Goal: Task Accomplishment & Management: Manage account settings

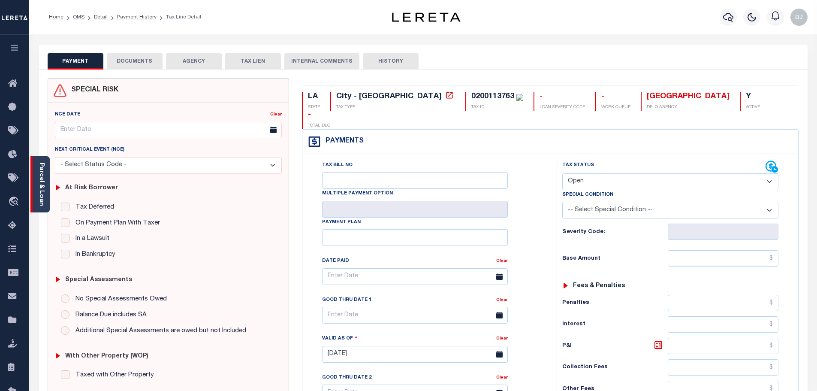
click at [43, 194] on link "Parcel & Loan" at bounding box center [41, 184] width 6 height 43
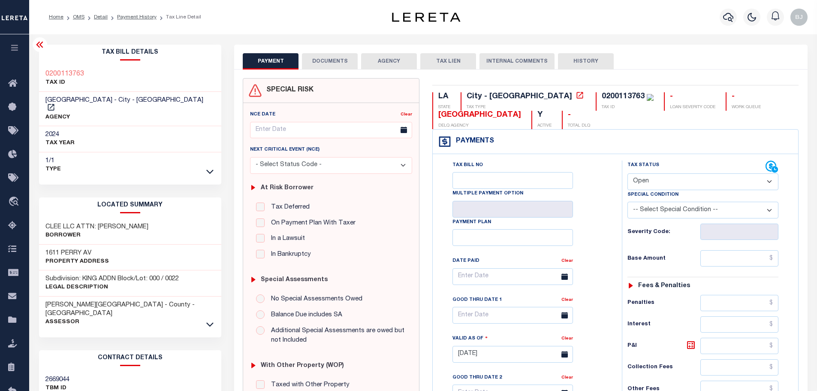
click at [39, 45] on icon at bounding box center [39, 45] width 7 height 6
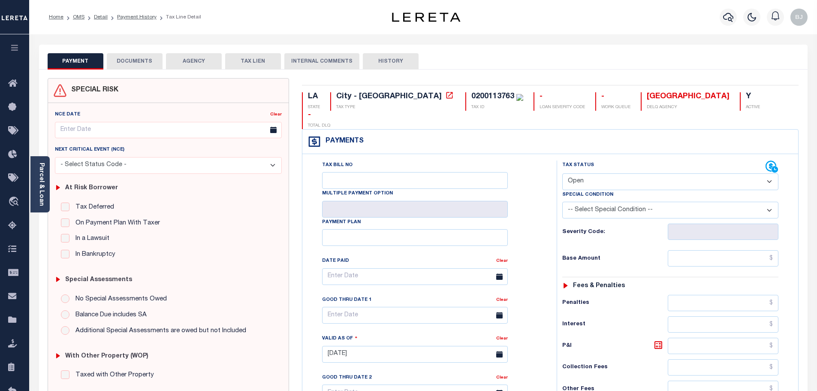
click at [645, 173] on select "- Select Status Code - Open Due/Unpaid Paid Incomplete No Tax Due Internal Refu…" at bounding box center [670, 181] width 216 height 17
select select "PYD"
click at [562, 173] on select "- Select Status Code - Open Due/Unpaid Paid Incomplete No Tax Due Internal Refu…" at bounding box center [670, 181] width 216 height 17
type input "[DATE]"
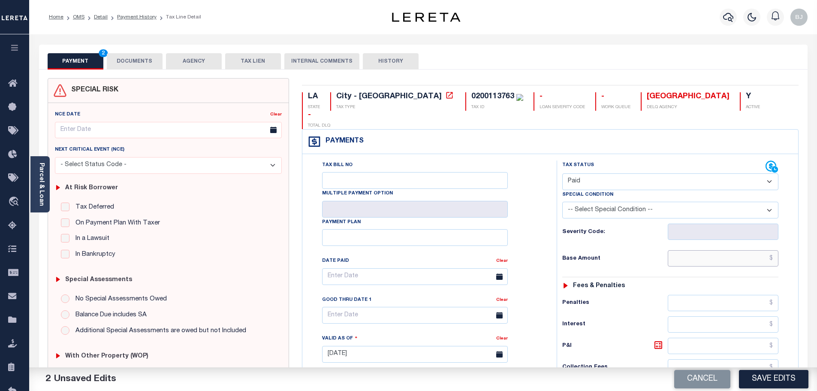
click at [746, 250] on input "text" at bounding box center [723, 258] width 111 height 16
paste input "123.31"
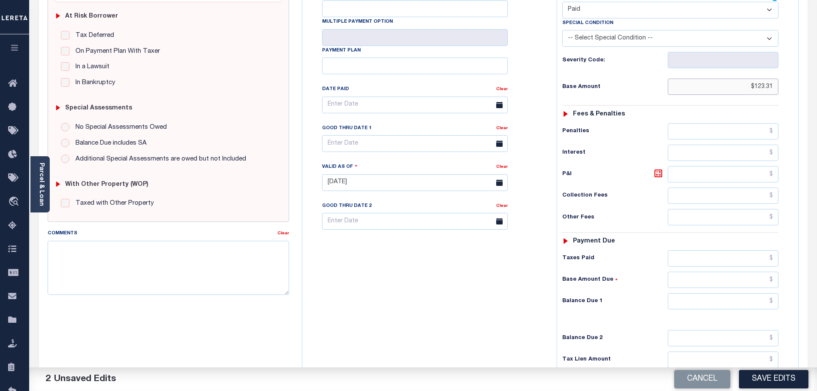
type input "$123.31"
click at [743, 250] on input "text" at bounding box center [723, 258] width 111 height 16
paste input "123.31"
type input "$123.31"
click at [739, 293] on input "text" at bounding box center [723, 301] width 111 height 16
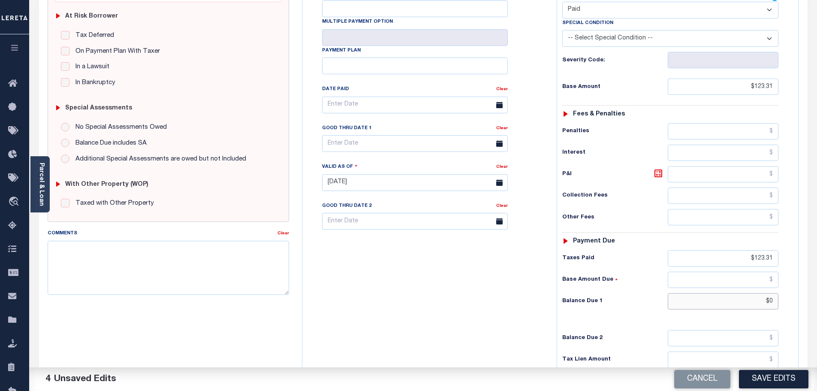
scroll to position [30, 0]
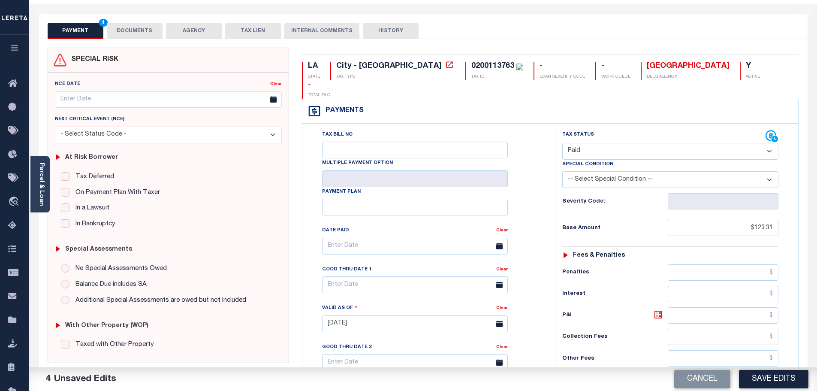
type input "$0.00"
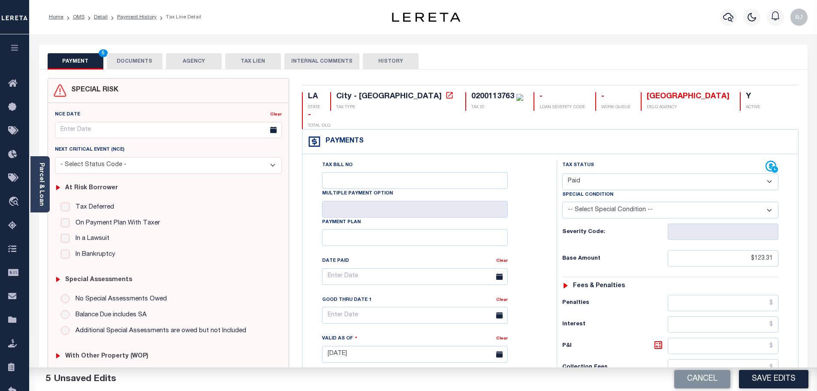
click at [130, 60] on button "DOCUMENTS" at bounding box center [135, 61] width 56 height 16
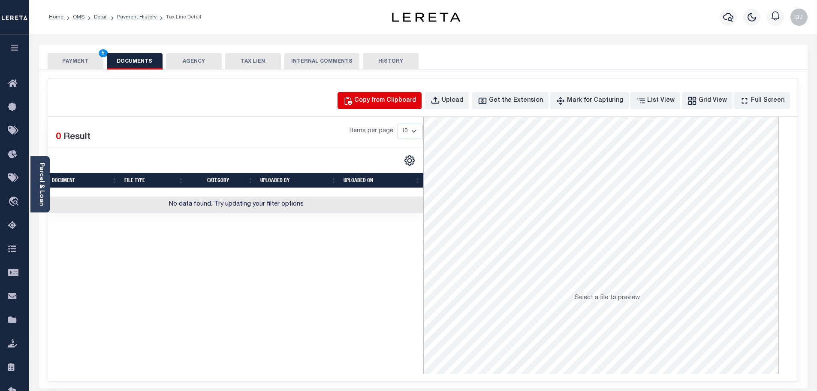
click at [397, 103] on div "Copy from Clipboard" at bounding box center [385, 100] width 62 height 9
select select "POP"
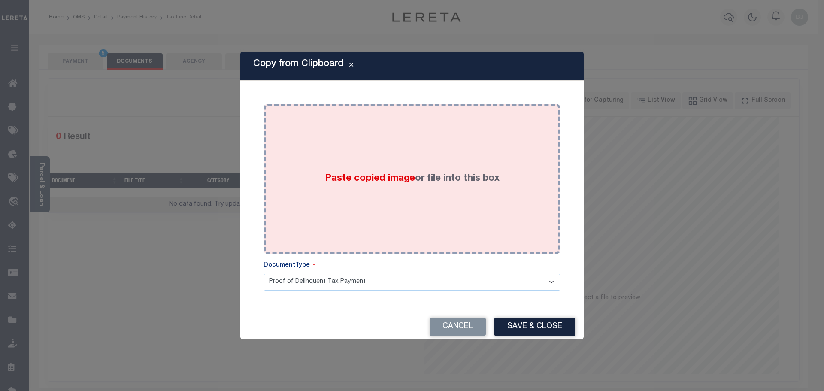
click at [406, 174] on span "Paste copied image" at bounding box center [370, 178] width 90 height 9
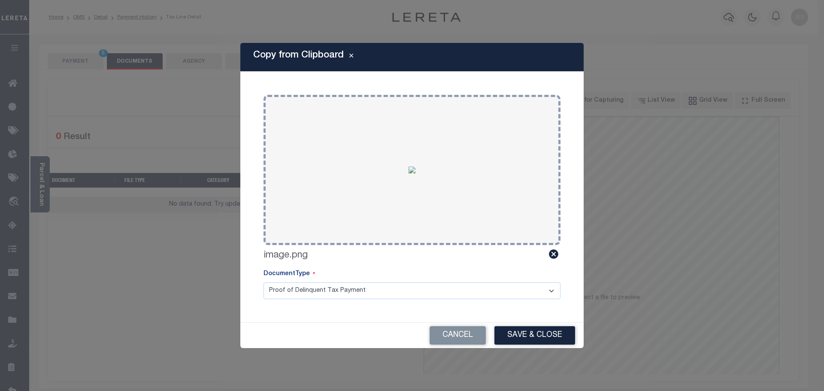
click at [531, 326] on div "Cancel Save & Close" at bounding box center [411, 335] width 343 height 25
click at [535, 330] on button "Save & Close" at bounding box center [534, 335] width 81 height 18
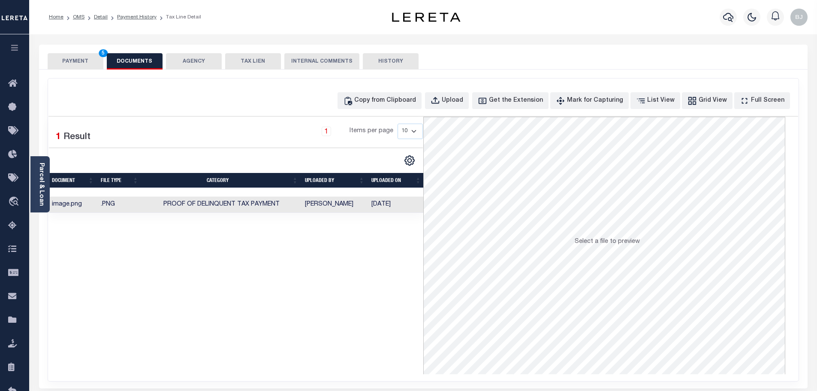
click at [80, 61] on button "PAYMENT 5" at bounding box center [76, 61] width 56 height 16
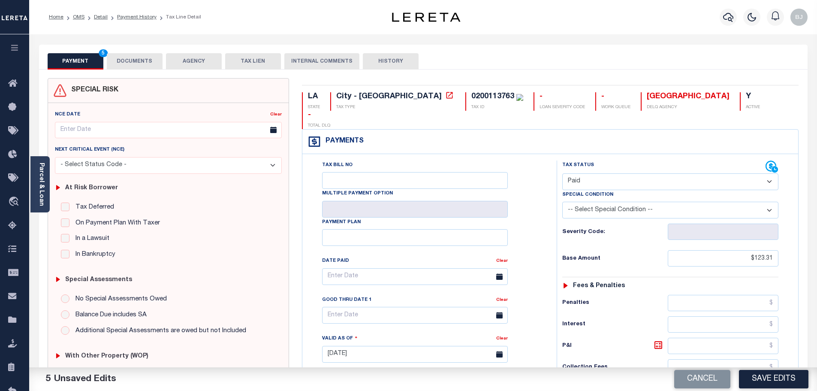
drag, startPoint x: 760, startPoint y: 379, endPoint x: 816, endPoint y: 374, distance: 56.0
click at [761, 379] on button "Save Edits" at bounding box center [774, 379] width 70 height 18
checkbox input "false"
type input "$123.31"
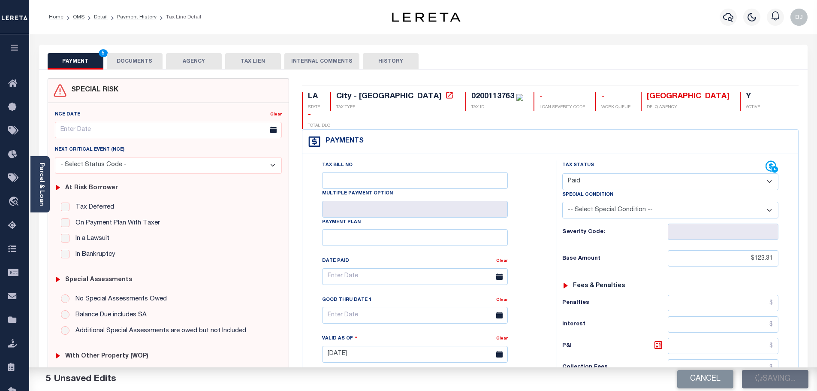
type input "$0"
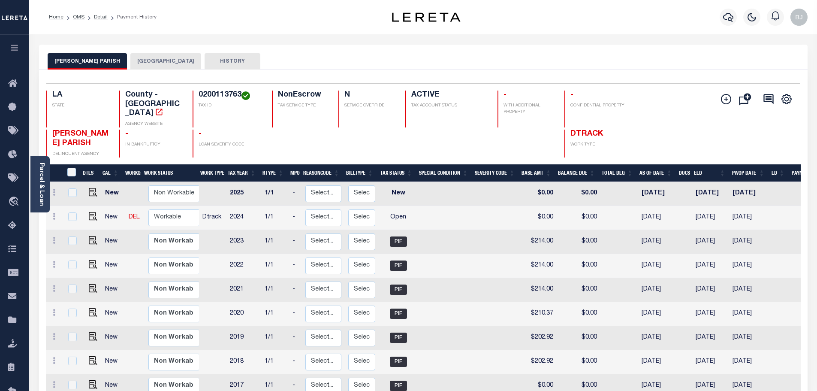
click at [147, 60] on button "BASTROP CITY" at bounding box center [165, 61] width 71 height 16
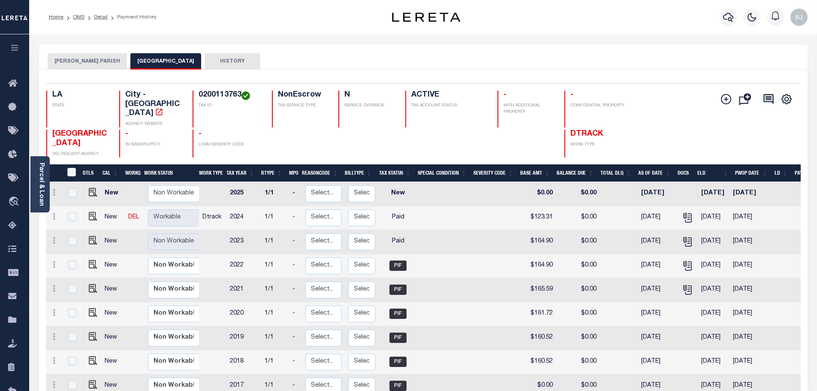
click at [87, 65] on button "[PERSON_NAME] PARISH" at bounding box center [87, 61] width 79 height 16
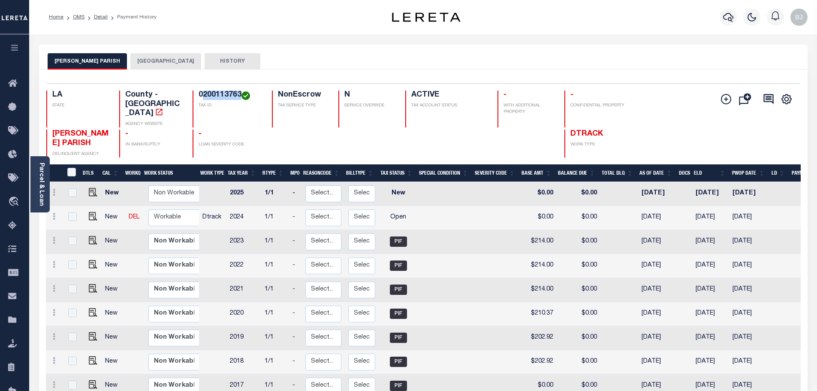
drag, startPoint x: 202, startPoint y: 94, endPoint x: 240, endPoint y: 95, distance: 38.2
click at [240, 95] on h4 "0200113763" at bounding box center [230, 95] width 63 height 9
copy h4 "200113763"
click at [93, 212] on img "" at bounding box center [93, 216] width 9 height 9
checkbox input "true"
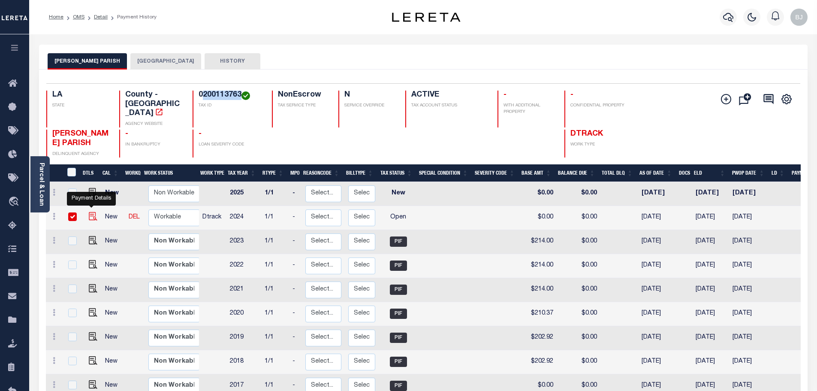
checkbox input "true"
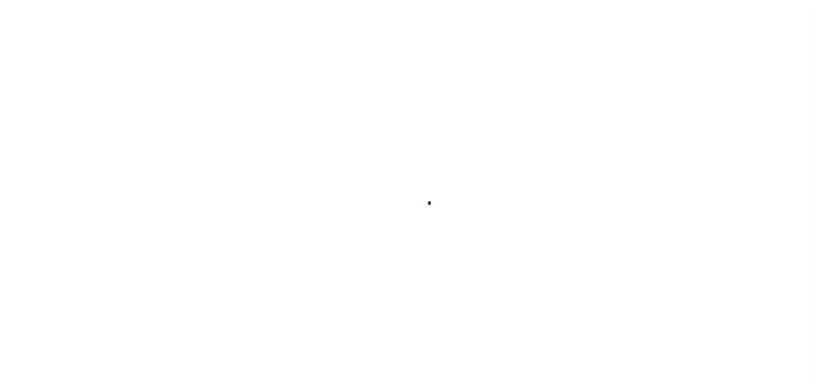
checkbox input "false"
type input "[DATE]"
select select "OP2"
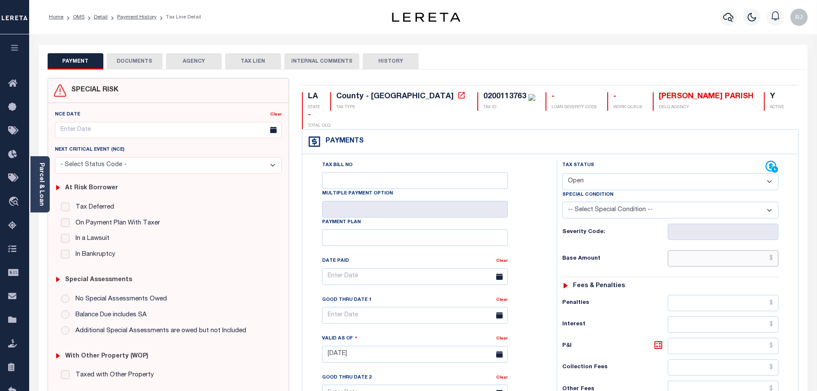
drag, startPoint x: 702, startPoint y: 239, endPoint x: 657, endPoint y: 192, distance: 64.6
click at [702, 250] on input "text" at bounding box center [723, 258] width 111 height 16
paste input "169.89"
type input "$169.89"
type input "[DATE]"
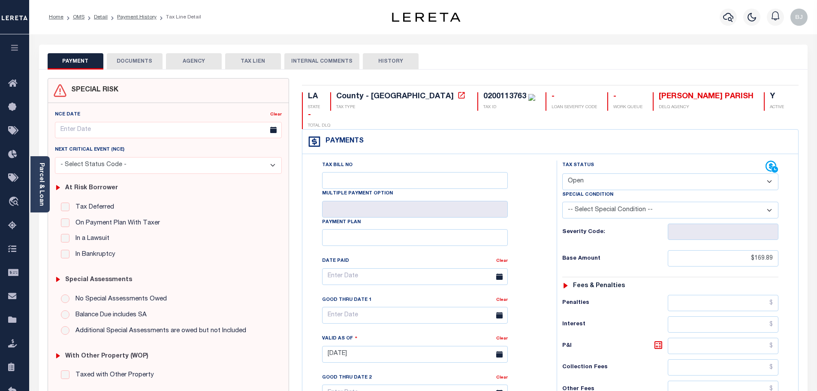
drag, startPoint x: 630, startPoint y: 160, endPoint x: 623, endPoint y: 168, distance: 10.6
click at [630, 173] on select "- Select Status Code - Open Due/Unpaid Paid Incomplete No Tax Due Internal Refu…" at bounding box center [670, 181] width 216 height 17
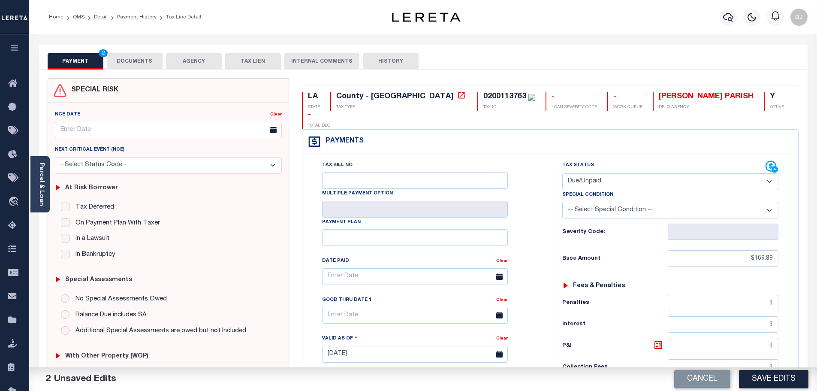
click at [562, 173] on select "- Select Status Code - Open Due/Unpaid Paid Incomplete No Tax Due Internal Refu…" at bounding box center [670, 181] width 216 height 17
select select "PYD"
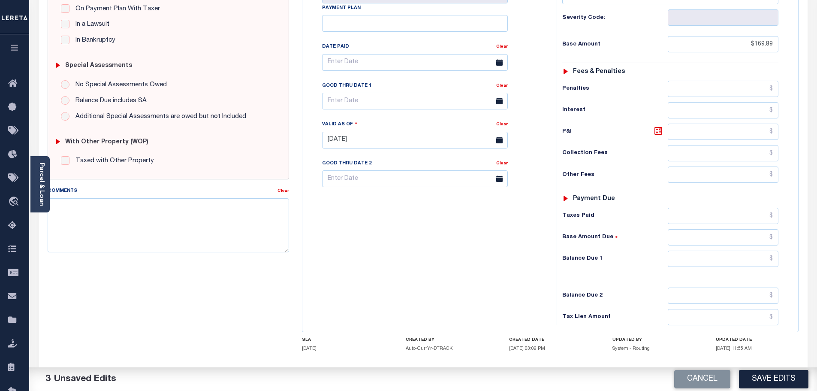
scroll to position [215, 0]
click at [726, 207] on input "text" at bounding box center [723, 215] width 111 height 16
paste input "169.89"
type input "$169.89"
click at [757, 250] on input "text" at bounding box center [723, 258] width 111 height 16
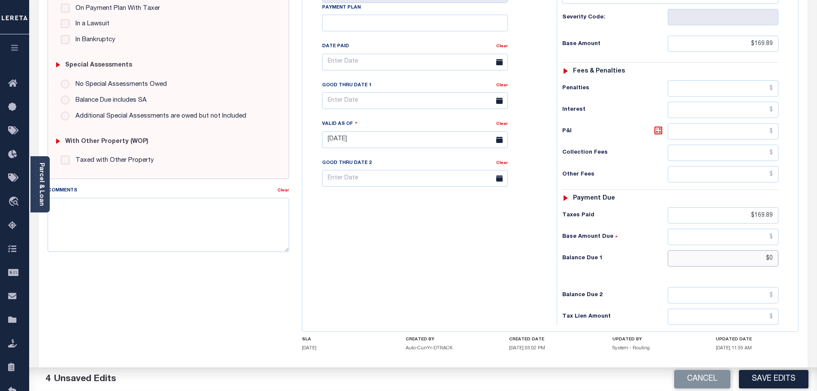
scroll to position [0, 0]
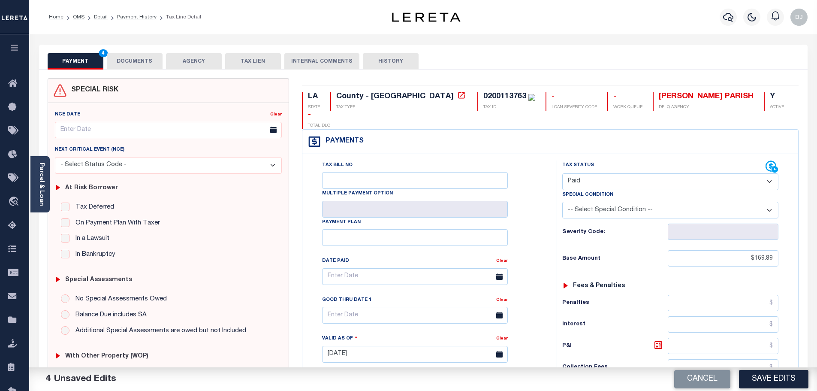
type input "$0.00"
click at [138, 71] on div "SPECIAL RISK NCE Date Clear" at bounding box center [423, 353] width 769 height 566
click at [136, 68] on button "DOCUMENTS" at bounding box center [135, 61] width 56 height 16
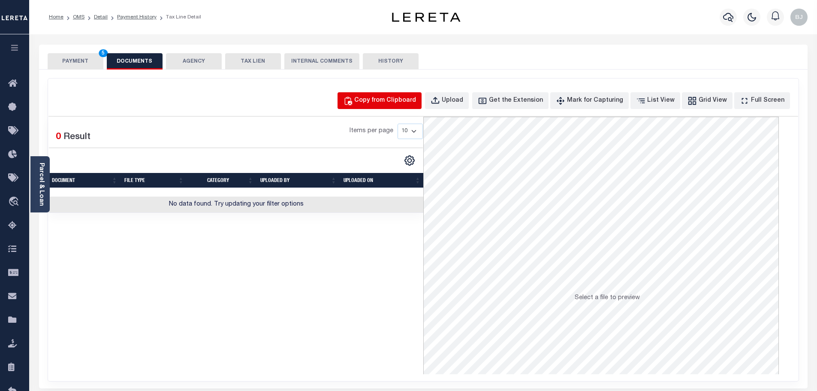
click at [399, 98] on div "Copy from Clipboard" at bounding box center [385, 100] width 62 height 9
select select "POP"
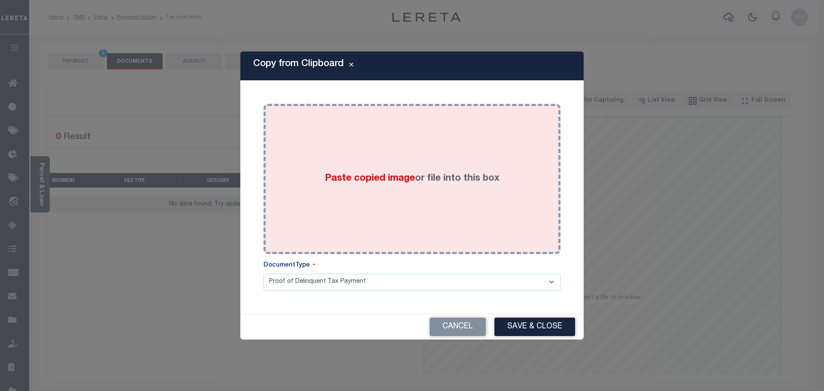
click at [442, 173] on div "Paste copied image or file into this box" at bounding box center [412, 178] width 284 height 137
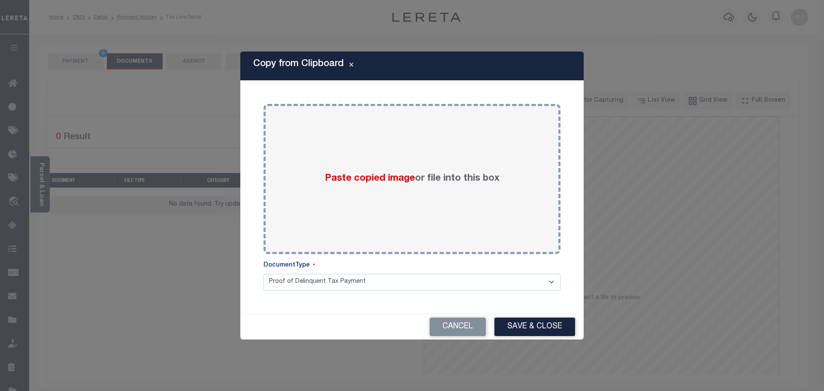
click at [524, 336] on div "Cancel Save & Close" at bounding box center [411, 326] width 343 height 25
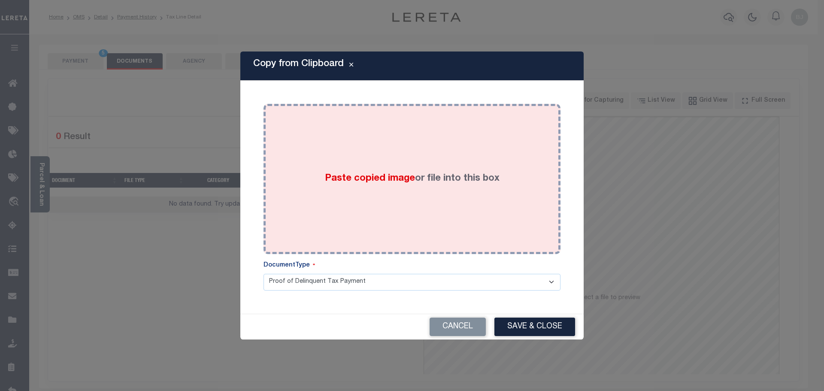
click at [403, 181] on span "Paste copied image" at bounding box center [370, 178] width 90 height 9
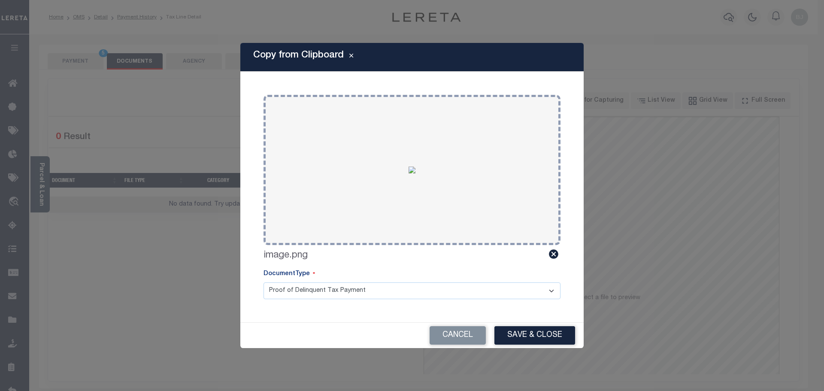
click at [534, 325] on div "Cancel Save & Close" at bounding box center [411, 335] width 343 height 25
click at [535, 326] on button "Save & Close" at bounding box center [534, 335] width 81 height 18
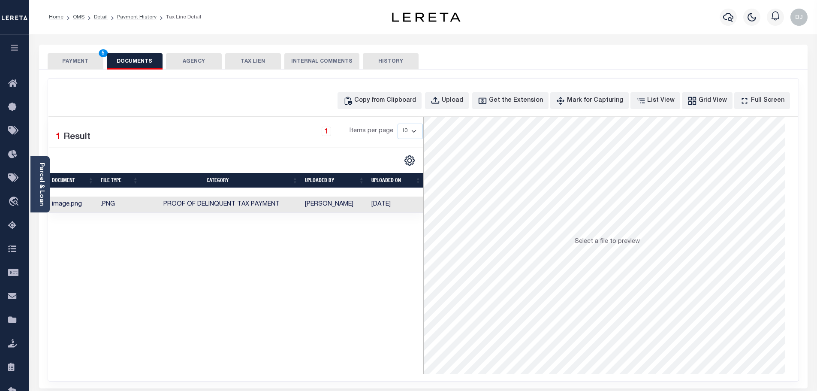
click at [82, 67] on button "PAYMENT 5" at bounding box center [76, 61] width 56 height 16
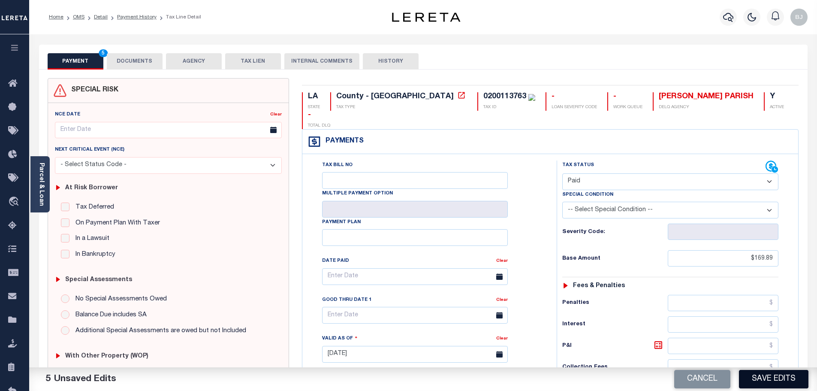
click at [777, 377] on button "Save Edits" at bounding box center [774, 379] width 70 height 18
checkbox input "false"
type input "$169.89"
type input "$0"
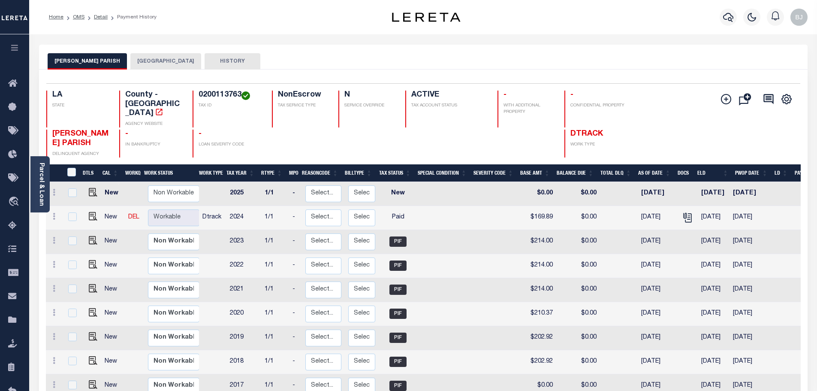
drag, startPoint x: 154, startPoint y: 63, endPoint x: 149, endPoint y: 64, distance: 4.8
click at [154, 63] on button "BASTROP CITY" at bounding box center [165, 61] width 71 height 16
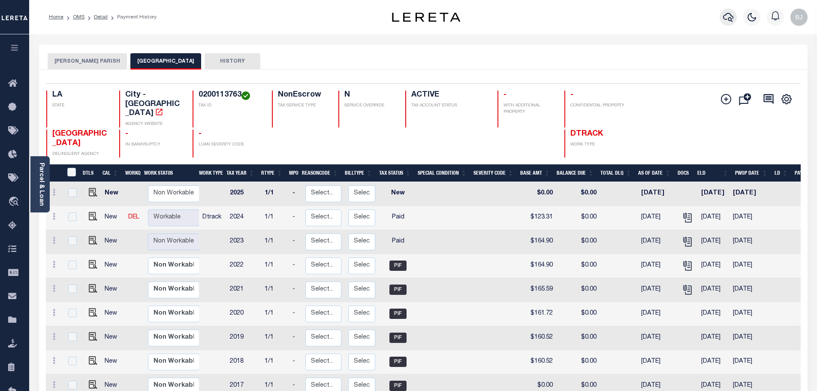
click at [731, 17] on icon "button" at bounding box center [728, 17] width 10 height 9
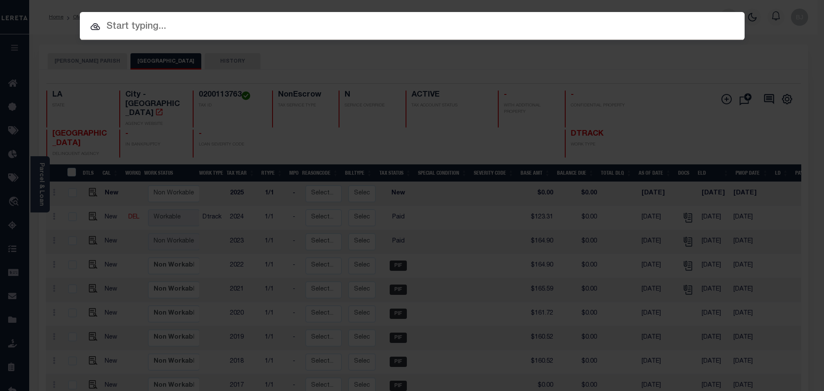
paste input "7604386"
type input "7604386"
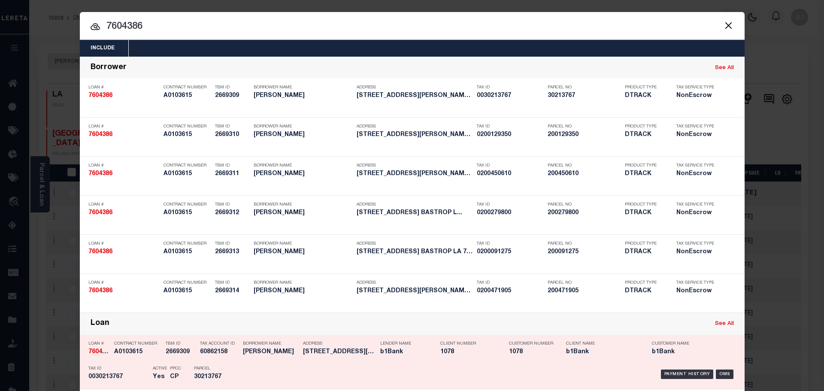
scroll to position [172, 0]
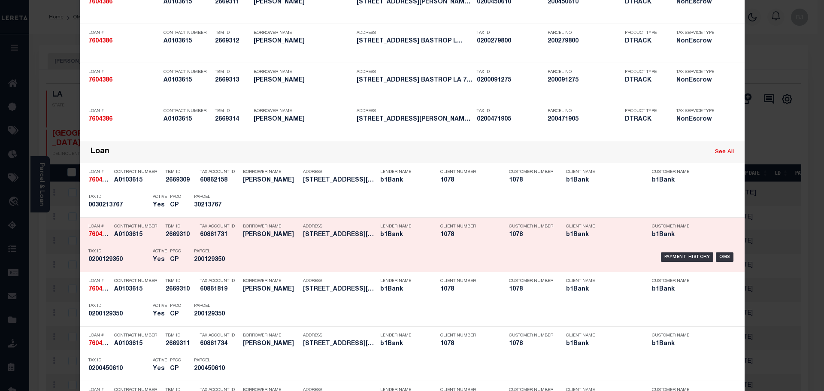
click at [272, 229] on p "Borrower Name" at bounding box center [271, 226] width 56 height 5
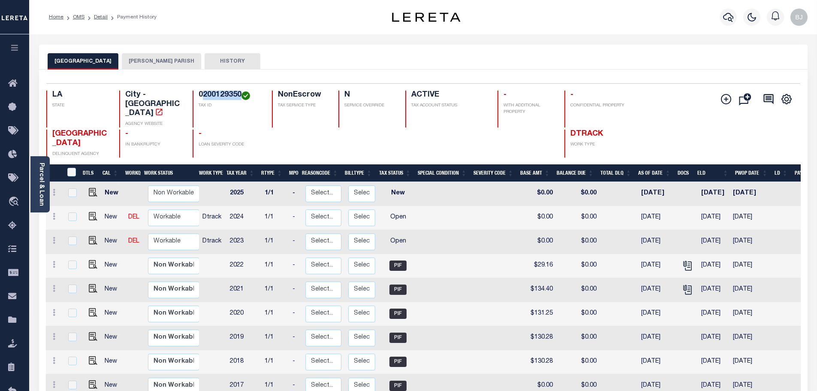
drag, startPoint x: 204, startPoint y: 93, endPoint x: 242, endPoint y: 94, distance: 37.3
click at [242, 94] on h4 "0200129350" at bounding box center [230, 95] width 63 height 9
copy h4 "200129350"
click at [91, 236] on img "" at bounding box center [93, 240] width 9 height 9
checkbox input "true"
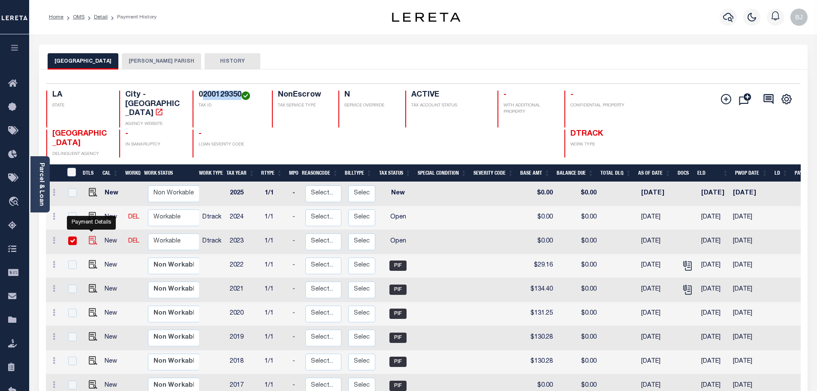
checkbox input "true"
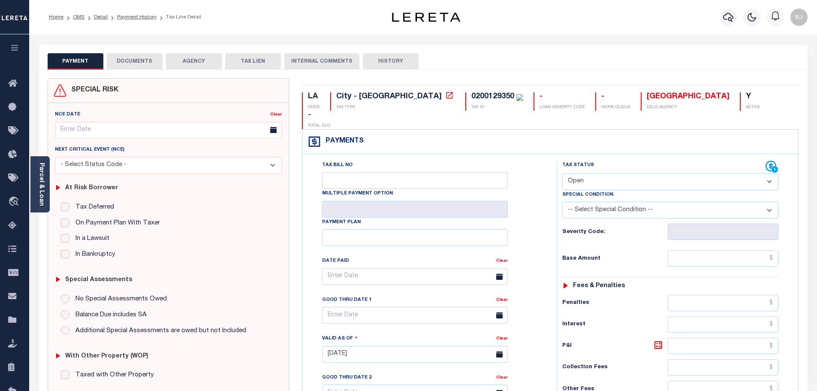
click at [42, 196] on link "Parcel & Loan" at bounding box center [41, 184] width 6 height 43
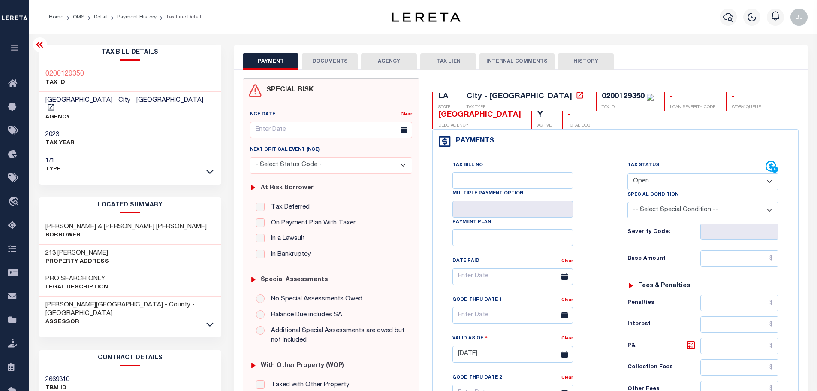
click at [596, 100] on div "0200129350 TAX ID" at bounding box center [625, 101] width 58 height 18
click at [602, 96] on div "0200129350" at bounding box center [623, 97] width 43 height 8
click at [662, 179] on select "- Select Status Code - Open Due/Unpaid Paid Incomplete No Tax Due Internal Refu…" at bounding box center [703, 181] width 151 height 17
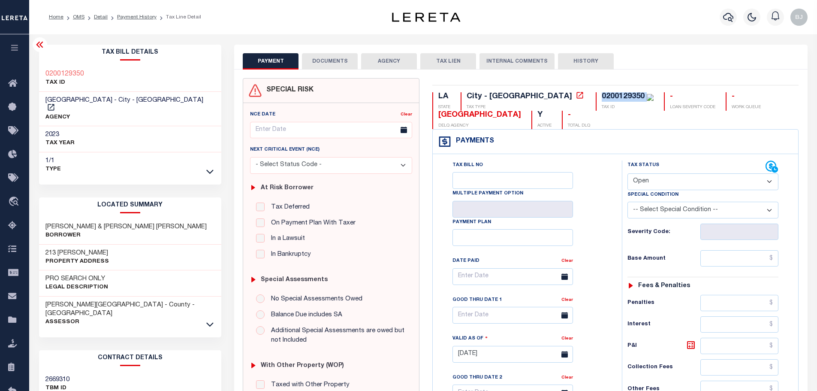
click at [655, 182] on select "- Select Status Code - Open Due/Unpaid Paid Incomplete No Tax Due Internal Refu…" at bounding box center [703, 181] width 151 height 17
select select "PYD"
click at [628, 174] on select "- Select Status Code - Open Due/Unpaid Paid Incomplete No Tax Due Internal Refu…" at bounding box center [703, 181] width 151 height 17
type input "[DATE]"
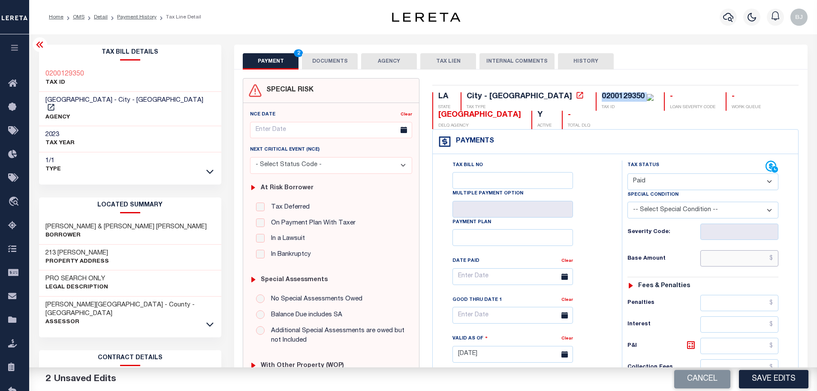
click at [733, 264] on input "text" at bounding box center [740, 258] width 79 height 16
paste input "29.16"
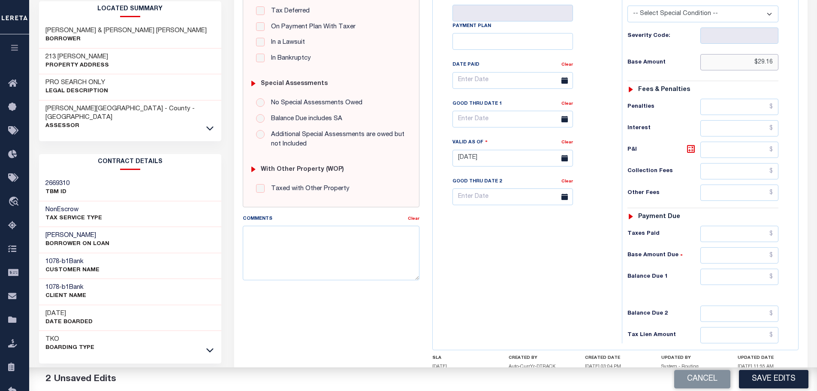
scroll to position [215, 0]
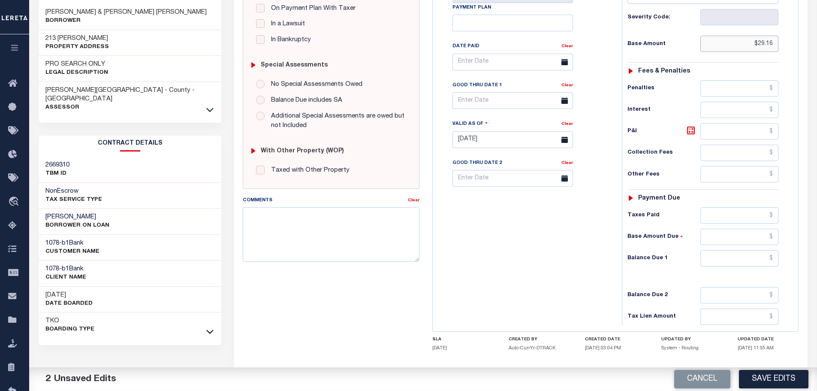
type input "$29.16"
click at [750, 208] on input "text" at bounding box center [740, 215] width 79 height 16
paste input "29.16"
type input "$29.16"
click at [751, 260] on input "text" at bounding box center [740, 258] width 79 height 16
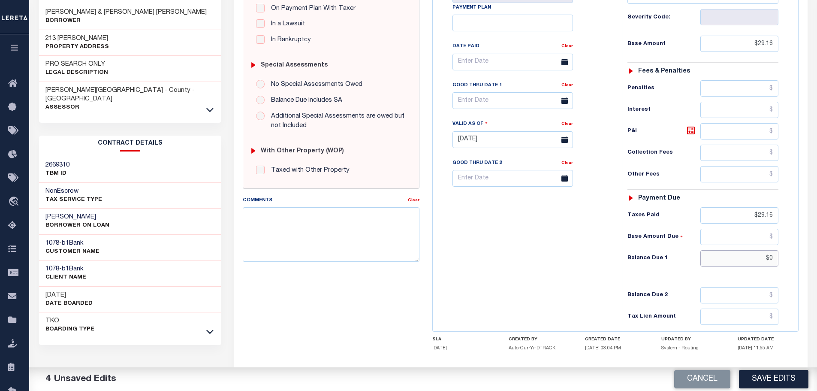
scroll to position [1, 0]
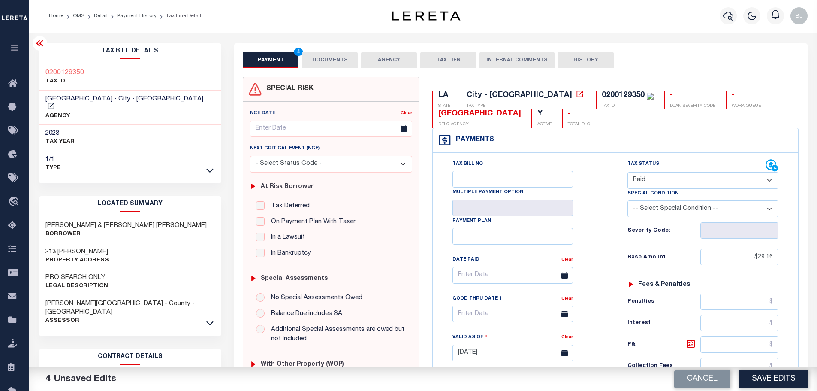
type input "$0.00"
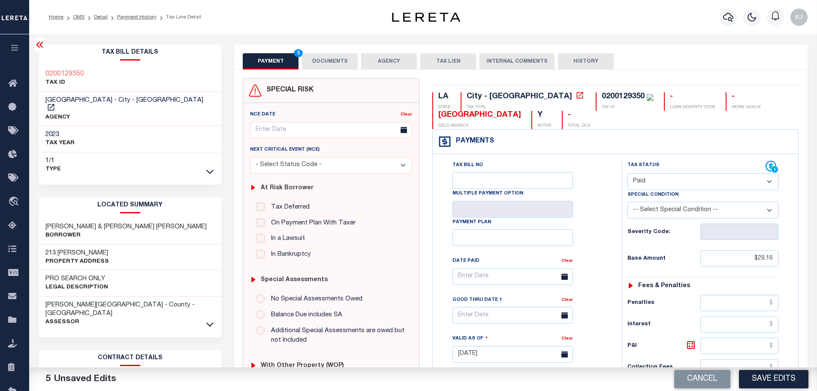
click at [342, 71] on div "SPECIAL RISK NCE Date Clear" at bounding box center [521, 353] width 574 height 566
click at [338, 59] on button "DOCUMENTS" at bounding box center [330, 61] width 56 height 16
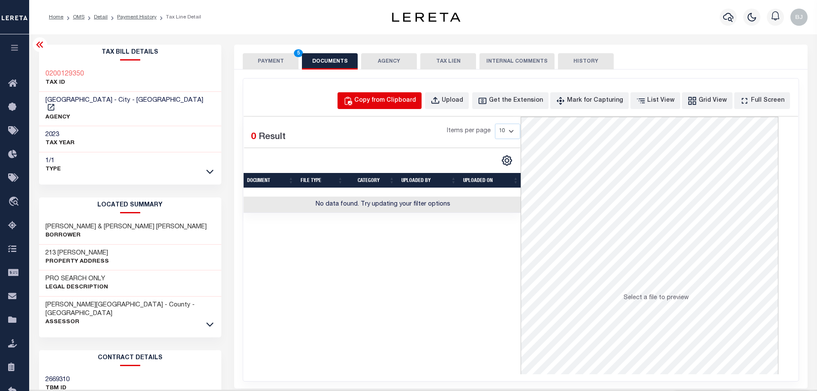
click at [416, 96] on div "Copy from Clipboard" at bounding box center [385, 100] width 62 height 9
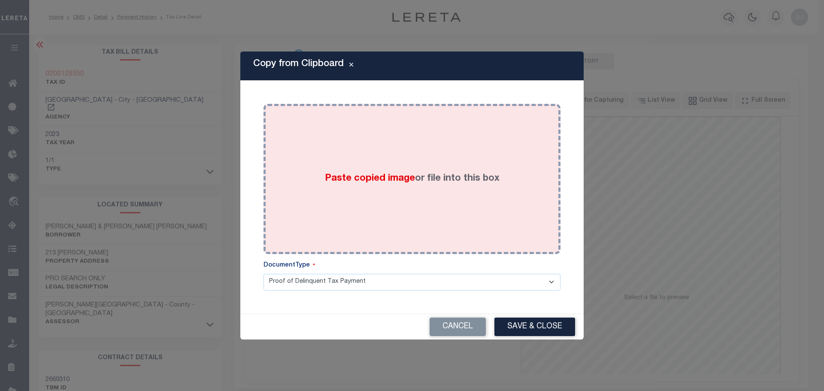
click at [452, 205] on div "Paste copied image or file into this box" at bounding box center [412, 178] width 284 height 137
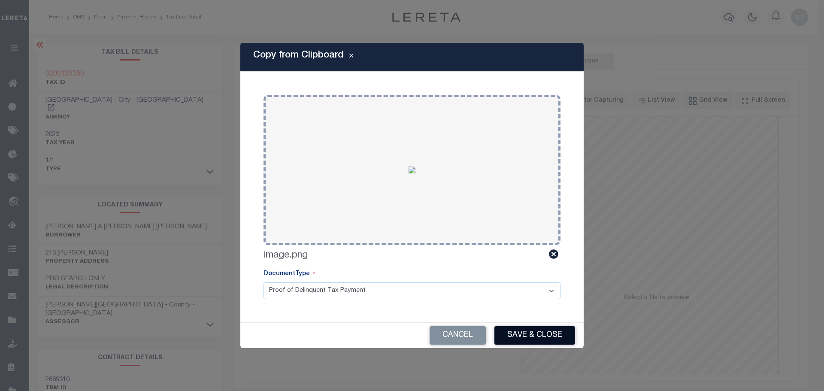
click at [544, 329] on button "Save & Close" at bounding box center [534, 335] width 81 height 18
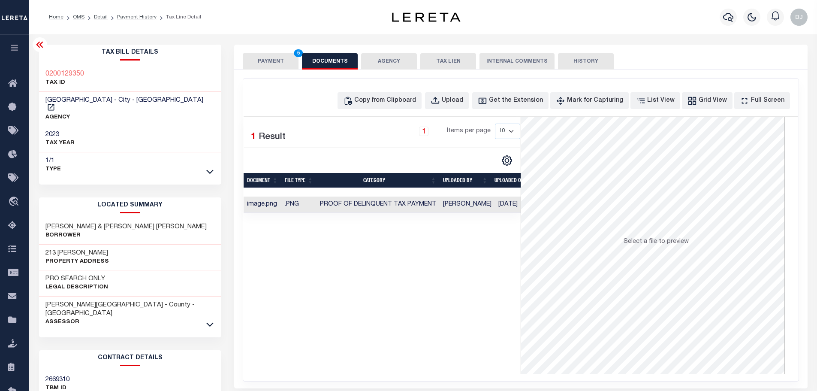
click at [287, 69] on button "PAYMENT 5" at bounding box center [271, 61] width 56 height 16
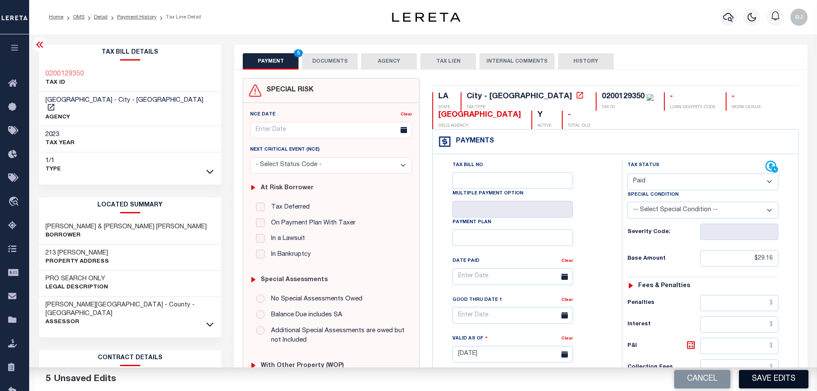
click at [760, 385] on button "Save Edits" at bounding box center [774, 379] width 70 height 18
checkbox input "false"
type input "$29.16"
type input "$0"
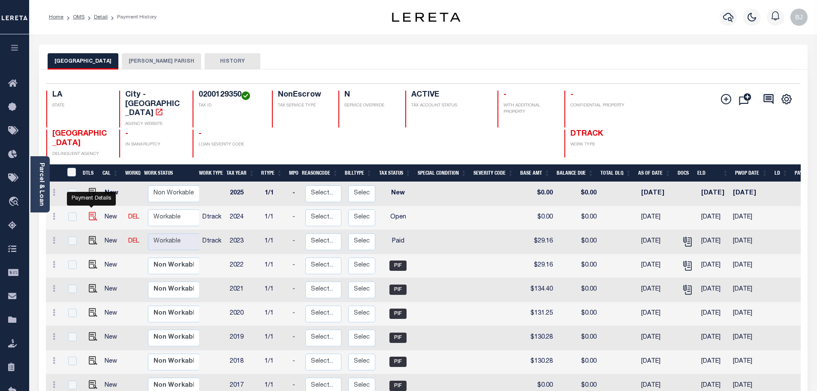
click at [91, 212] on img "" at bounding box center [93, 216] width 9 height 9
checkbox input "true"
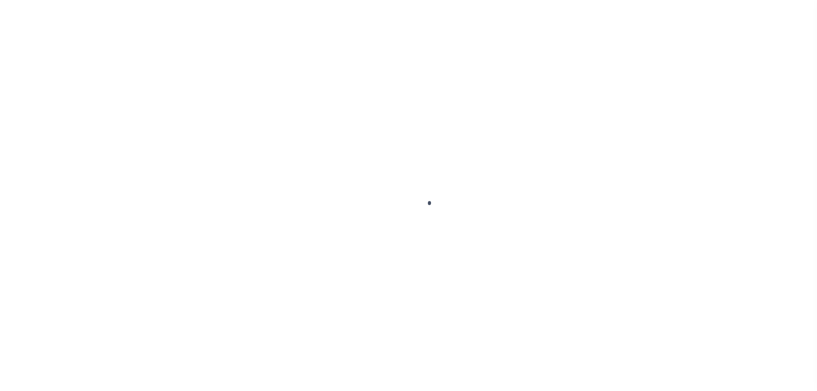
select select "OP2"
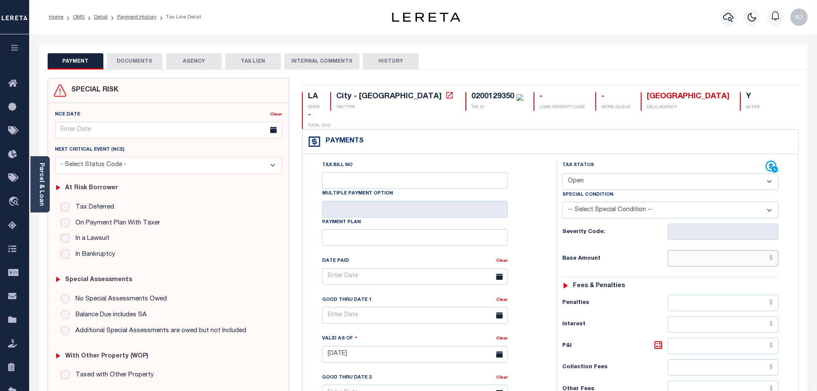
click at [718, 250] on input "text" at bounding box center [723, 258] width 111 height 16
paste input "21.38"
type input "$21.38"
type input "[DATE]"
click at [640, 173] on select "- Select Status Code - Open Due/Unpaid Paid Incomplete No Tax Due Internal Refu…" at bounding box center [670, 181] width 216 height 17
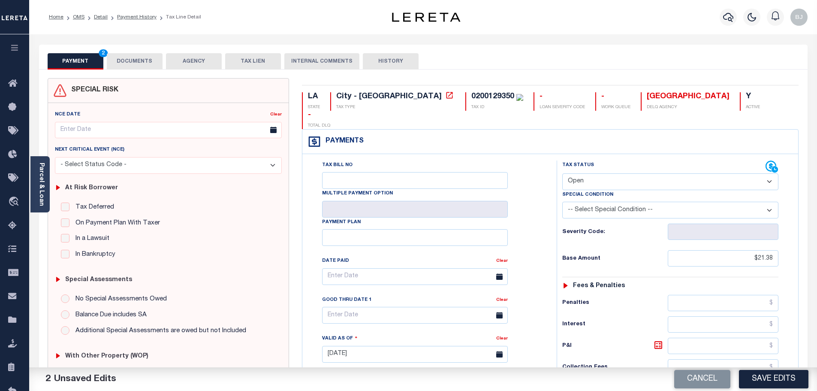
select select "PYD"
click at [562, 173] on select "- Select Status Code - Open Due/Unpaid Paid Incomplete No Tax Due Internal Refu…" at bounding box center [670, 181] width 216 height 17
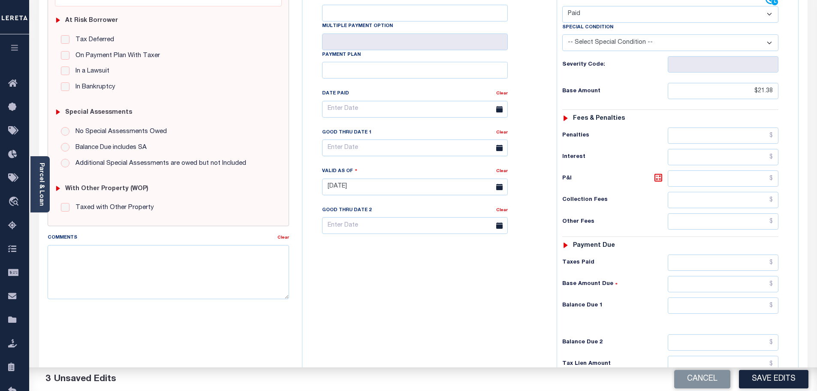
scroll to position [172, 0]
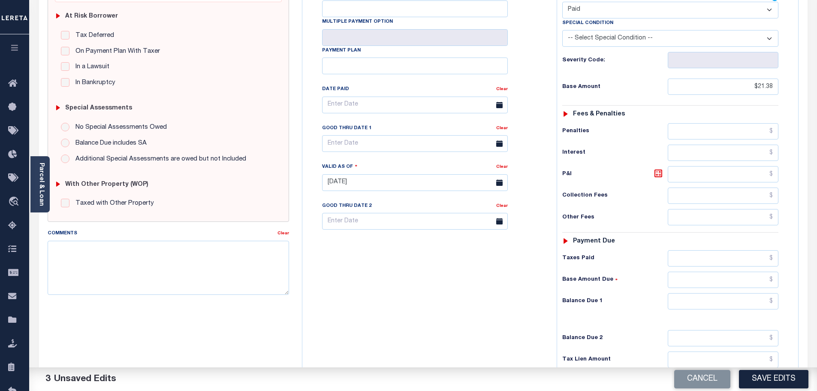
click at [738, 230] on div "Tax Status Status - Select Status Code -" at bounding box center [673, 178] width 233 height 379
click at [735, 250] on input "text" at bounding box center [723, 258] width 111 height 16
paste input "21.38"
type input "$21.38"
click at [757, 293] on input "text" at bounding box center [723, 301] width 111 height 16
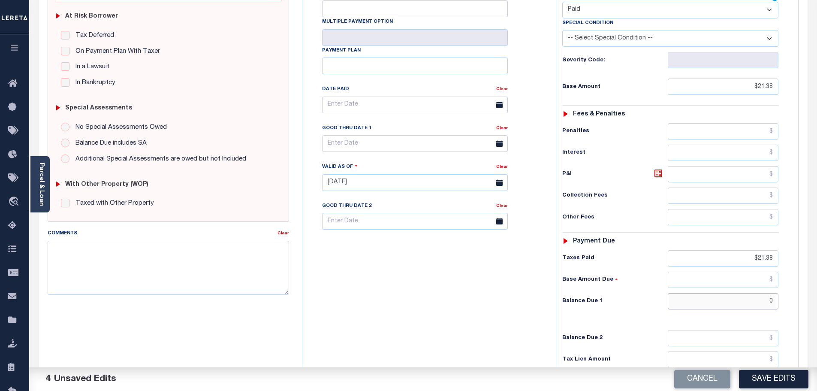
type input "$0"
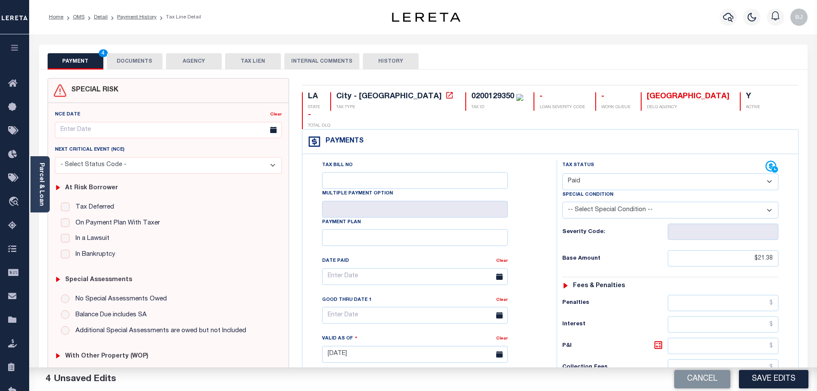
click at [142, 59] on button "DOCUMENTS" at bounding box center [135, 61] width 56 height 16
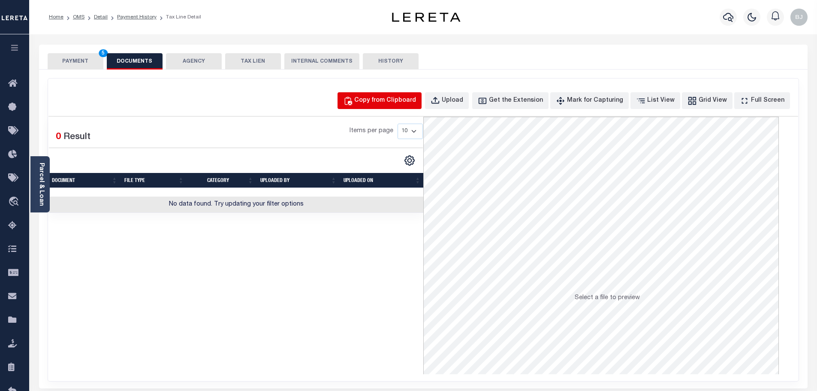
click at [415, 96] on div "Copy from Clipboard" at bounding box center [385, 100] width 62 height 9
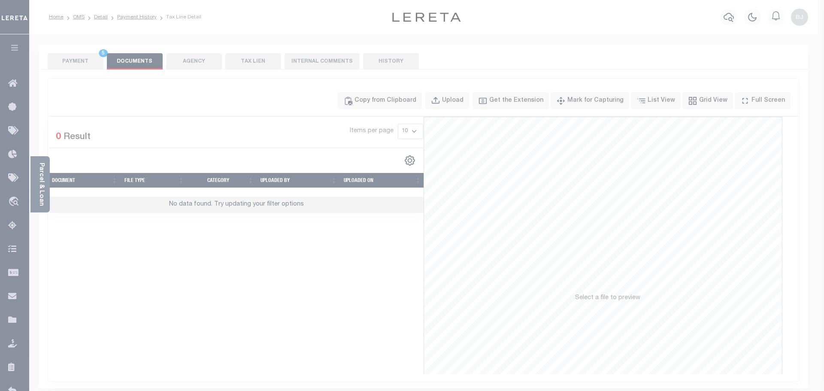
click at [0, 0] on div "Paste copied image or file into this box" at bounding box center [0, 0] width 0 height 0
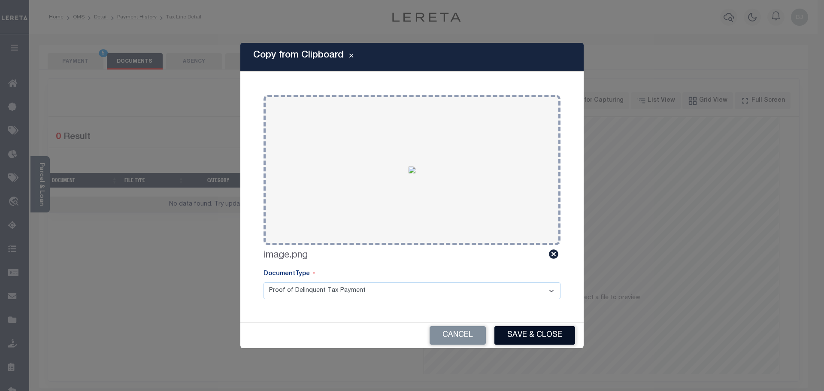
click at [519, 328] on button "Save & Close" at bounding box center [534, 335] width 81 height 18
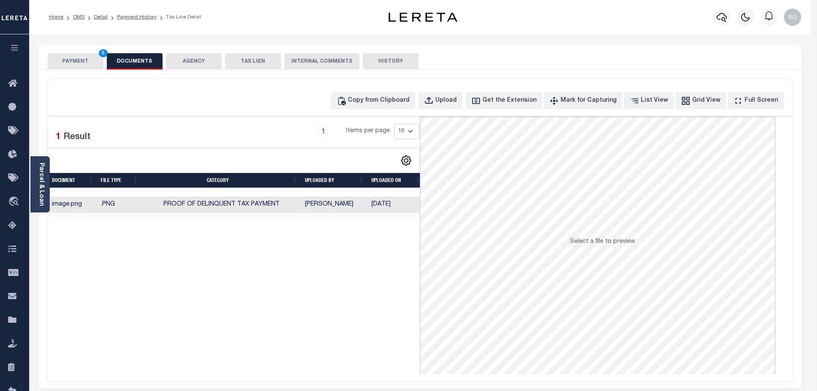
click at [83, 67] on button "PAYMENT 5" at bounding box center [76, 61] width 56 height 16
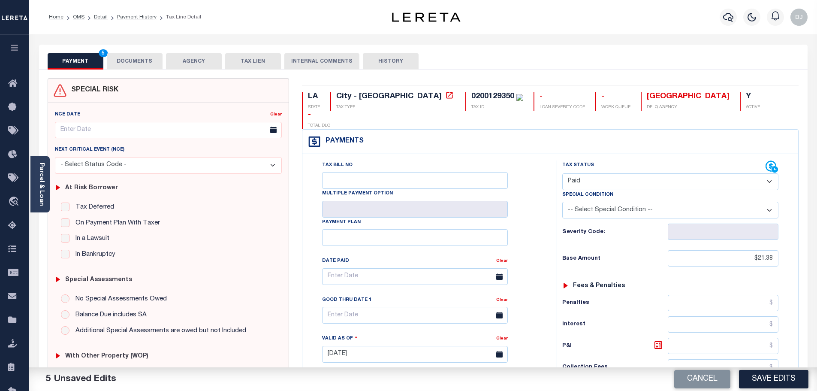
click at [781, 387] on button "Save Edits" at bounding box center [774, 379] width 70 height 18
checkbox input "false"
type input "$21.38"
type input "$0"
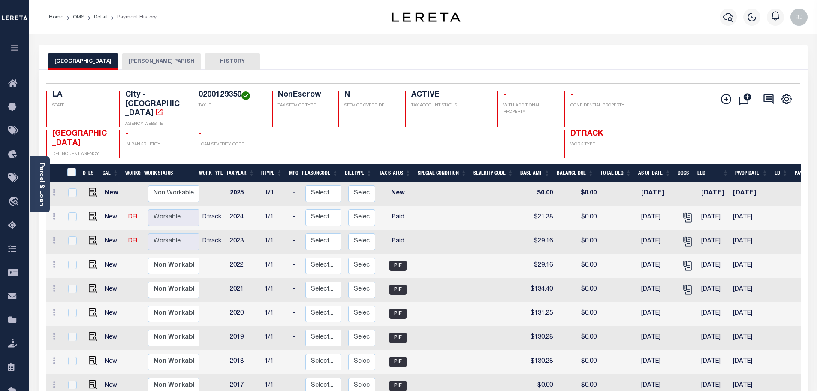
click at [160, 55] on button "[PERSON_NAME] PARISH" at bounding box center [161, 61] width 79 height 16
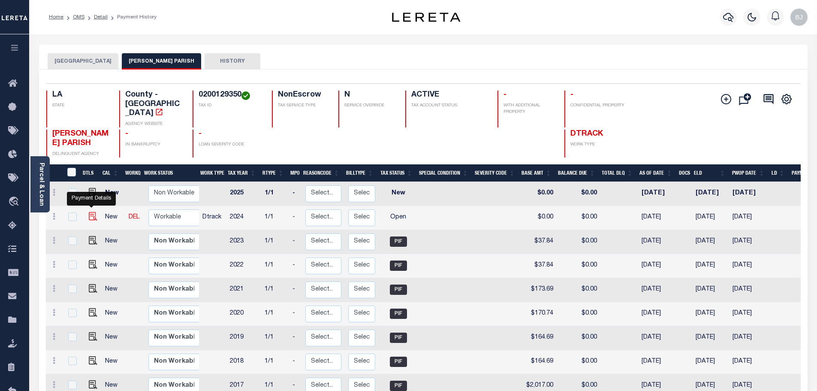
click at [89, 212] on img "" at bounding box center [93, 216] width 9 height 9
checkbox input "true"
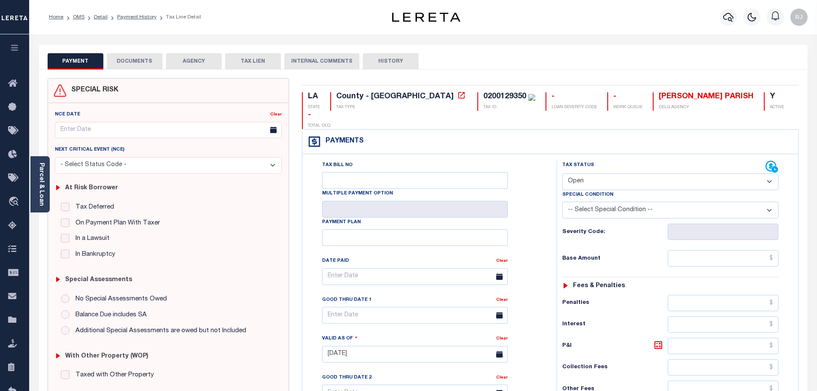
click at [632, 173] on select "- Select Status Code - Open Due/Unpaid Paid Incomplete No Tax Due Internal Refu…" at bounding box center [670, 181] width 216 height 17
select select "PYD"
click at [562, 173] on select "- Select Status Code - Open Due/Unpaid Paid Incomplete No Tax Due Internal Refu…" at bounding box center [670, 181] width 216 height 17
type input "[DATE]"
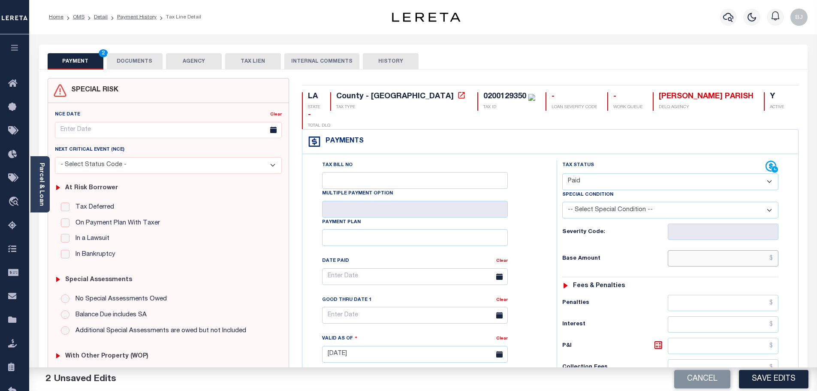
paste input "29.46"
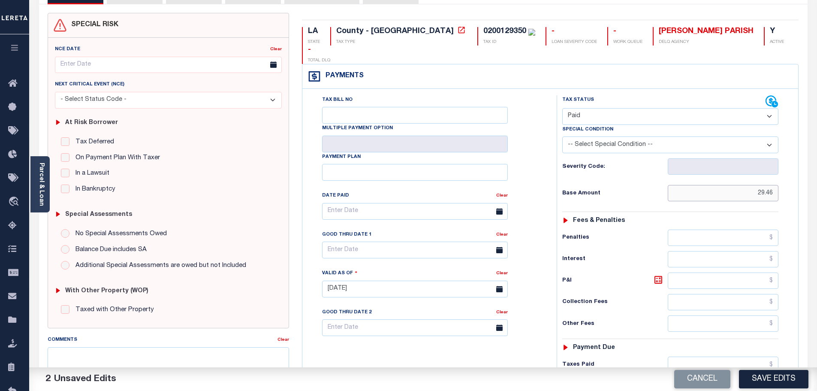
scroll to position [172, 0]
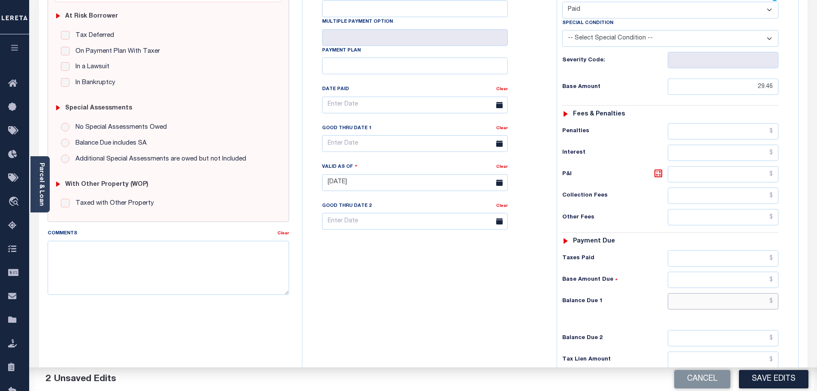
type input "$29.46"
click at [704, 293] on input "text" at bounding box center [723, 301] width 111 height 16
type input "$0.00"
click at [724, 250] on input "text" at bounding box center [723, 258] width 111 height 16
paste input "29.46"
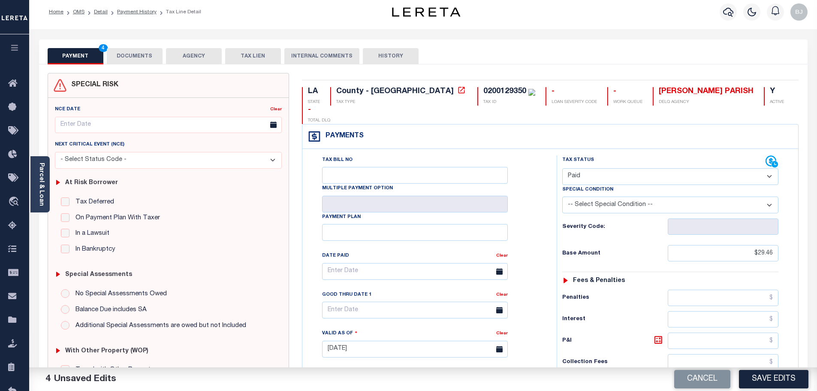
scroll to position [0, 0]
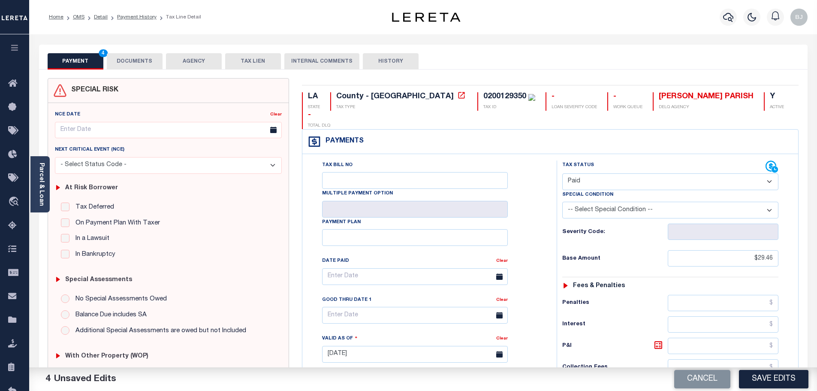
type input "$29.46"
click at [150, 63] on button "DOCUMENTS" at bounding box center [135, 61] width 56 height 16
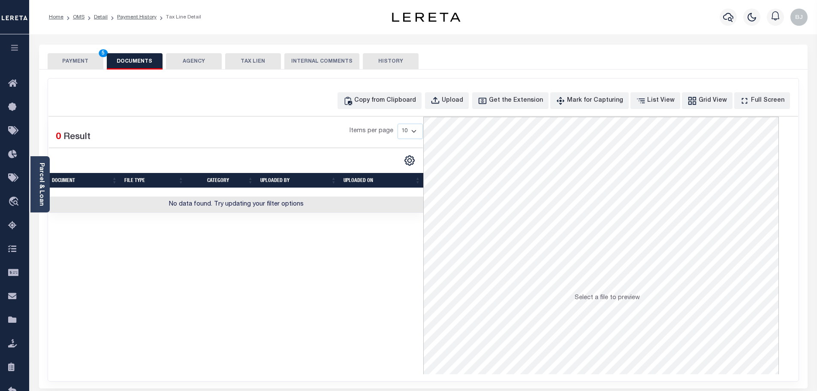
click at [377, 91] on div "Copy from Clipboard Upload Get the Extension Mark for Capturing Got it List Vie…" at bounding box center [423, 230] width 751 height 302
click at [389, 99] on div "Copy from Clipboard" at bounding box center [385, 100] width 62 height 9
select select "POP"
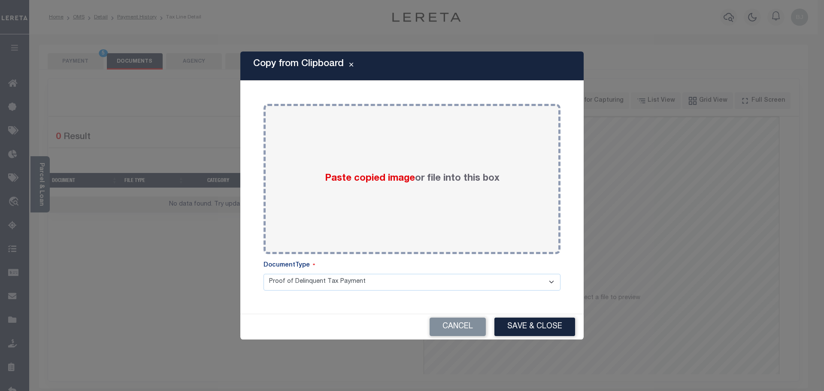
click at [435, 156] on body "Home OMS Detail Payment History Tax Line Detail" at bounding box center [412, 299] width 824 height 598
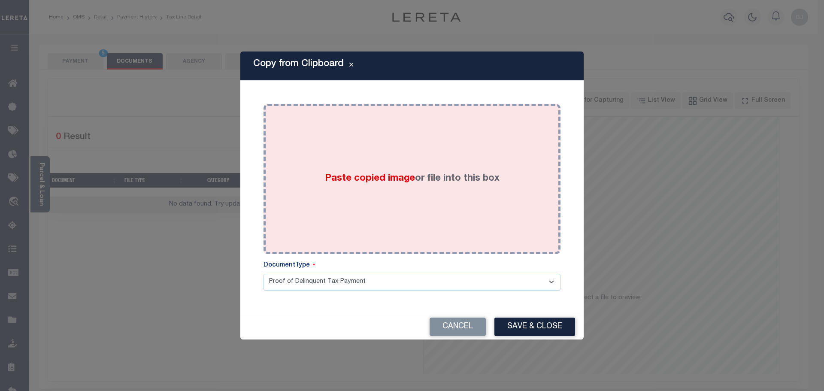
click at [454, 173] on label "Paste copied image or file into this box" at bounding box center [412, 179] width 175 height 14
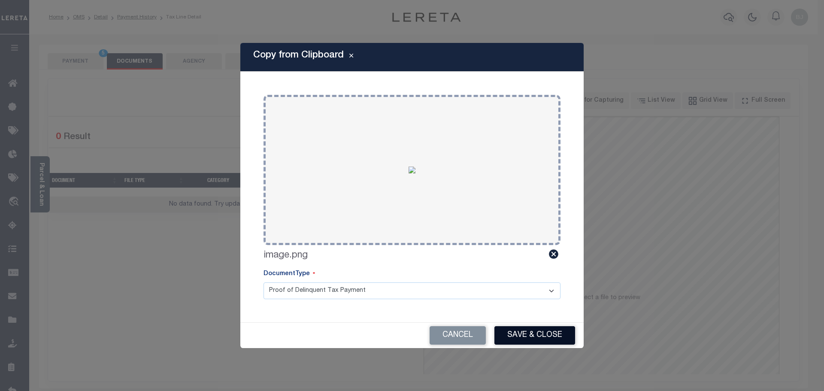
click at [538, 336] on button "Save & Close" at bounding box center [534, 335] width 81 height 18
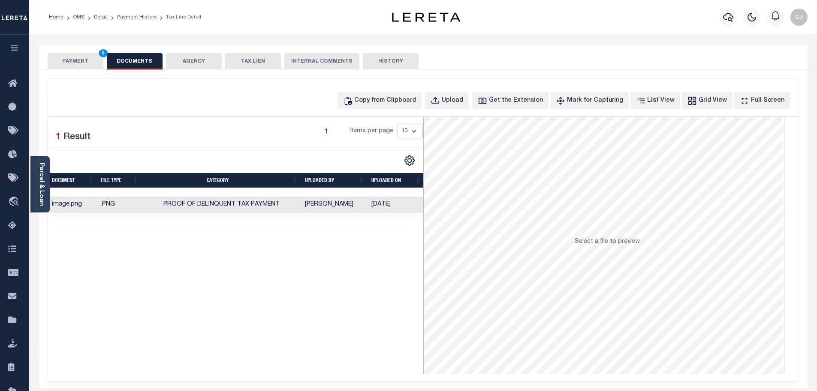
click at [98, 67] on button "PAYMENT 5" at bounding box center [76, 61] width 56 height 16
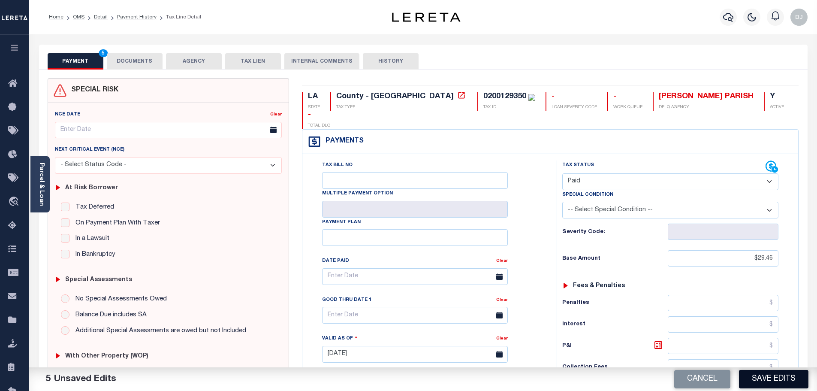
click at [766, 387] on button "Save Edits" at bounding box center [774, 379] width 70 height 18
click at [112, 280] on h6 "Special Assessments" at bounding box center [98, 279] width 67 height 7
click at [351, 295] on div "Good Thru Date 1" at bounding box center [409, 301] width 174 height 12
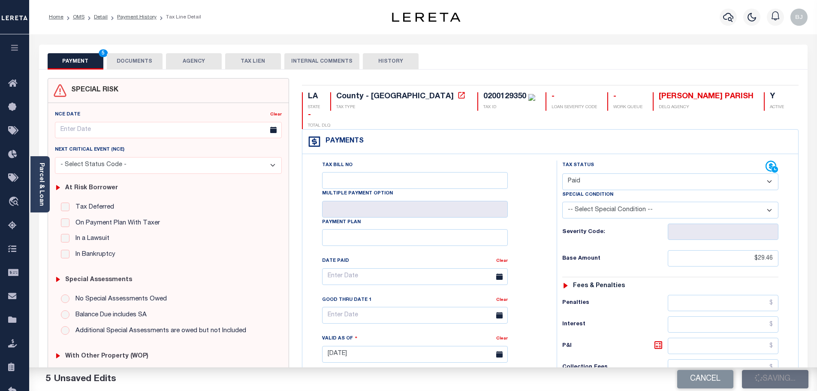
click at [659, 107] on p "DELQ AGENCY" at bounding box center [706, 107] width 95 height 6
click at [659, 106] on p "DELQ AGENCY" at bounding box center [706, 107] width 95 height 6
drag, startPoint x: 650, startPoint y: 106, endPoint x: 645, endPoint y: 103, distance: 6.0
click at [653, 103] on div "MOREHOUSE PARISH DELQ AGENCY" at bounding box center [703, 101] width 101 height 18
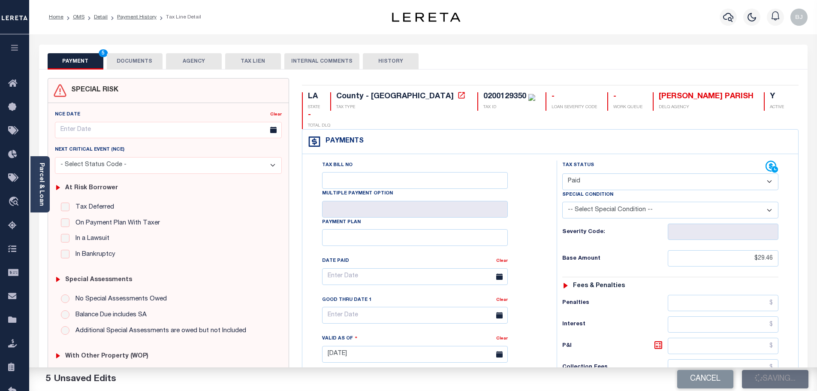
click at [643, 130] on div "Payments Warning! Search Status is not "Completed", amounts can not be keyed." at bounding box center [550, 142] width 496 height 24
click at [641, 154] on div "Tax Bill No Multiple Payment Option Payment Plan" at bounding box center [550, 350] width 496 height 392
click at [602, 59] on div "PAYMENT 5 DOCUMENTS AGENCY DELINQUENT PAYEE TAX LIEN HISTORY" at bounding box center [424, 61] width 752 height 16
checkbox input "false"
type input "$29.46"
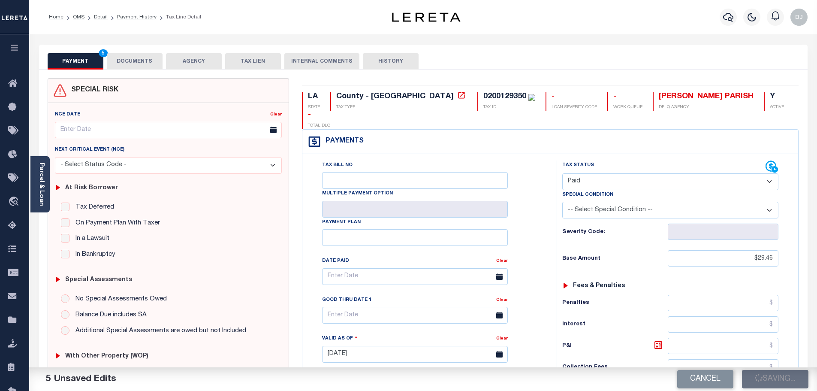
type input "$29.46"
type input "$0"
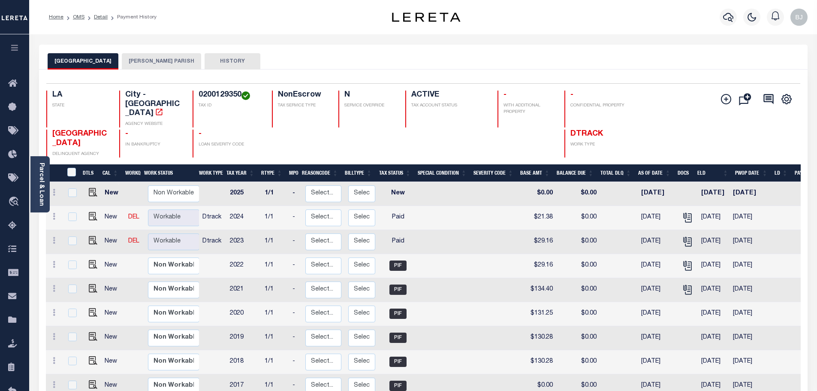
click at [146, 66] on button "[PERSON_NAME] PARISH" at bounding box center [161, 61] width 79 height 16
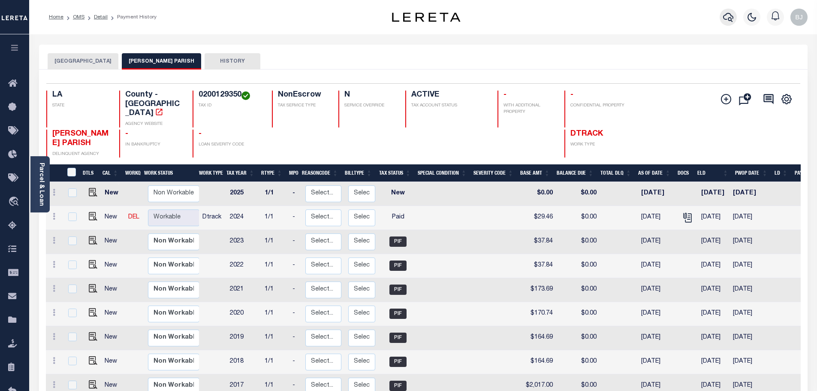
click at [732, 19] on icon "button" at bounding box center [728, 17] width 10 height 10
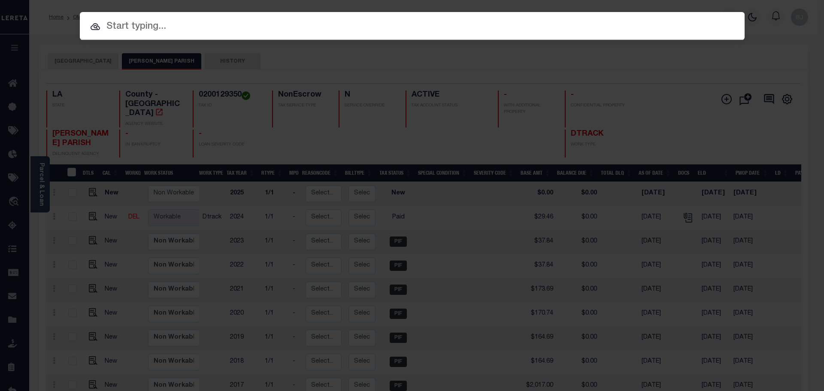
paste input "942400017680"
type input "942400017680"
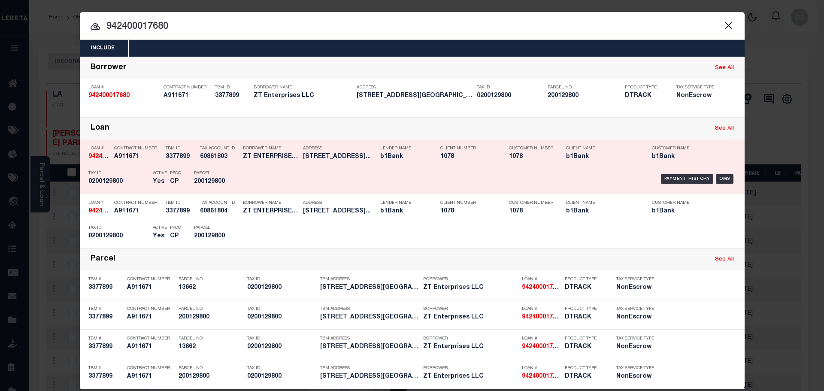
click at [184, 154] on h5 "3377899" at bounding box center [181, 156] width 30 height 7
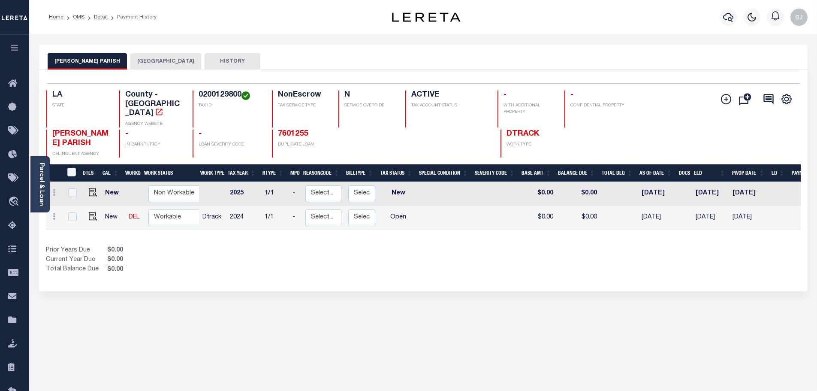
click at [160, 58] on button "[GEOGRAPHIC_DATA]" at bounding box center [165, 61] width 71 height 16
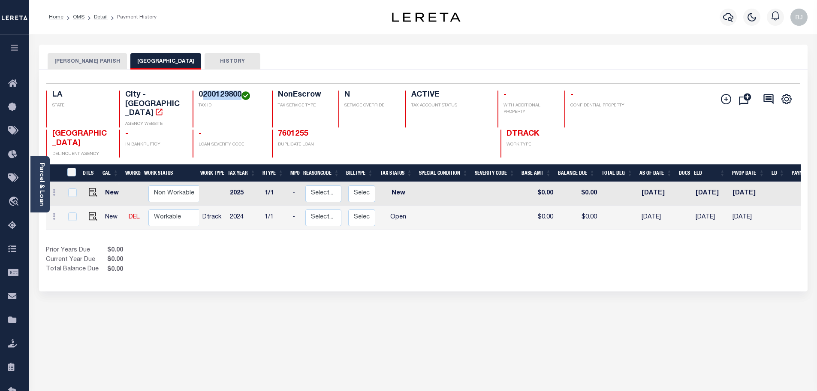
drag, startPoint x: 201, startPoint y: 94, endPoint x: 240, endPoint y: 95, distance: 39.1
click at [240, 95] on h4 "0200129800" at bounding box center [230, 95] width 63 height 9
copy h4 "200129800"
click at [363, 67] on div "[PERSON_NAME][GEOGRAPHIC_DATA] [GEOGRAPHIC_DATA] HISTORY" at bounding box center [424, 61] width 752 height 16
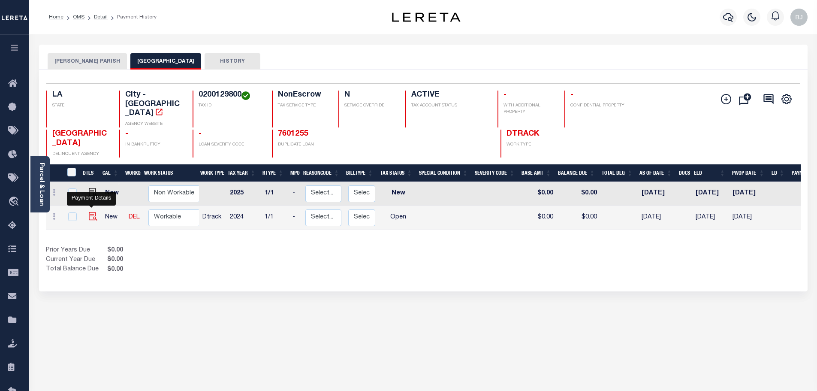
click at [93, 212] on img "" at bounding box center [93, 216] width 9 height 9
checkbox input "true"
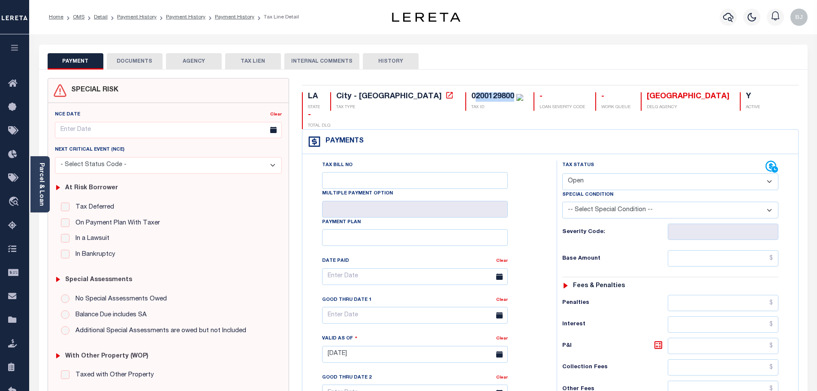
drag, startPoint x: 404, startPoint y: 95, endPoint x: 440, endPoint y: 97, distance: 36.5
click at [472, 97] on div "0200129800" at bounding box center [493, 97] width 43 height 8
click at [36, 174] on div "Parcel & Loan" at bounding box center [39, 184] width 19 height 56
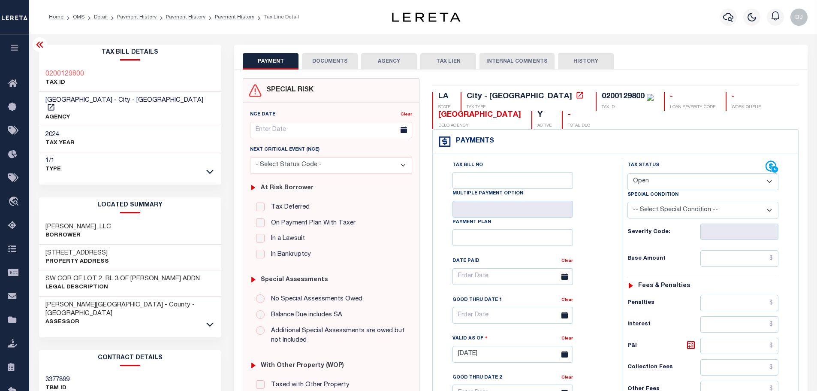
click at [58, 218] on div "FAIZA MOHSIN, LLC Borrower" at bounding box center [130, 231] width 183 height 26
copy h3 "FAIZA"
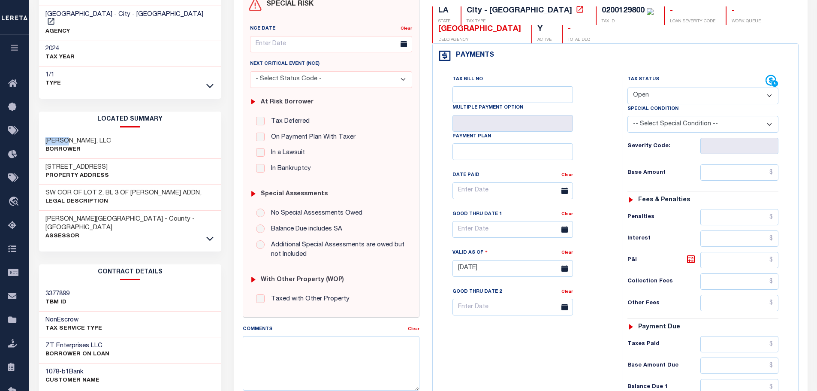
click at [48, 342] on h3 "ZT Enterprises LLC" at bounding box center [77, 346] width 64 height 9
copy h3 "ZT"
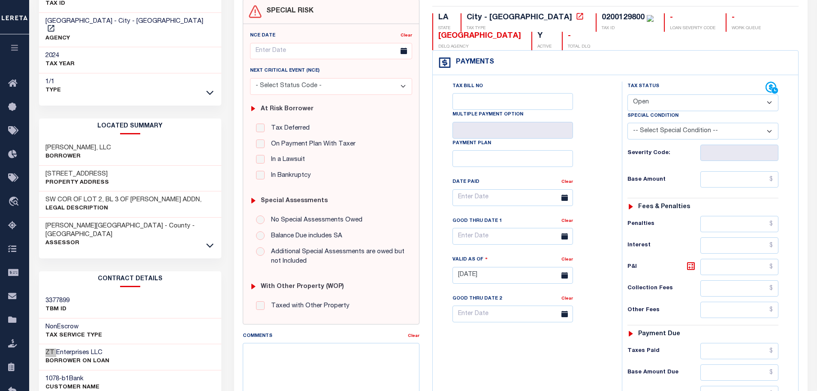
scroll to position [0, 0]
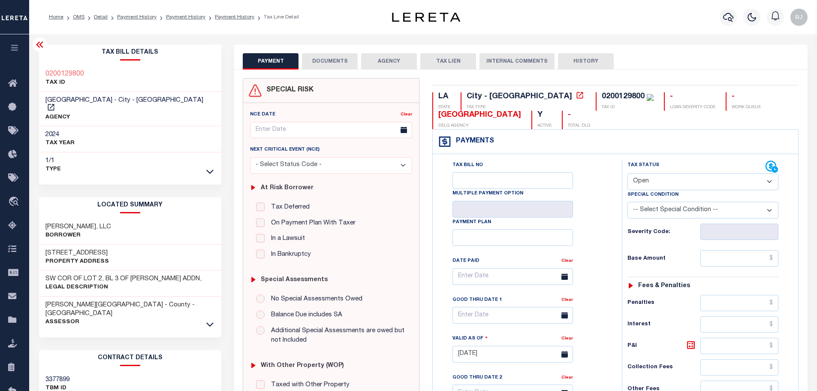
click at [706, 177] on select "- Select Status Code - Open Due/Unpaid Paid Incomplete No Tax Due Internal Refu…" at bounding box center [703, 181] width 151 height 17
select select "PYD"
click at [628, 174] on select "- Select Status Code - Open Due/Unpaid Paid Incomplete No Tax Due Internal Refu…" at bounding box center [703, 181] width 151 height 17
type input "10/01/2025"
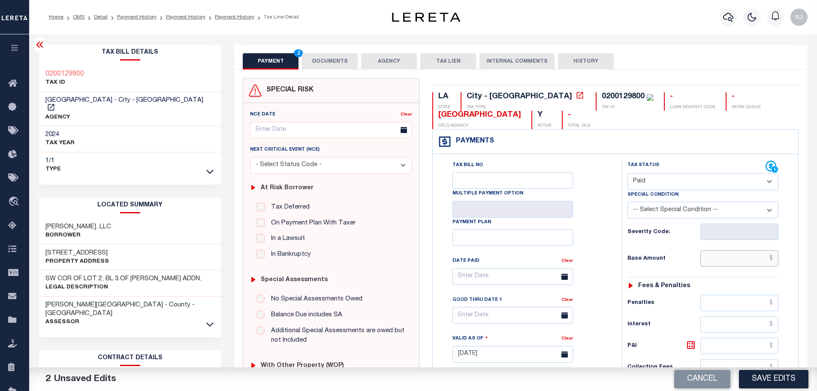
paste input "398.55"
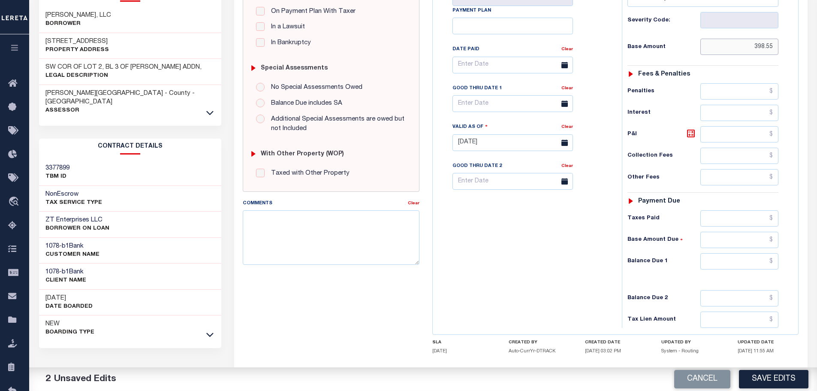
scroll to position [215, 0]
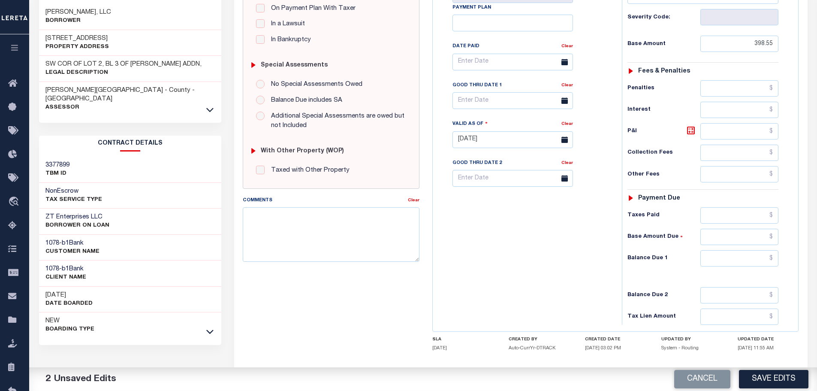
type input "$398.55"
click at [739, 249] on div "Tax Status Status - Select Status Code -" at bounding box center [706, 135] width 168 height 379
click at [741, 259] on input "text" at bounding box center [740, 258] width 79 height 16
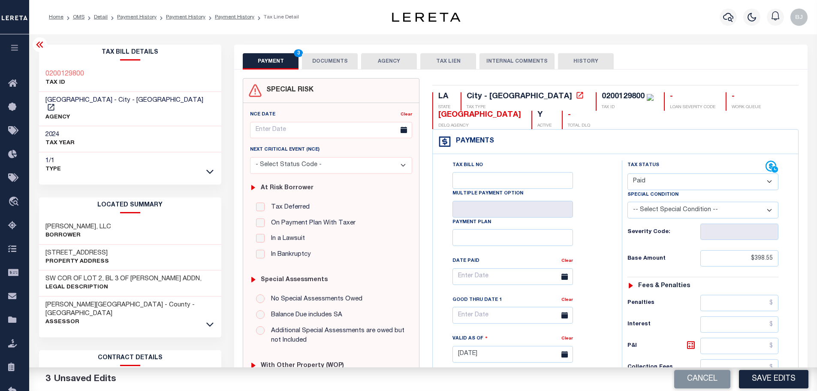
type input "$0.00"
click at [314, 68] on button "DOCUMENTS" at bounding box center [330, 61] width 56 height 16
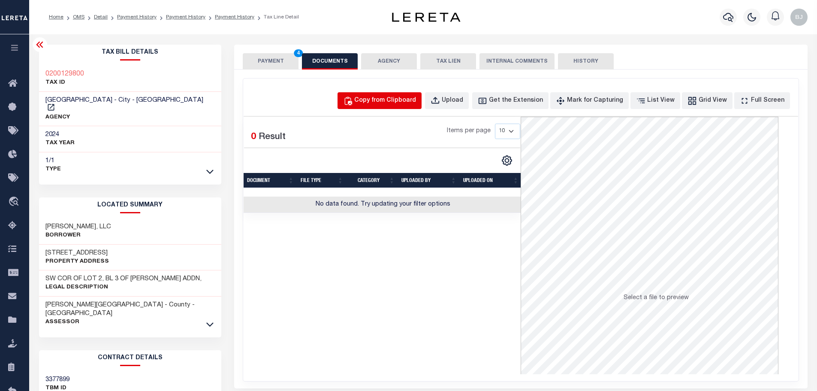
click at [413, 97] on div "Copy from Clipboard" at bounding box center [385, 100] width 62 height 9
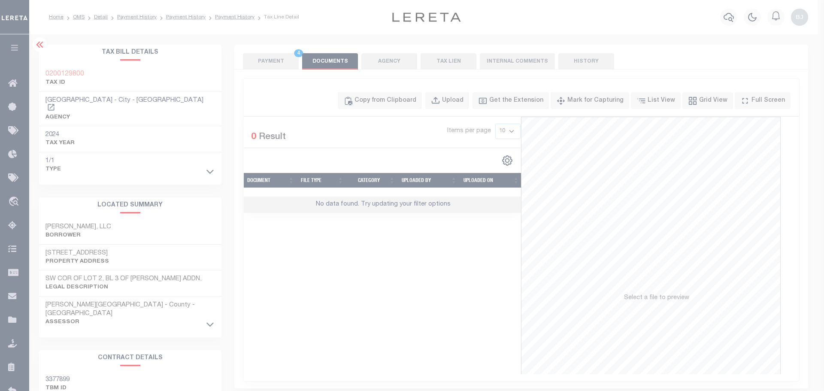
click at [0, 0] on div "Paste copied image or file into this box" at bounding box center [0, 0] width 0 height 0
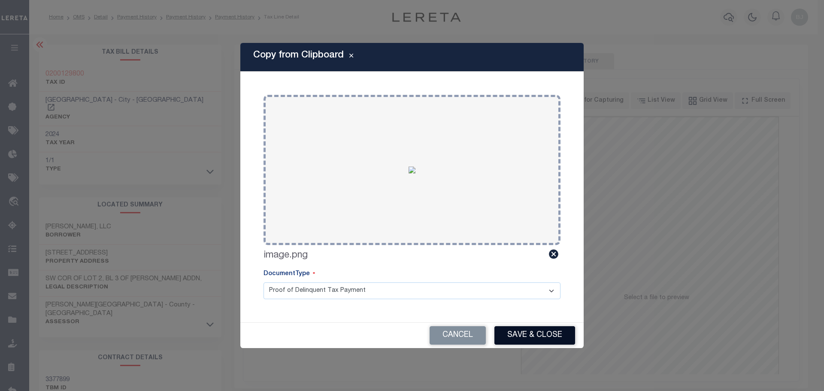
click at [529, 333] on button "Save & Close" at bounding box center [534, 335] width 81 height 18
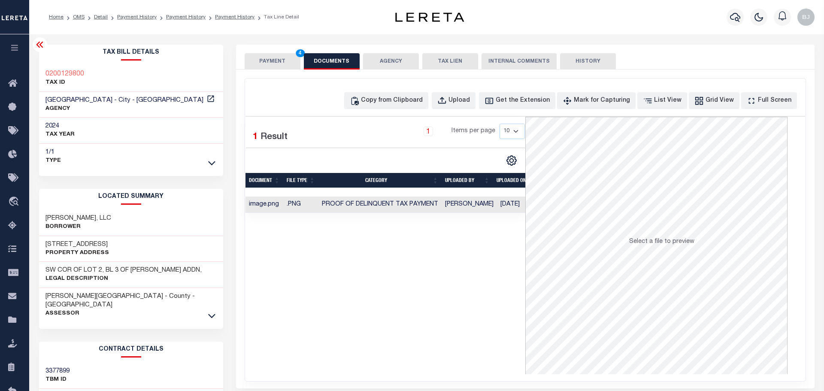
click at [295, 64] on button "PAYMENT 4" at bounding box center [273, 61] width 56 height 16
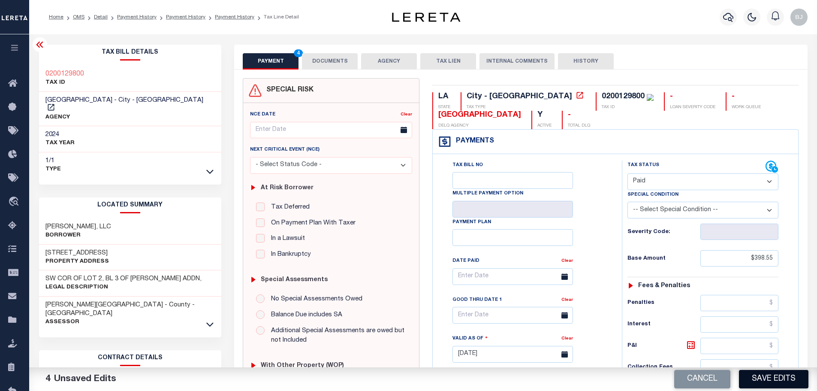
click at [779, 379] on button "Save Edits" at bounding box center [774, 379] width 70 height 18
checkbox input "false"
type input "$398.55"
type input "$0"
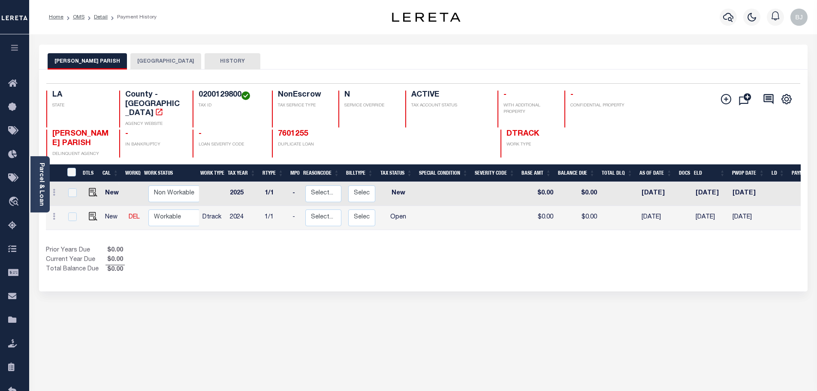
click at [144, 61] on button "BASTROP CITY" at bounding box center [165, 61] width 71 height 16
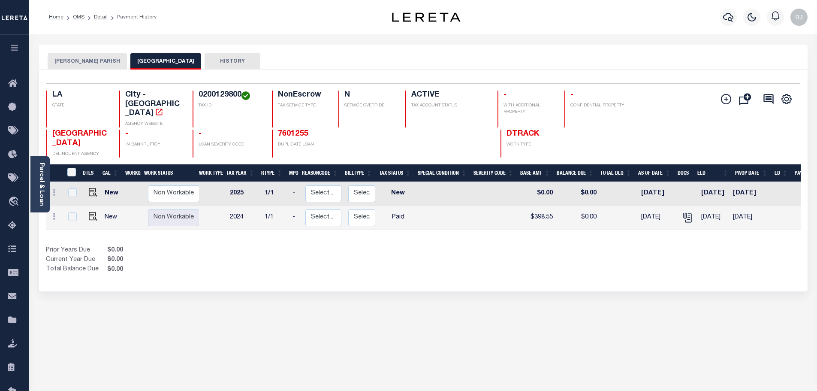
click at [75, 68] on button "[PERSON_NAME] PARISH" at bounding box center [87, 61] width 79 height 16
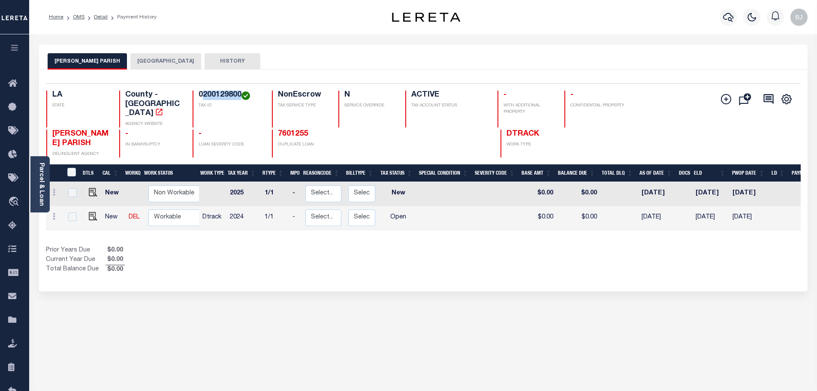
drag, startPoint x: 203, startPoint y: 94, endPoint x: 242, endPoint y: 94, distance: 38.6
click at [242, 94] on h4 "0200129800" at bounding box center [230, 95] width 63 height 9
copy h4 "200129800"
click at [89, 212] on img "" at bounding box center [93, 216] width 9 height 9
checkbox input "true"
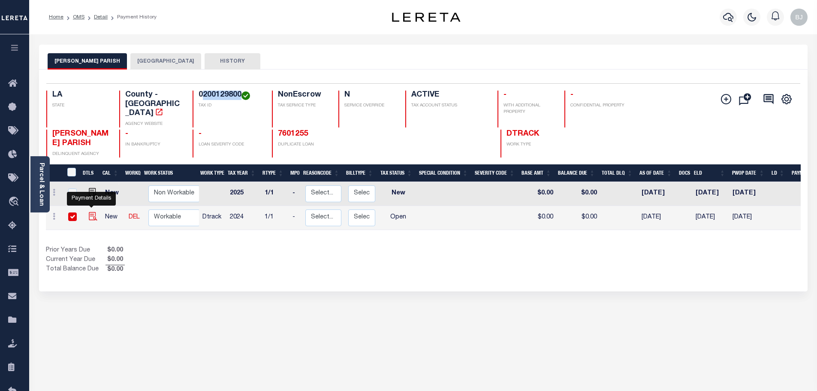
checkbox input "true"
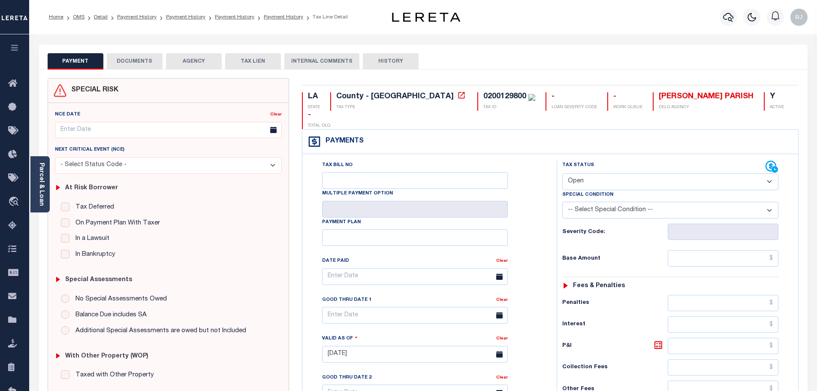
click at [664, 173] on select "- Select Status Code - Open Due/Unpaid Paid Incomplete No Tax Due Internal Refu…" at bounding box center [670, 181] width 216 height 17
select select "PYD"
click at [562, 173] on select "- Select Status Code - Open Due/Unpaid Paid Incomplete No Tax Due Internal Refu…" at bounding box center [670, 181] width 216 height 17
type input "[DATE]"
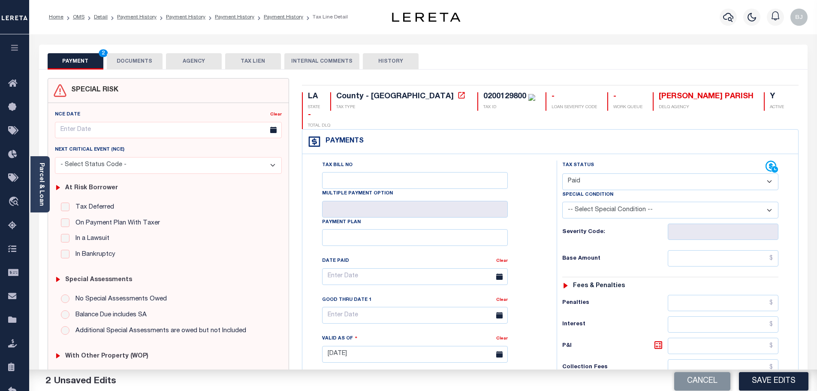
click at [685, 250] on div "Tax Status Status - Select Status Code -" at bounding box center [673, 349] width 233 height 379
click at [693, 250] on input "text" at bounding box center [723, 258] width 111 height 16
paste input "549.14"
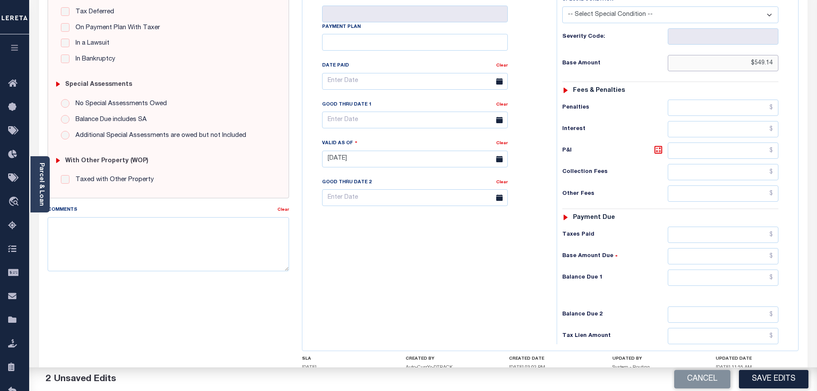
scroll to position [215, 0]
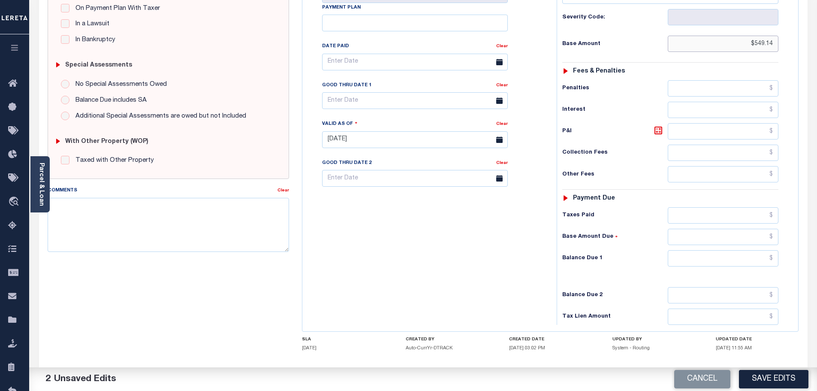
type input "$549.14"
click at [715, 207] on input "text" at bounding box center [723, 215] width 111 height 16
paste input "549.14"
type input "$549.14"
click at [742, 250] on input "text" at bounding box center [723, 258] width 111 height 16
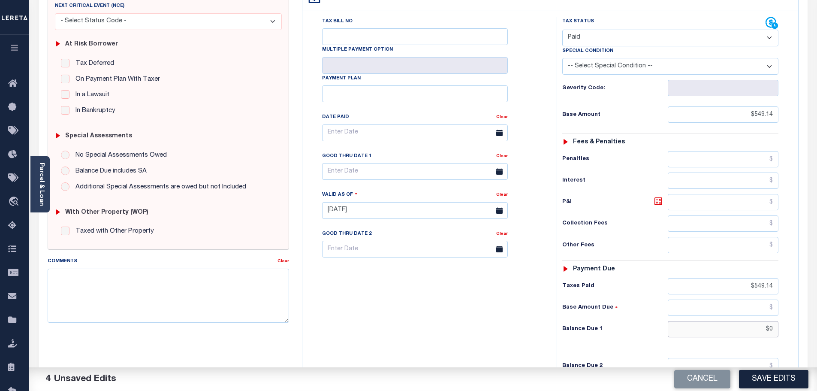
scroll to position [0, 0]
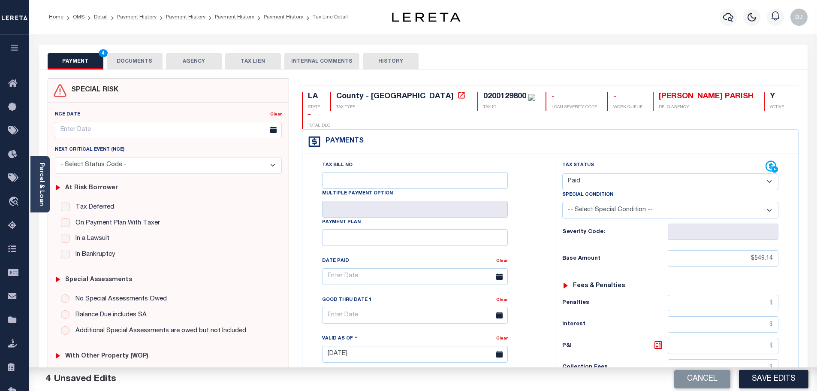
type input "$0.00"
drag, startPoint x: 115, startPoint y: 63, endPoint x: 140, endPoint y: 68, distance: 25.4
click at [115, 63] on button "DOCUMENTS" at bounding box center [135, 61] width 56 height 16
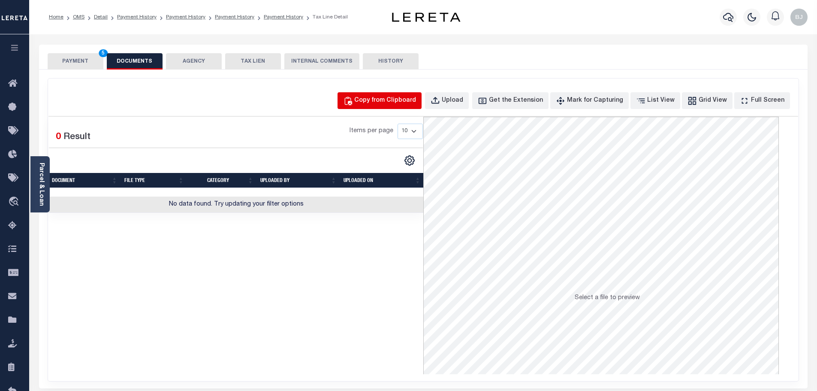
click at [363, 108] on button "Copy from Clipboard" at bounding box center [380, 100] width 84 height 17
select select "POP"
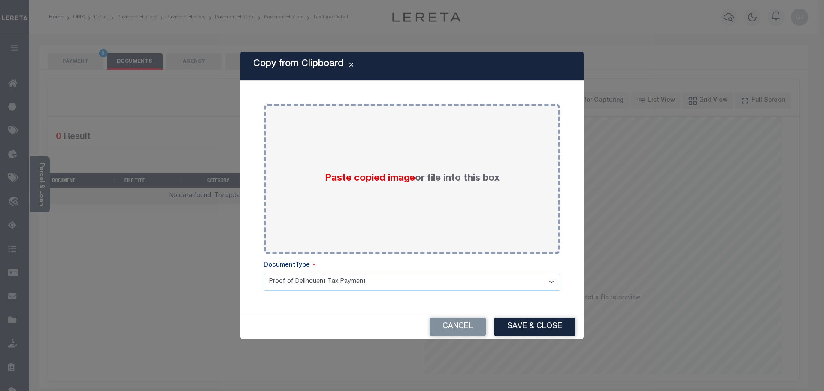
click at [384, 110] on div "Paste copied image or file into this box" at bounding box center [412, 178] width 284 height 137
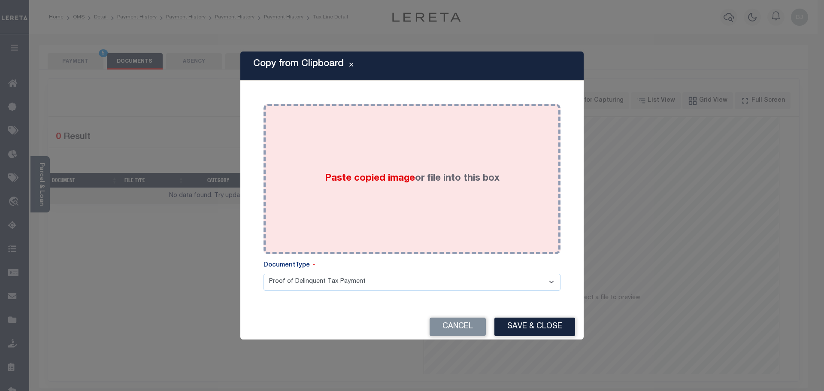
click at [422, 196] on div "Paste copied image or file into this box" at bounding box center [412, 178] width 284 height 137
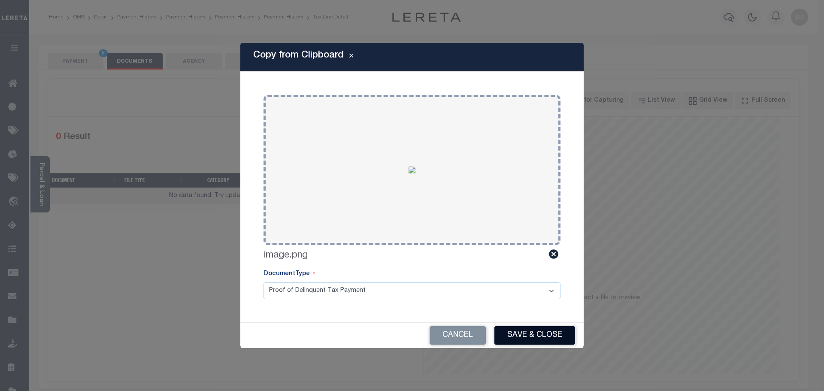
click at [542, 335] on button "Save & Close" at bounding box center [534, 335] width 81 height 18
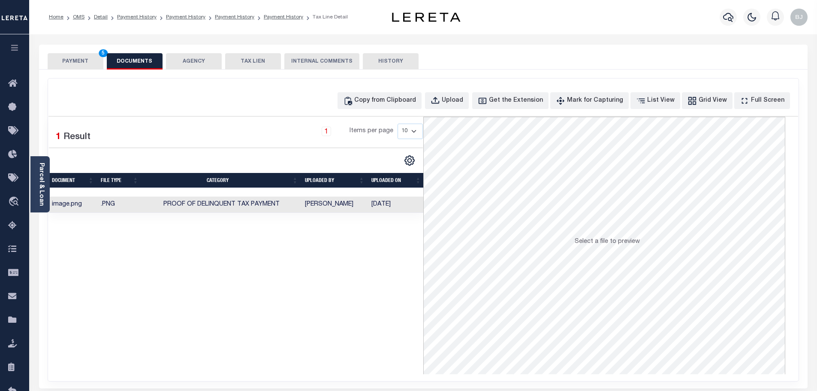
click at [71, 59] on button "PAYMENT 5" at bounding box center [76, 61] width 56 height 16
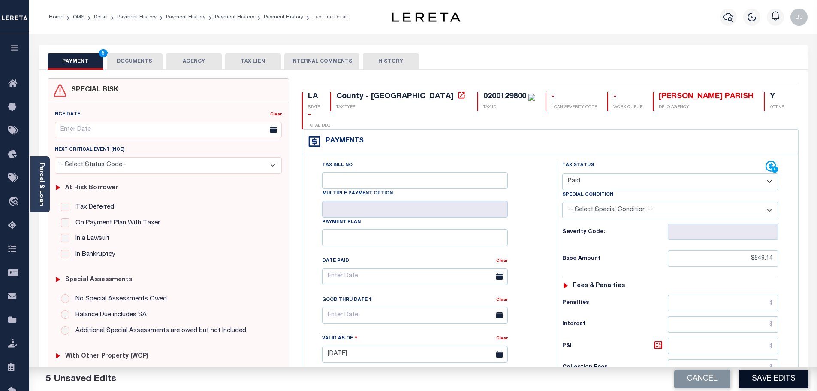
click at [766, 384] on button "Save Edits" at bounding box center [774, 379] width 70 height 18
checkbox input "false"
type input "$549.14"
type input "$0"
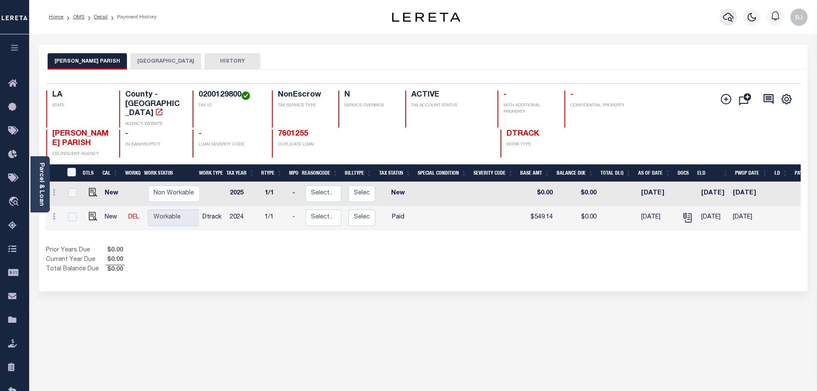
click at [734, 16] on button "button" at bounding box center [728, 17] width 17 height 17
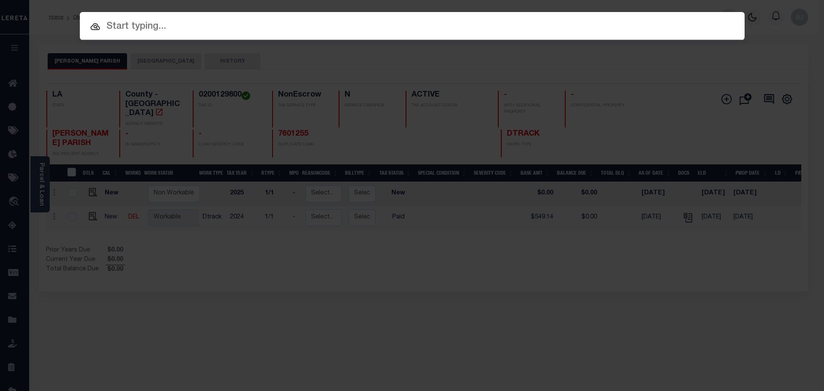
paste input "7360932"
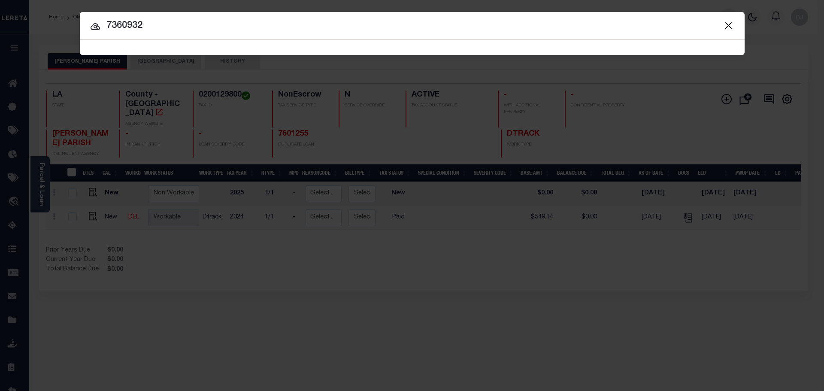
type input "7360932"
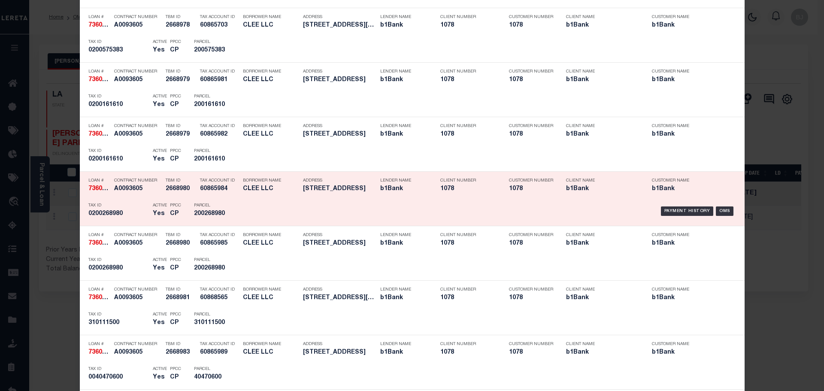
scroll to position [1073, 0]
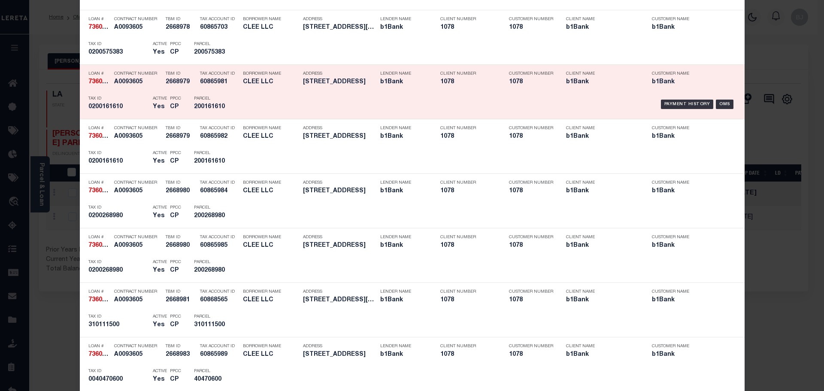
click at [275, 114] on div "Payment History OMS" at bounding box center [490, 104] width 490 height 25
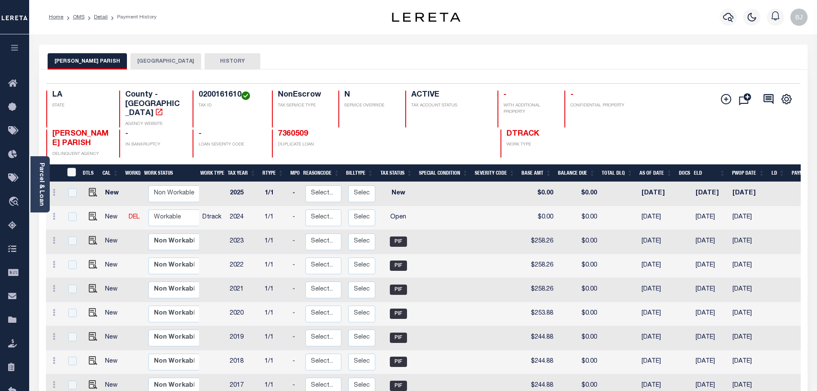
click at [151, 57] on button "[GEOGRAPHIC_DATA]" at bounding box center [165, 61] width 71 height 16
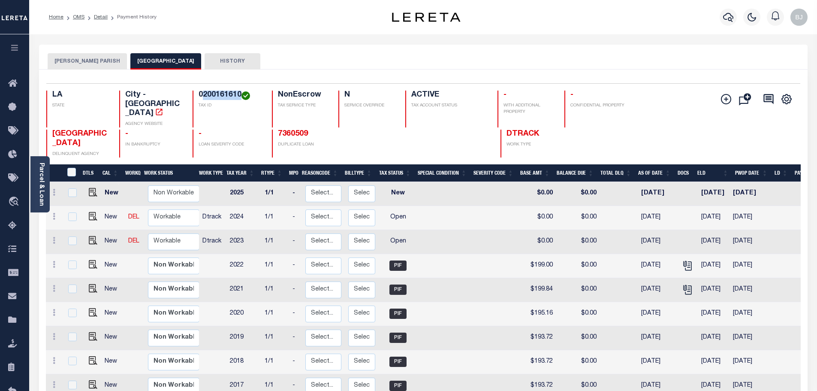
drag, startPoint x: 204, startPoint y: 92, endPoint x: 241, endPoint y: 92, distance: 37.3
click at [241, 92] on h4 "0200161610" at bounding box center [230, 95] width 63 height 9
click at [91, 236] on img "" at bounding box center [93, 240] width 9 height 9
checkbox input "true"
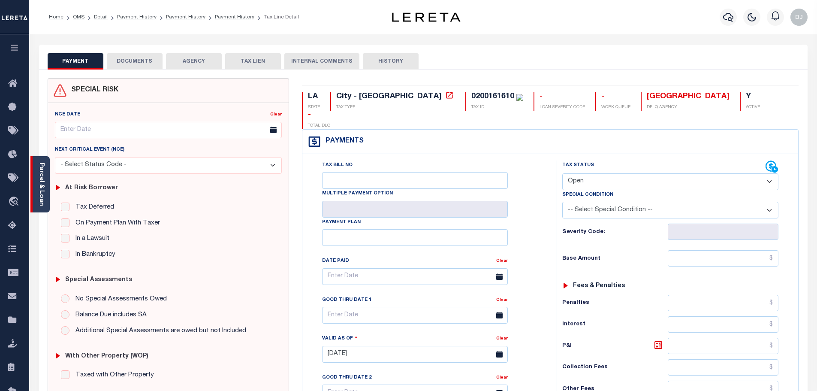
click at [43, 165] on link "Parcel & Loan" at bounding box center [41, 184] width 6 height 43
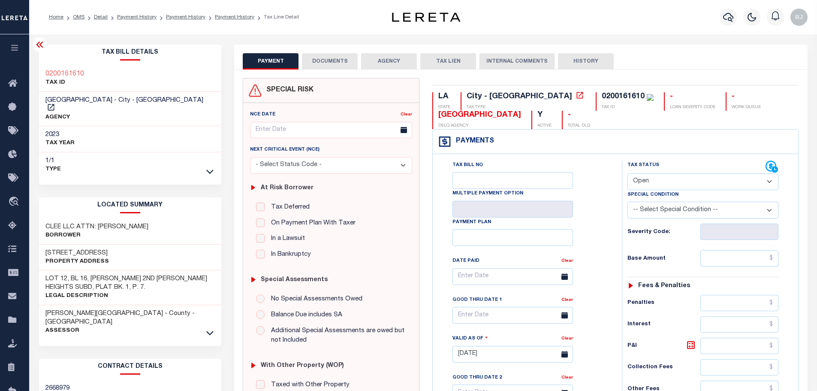
click at [602, 93] on div "0200161610" at bounding box center [623, 97] width 43 height 8
copy div "0200161610"
click at [699, 172] on div "Tax Status Status" at bounding box center [697, 166] width 138 height 13
click at [696, 181] on select "- Select Status Code - Open Due/Unpaid Paid Incomplete No Tax Due Internal Refu…" at bounding box center [703, 181] width 151 height 17
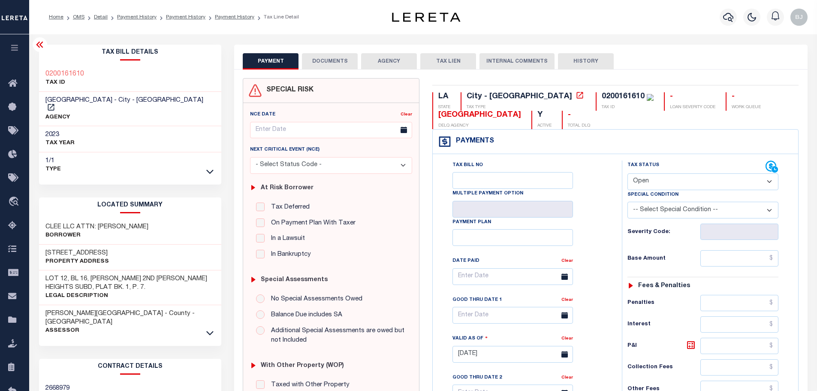
select select "PYD"
click at [628, 174] on select "- Select Status Code - Open Due/Unpaid Paid Incomplete No Tax Due Internal Refu…" at bounding box center [703, 181] width 151 height 17
type input "[DATE]"
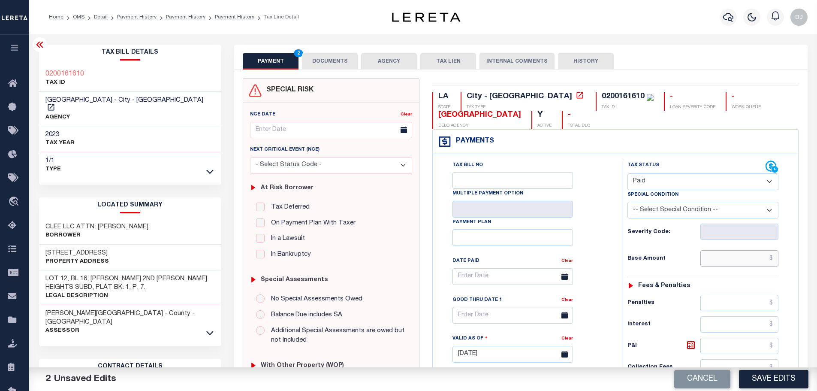
click at [704, 255] on input "text" at bounding box center [740, 258] width 79 height 16
paste input "199.00"
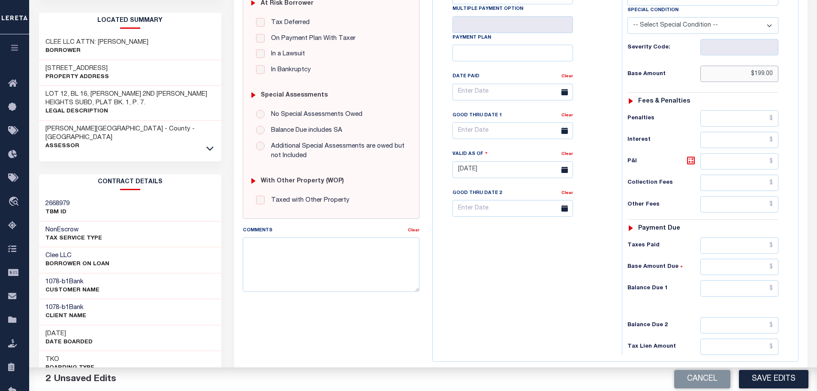
scroll to position [215, 0]
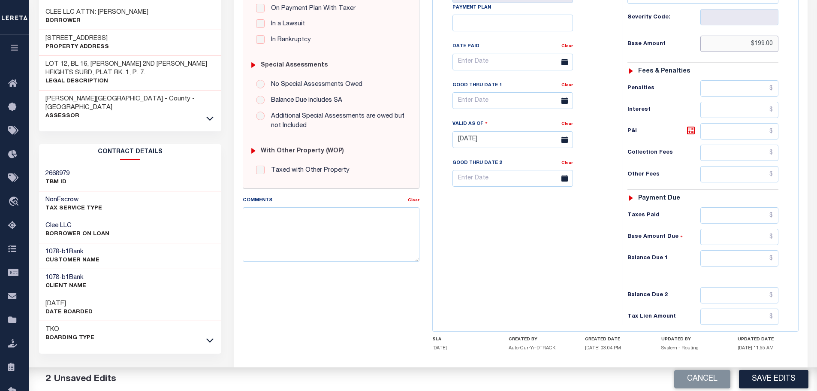
type input "$199.00"
click at [748, 216] on input "text" at bounding box center [740, 215] width 79 height 16
paste input "199.00"
type input "$199.00"
click at [759, 263] on input "text" at bounding box center [740, 258] width 79 height 16
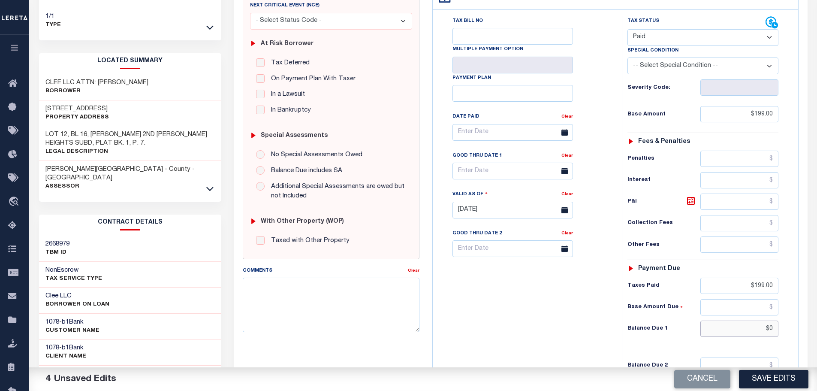
scroll to position [0, 0]
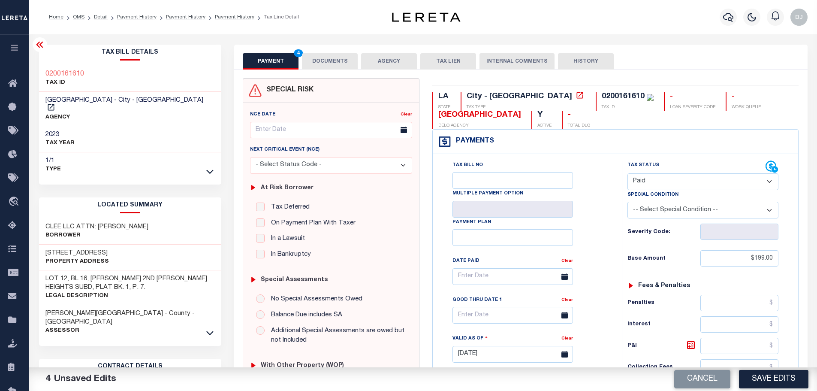
type input "$0.00"
click at [322, 67] on button "DOCUMENTS" at bounding box center [330, 61] width 56 height 16
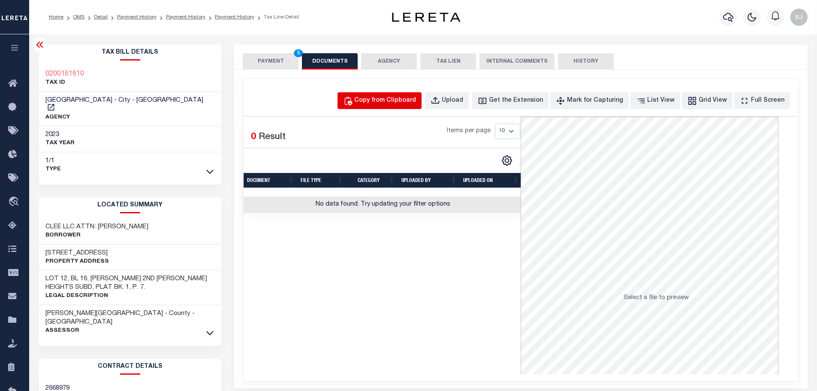
click at [396, 99] on div "Copy from Clipboard" at bounding box center [385, 100] width 62 height 9
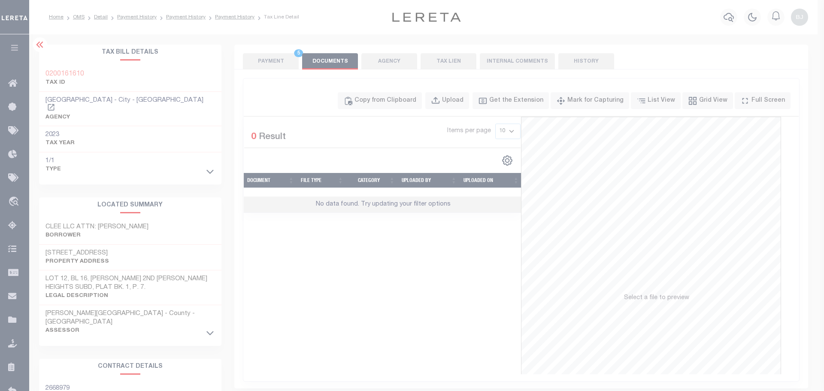
drag, startPoint x: 447, startPoint y: 190, endPoint x: 453, endPoint y: 217, distance: 27.3
click at [0, 0] on div "Paste copied image or file into this box" at bounding box center [0, 0] width 0 height 0
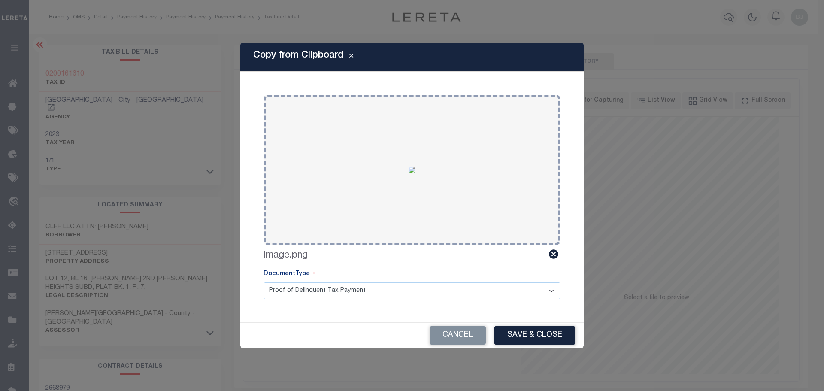
click at [541, 325] on div "Cancel Save & Close" at bounding box center [411, 335] width 343 height 25
click at [552, 339] on button "Save & Close" at bounding box center [534, 335] width 81 height 18
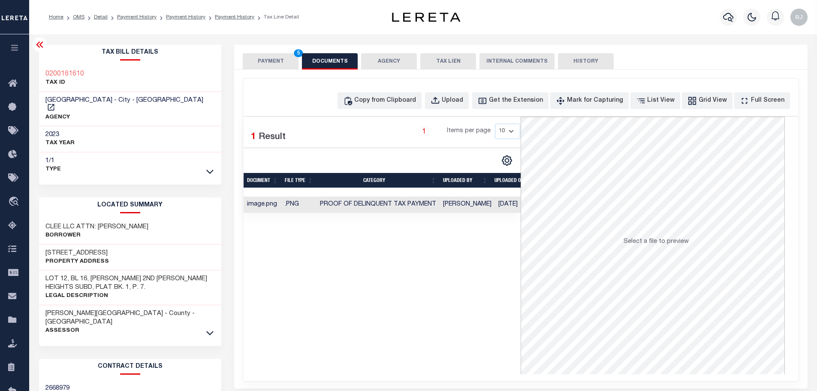
click at [266, 67] on button "PAYMENT 5" at bounding box center [271, 61] width 56 height 16
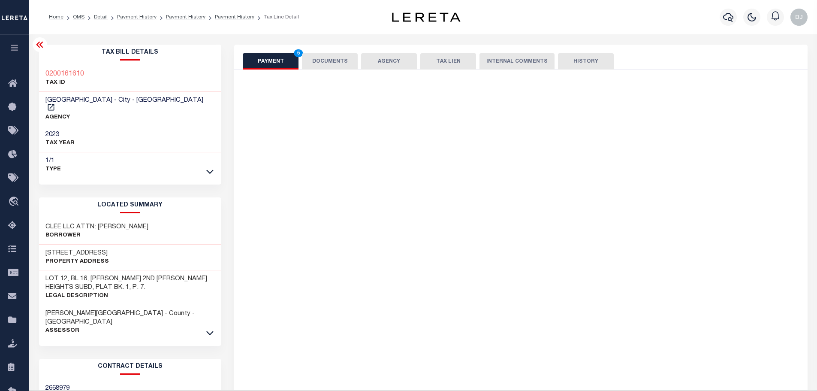
click at [268, 64] on button "PAYMENT 5" at bounding box center [271, 61] width 56 height 16
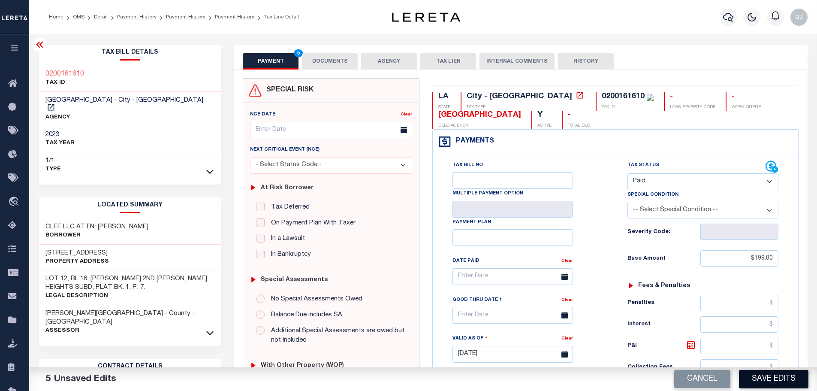
click at [799, 375] on button "Save Edits" at bounding box center [774, 379] width 70 height 18
checkbox input "false"
type input "$199"
type input "$0"
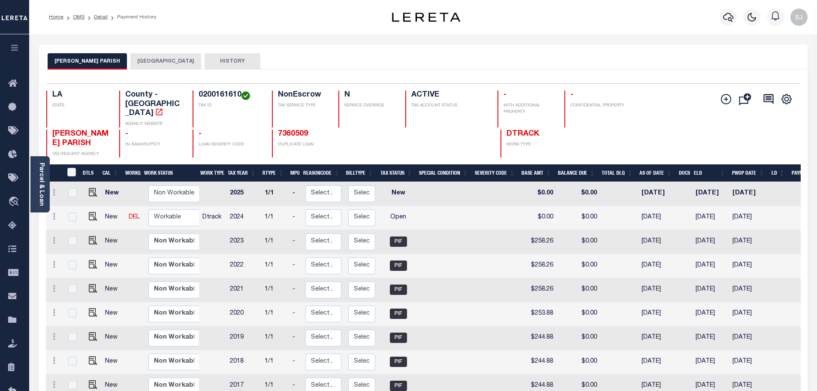
click at [143, 52] on div "[PERSON_NAME][GEOGRAPHIC_DATA] [GEOGRAPHIC_DATA] HISTORY" at bounding box center [423, 57] width 769 height 25
click at [147, 64] on button "[GEOGRAPHIC_DATA]" at bounding box center [165, 61] width 71 height 16
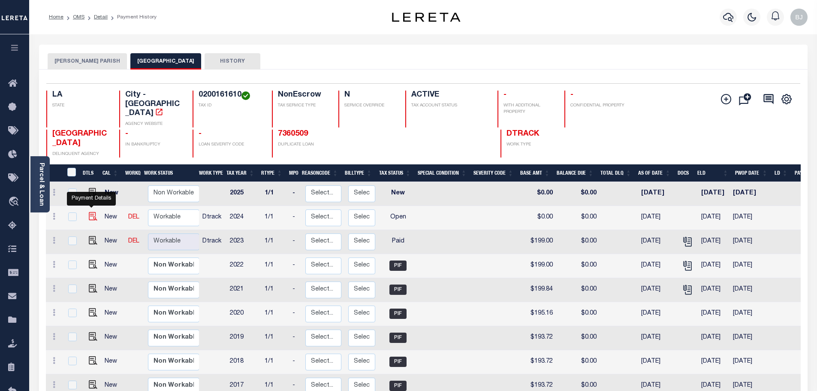
click at [92, 212] on img "" at bounding box center [93, 216] width 9 height 9
checkbox input "true"
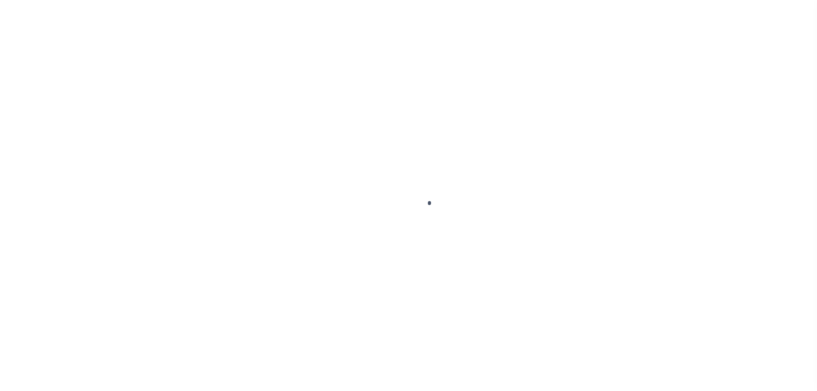
checkbox input "false"
type input "[DATE]"
select select "OP2"
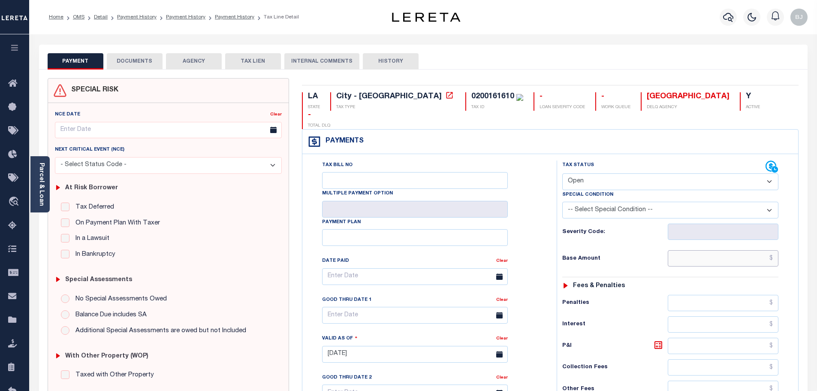
click at [745, 250] on input "text" at bounding box center [723, 258] width 111 height 16
paste input "186.10"
type input "$186.10"
type input "10/01/2025"
click at [615, 173] on select "- Select Status Code - Open Due/Unpaid Paid Incomplete No Tax Due Internal Refu…" at bounding box center [670, 181] width 216 height 17
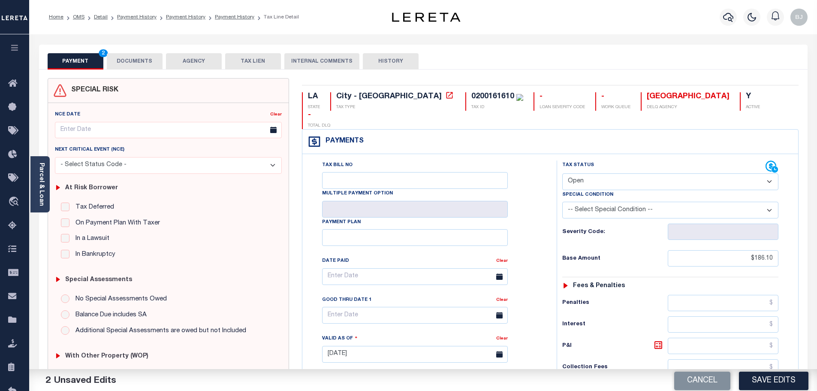
select select "PYD"
click at [562, 173] on select "- Select Status Code - Open Due/Unpaid Paid Incomplete No Tax Due Internal Refu…" at bounding box center [670, 181] width 216 height 17
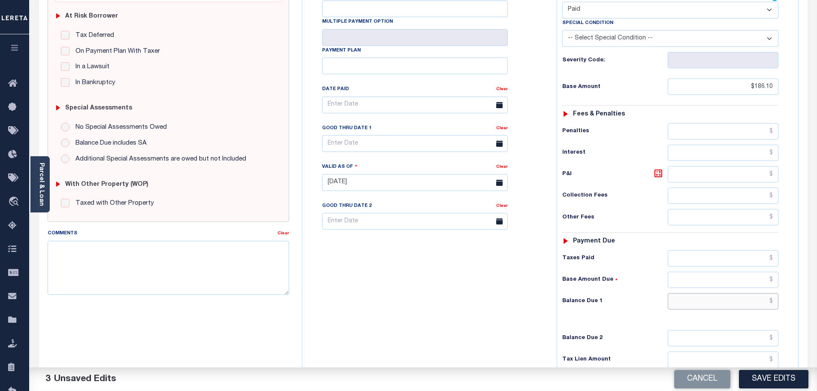
click at [716, 293] on input "text" at bounding box center [723, 301] width 111 height 16
type input "$0.00"
drag, startPoint x: 752, startPoint y: 242, endPoint x: 746, endPoint y: 243, distance: 6.0
click at [752, 250] on input "text" at bounding box center [723, 258] width 111 height 16
paste input "186.10"
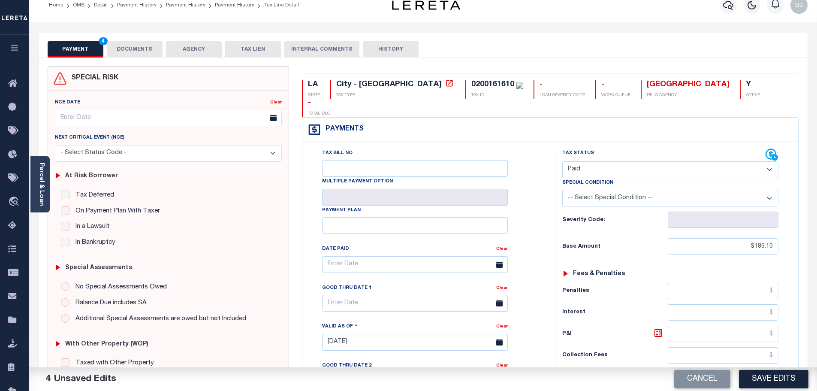
scroll to position [0, 0]
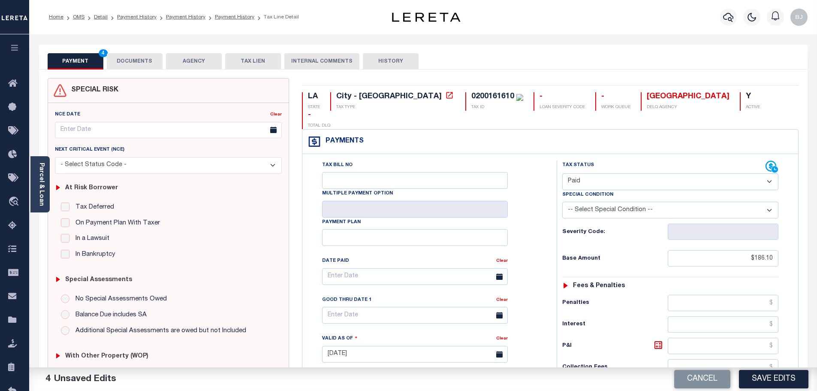
type input "$186.10"
click at [129, 56] on button "DOCUMENTS" at bounding box center [135, 61] width 56 height 16
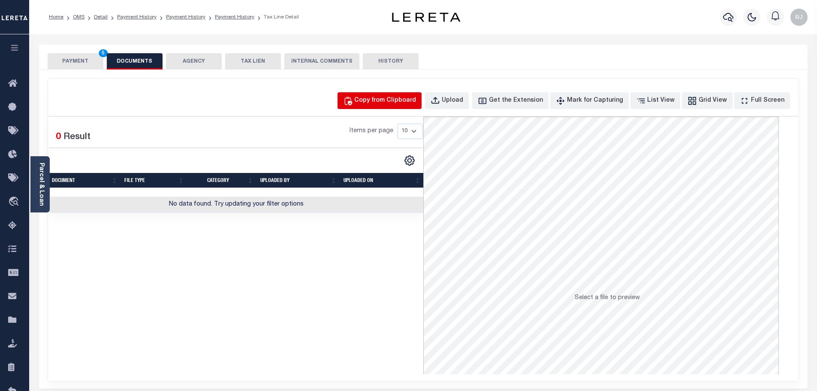
click at [387, 94] on button "Copy from Clipboard" at bounding box center [380, 100] width 84 height 17
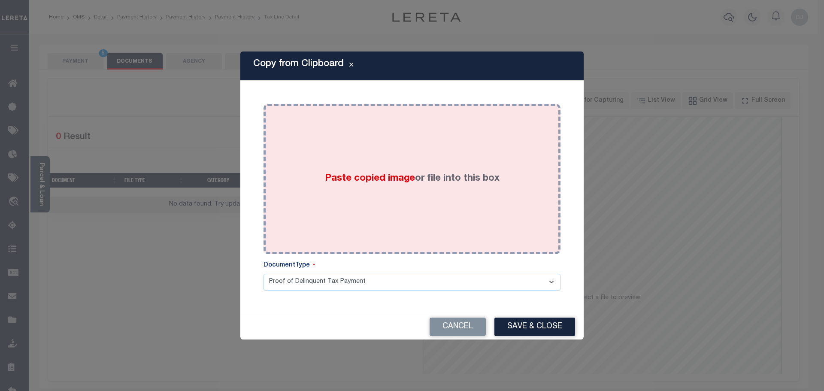
click at [417, 192] on div "Paste copied image or file into this box" at bounding box center [412, 178] width 284 height 137
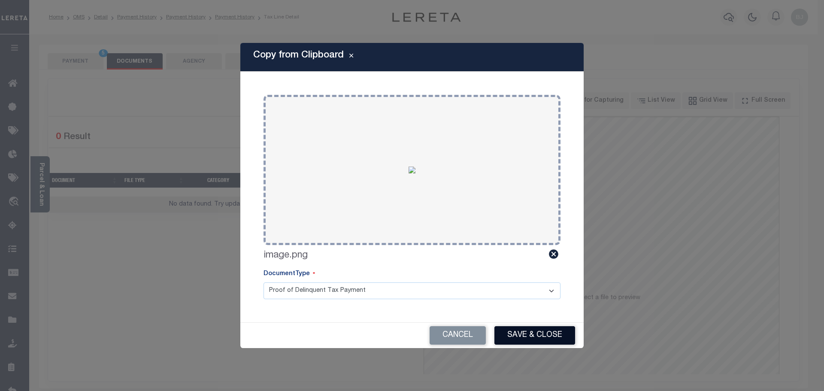
click at [550, 336] on button "Save & Close" at bounding box center [534, 335] width 81 height 18
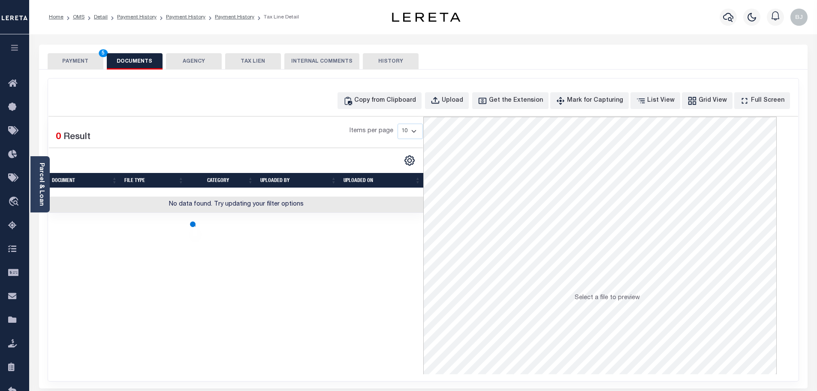
click at [71, 55] on button "PAYMENT 5" at bounding box center [76, 61] width 56 height 16
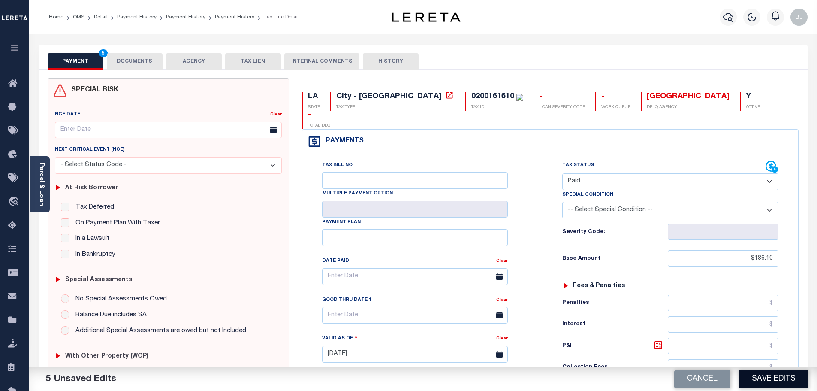
click at [785, 383] on button "Save Edits" at bounding box center [774, 379] width 70 height 18
checkbox input "false"
type input "$186.1"
type input "$0"
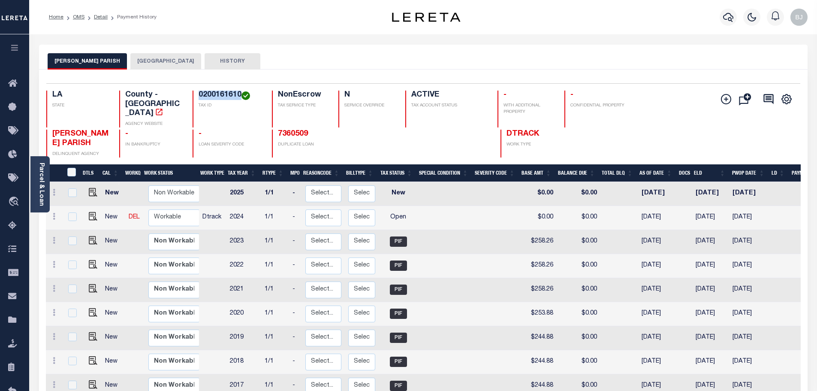
drag, startPoint x: 200, startPoint y: 93, endPoint x: 241, endPoint y: 94, distance: 40.8
click at [241, 94] on h4 "0200161610" at bounding box center [230, 95] width 63 height 9
drag, startPoint x: 241, startPoint y: 94, endPoint x: 211, endPoint y: 98, distance: 30.3
click at [211, 98] on h4 "0200161610" at bounding box center [230, 95] width 63 height 9
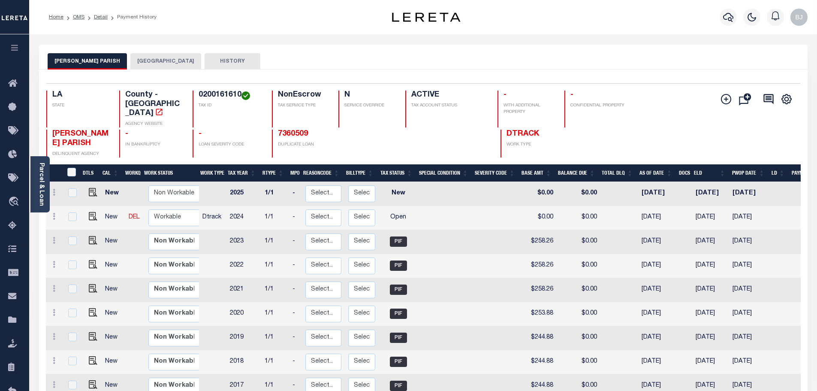
click at [202, 93] on h4 "0200161610" at bounding box center [230, 95] width 63 height 9
drag, startPoint x: 204, startPoint y: 94, endPoint x: 242, endPoint y: 94, distance: 38.2
click at [242, 94] on h4 "0200161610" at bounding box center [230, 95] width 63 height 9
copy h4 "200161610"
drag, startPoint x: 93, startPoint y: 204, endPoint x: 147, endPoint y: 188, distance: 56.2
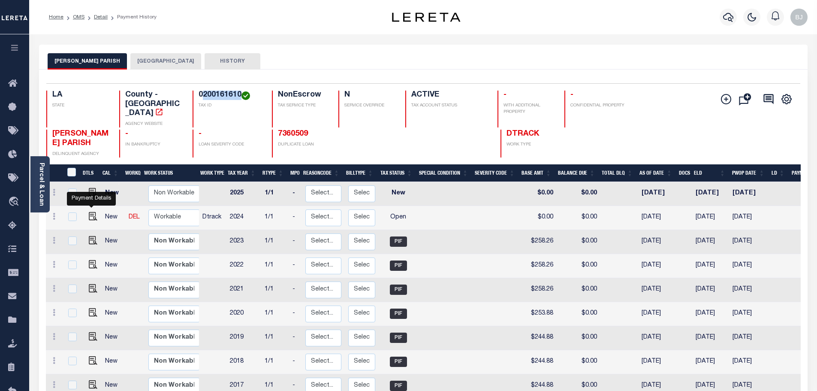
click at [93, 212] on img "" at bounding box center [93, 216] width 9 height 9
checkbox input "true"
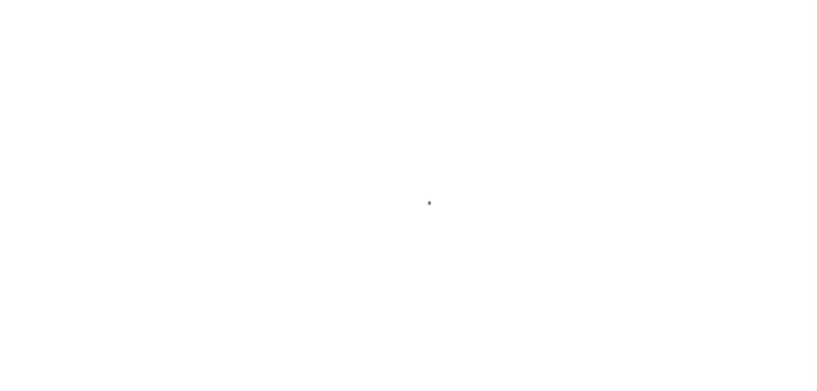
select select "OP2"
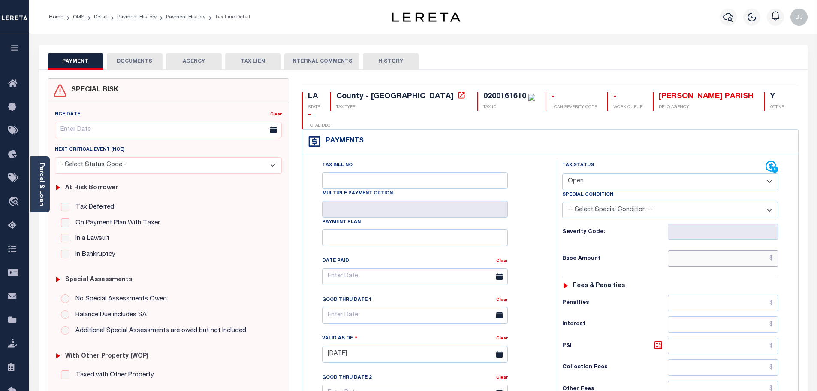
drag, startPoint x: 701, startPoint y: 245, endPoint x: 665, endPoint y: 204, distance: 54.7
click at [701, 250] on input "text" at bounding box center [723, 258] width 111 height 16
paste input "256.42"
type input "$256.42"
type input "[DATE]"
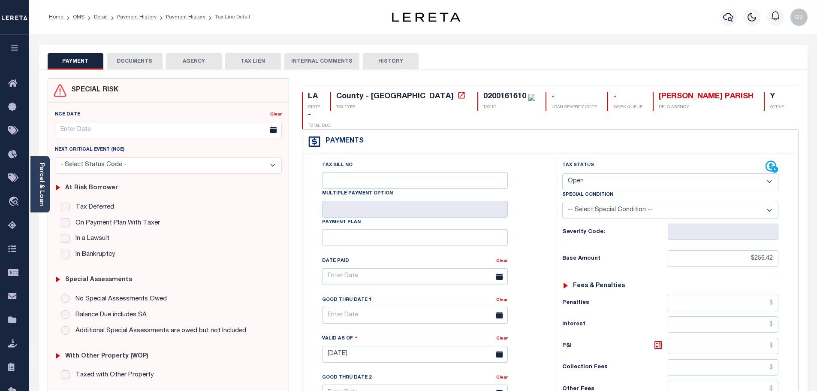
drag, startPoint x: 635, startPoint y: 160, endPoint x: 629, endPoint y: 169, distance: 10.8
click at [635, 173] on select "- Select Status Code - Open Due/Unpaid Paid Incomplete No Tax Due Internal Refu…" at bounding box center [670, 181] width 216 height 17
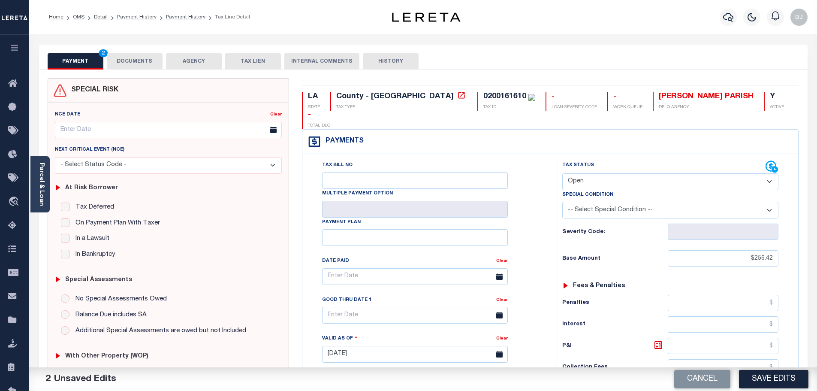
select select "PYD"
click at [562, 173] on select "- Select Status Code - Open Due/Unpaid Paid Incomplete No Tax Due Internal Refu…" at bounding box center [670, 181] width 216 height 17
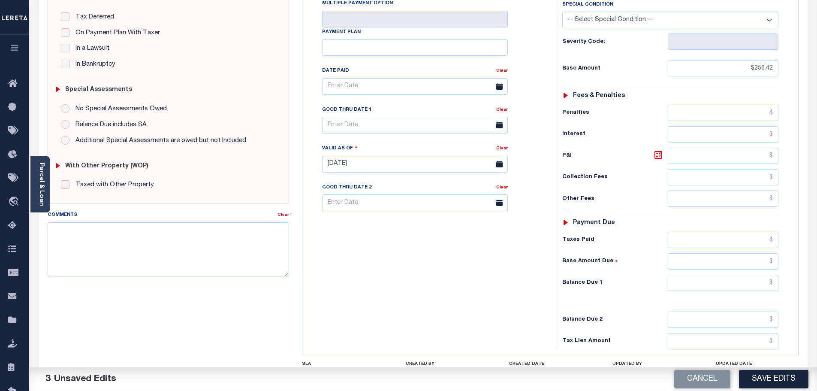
scroll to position [215, 0]
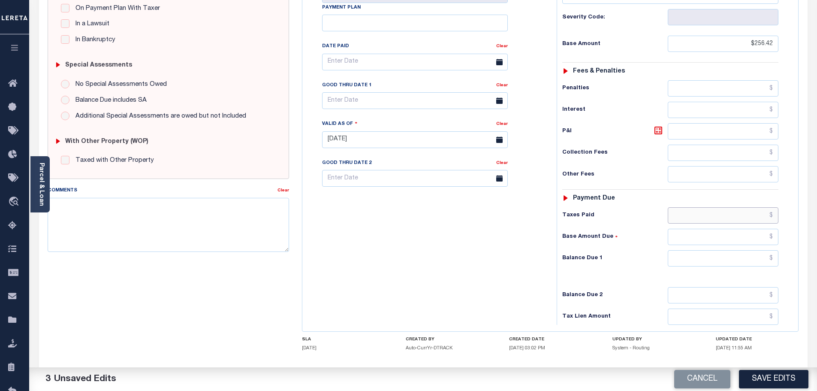
click at [731, 207] on input "text" at bounding box center [723, 215] width 111 height 16
paste input "256.42"
type input "$256.42"
click at [731, 250] on input "text" at bounding box center [723, 258] width 111 height 16
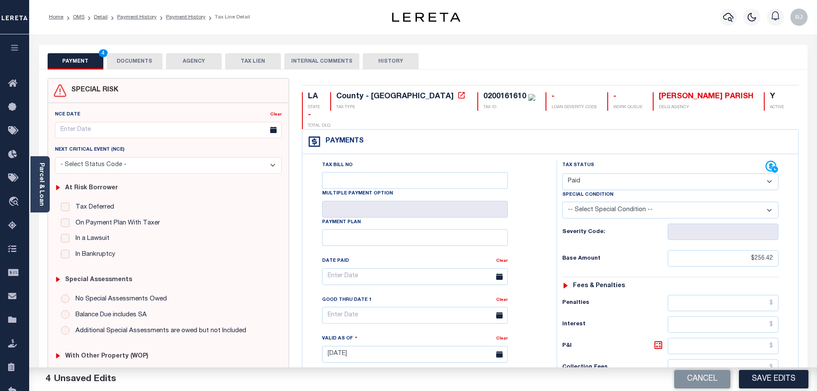
type input "$0.00"
click at [123, 62] on button "DOCUMENTS" at bounding box center [135, 61] width 56 height 16
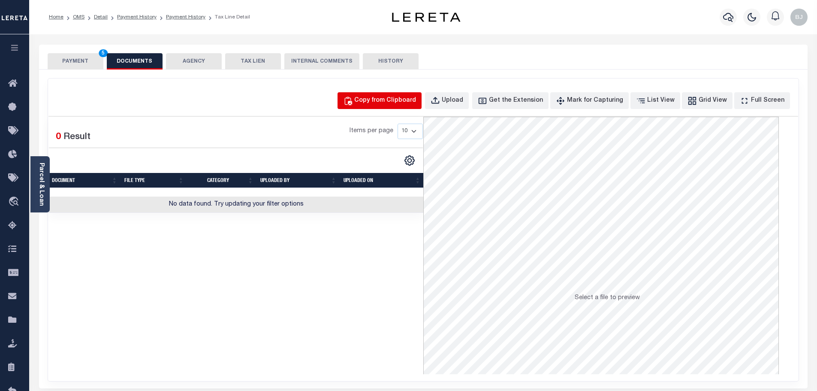
click at [390, 105] on div "Copy from Clipboard" at bounding box center [385, 100] width 62 height 9
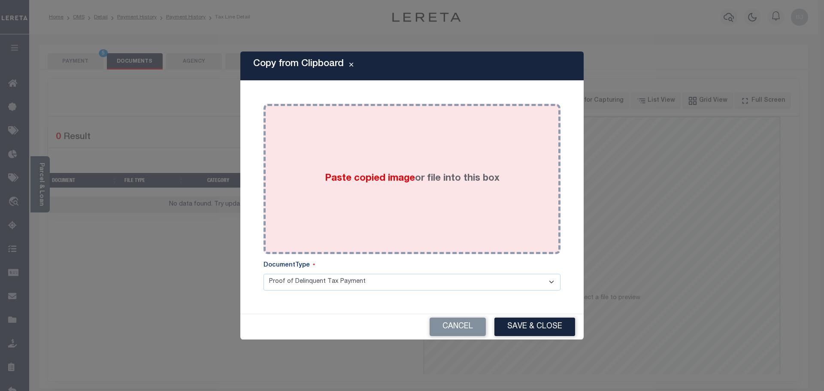
click at [435, 172] on label "Paste copied image or file into this box" at bounding box center [412, 179] width 175 height 14
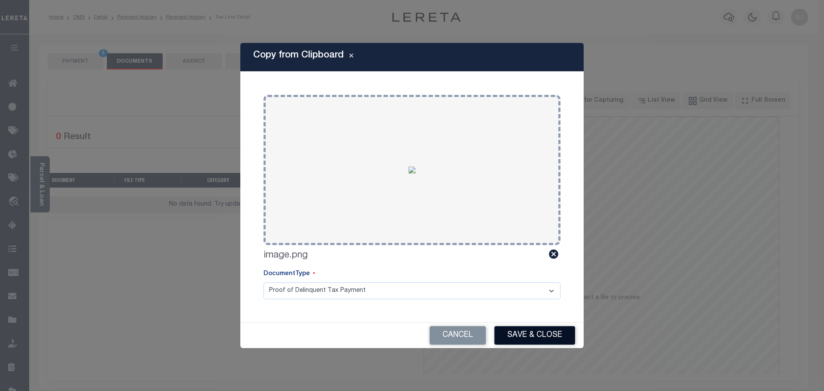
click at [559, 334] on button "Save & Close" at bounding box center [534, 335] width 81 height 18
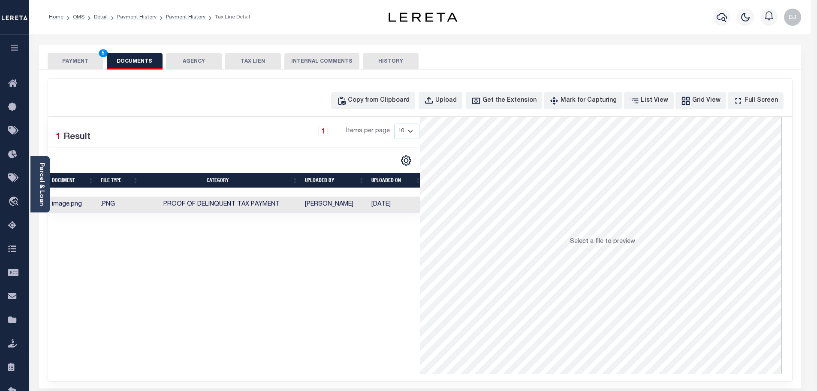
click at [70, 61] on button "PAYMENT 5" at bounding box center [76, 61] width 56 height 16
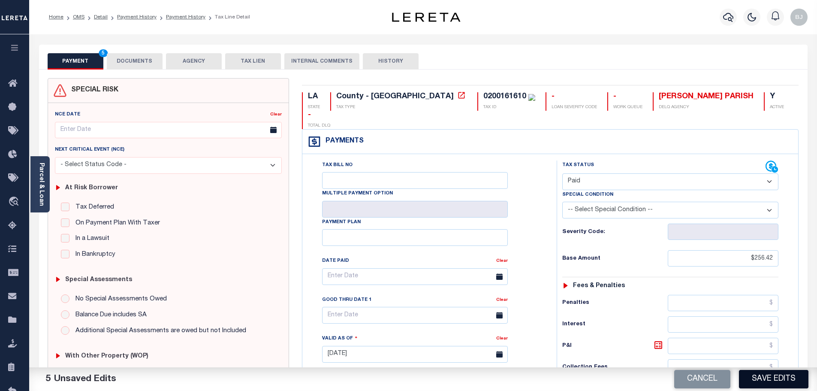
click at [779, 375] on button "Save Edits" at bounding box center [774, 379] width 70 height 18
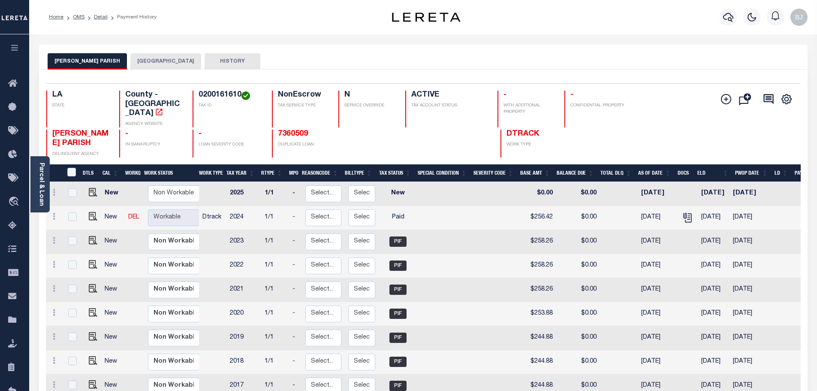
click at [147, 59] on button "[GEOGRAPHIC_DATA]" at bounding box center [165, 61] width 71 height 16
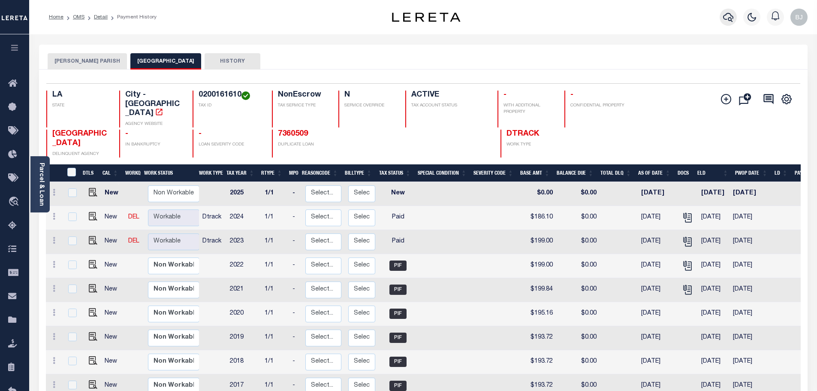
click at [733, 17] on icon "button" at bounding box center [728, 17] width 10 height 10
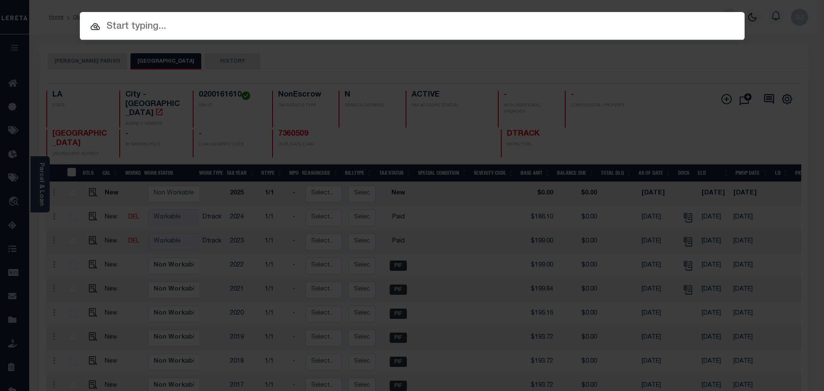
paste input "7362439"
type input "7362439"
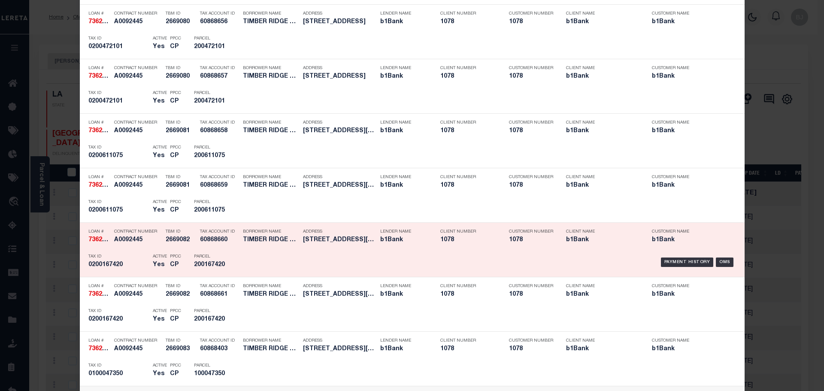
scroll to position [644, 0]
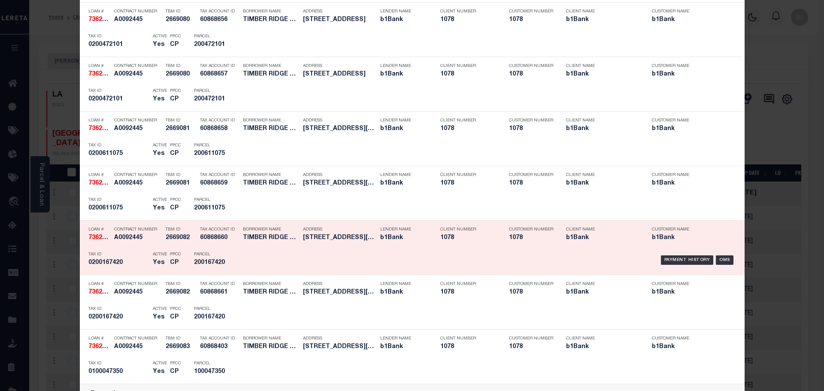
click at [287, 260] on div "Payment History OMS" at bounding box center [490, 260] width 490 height 25
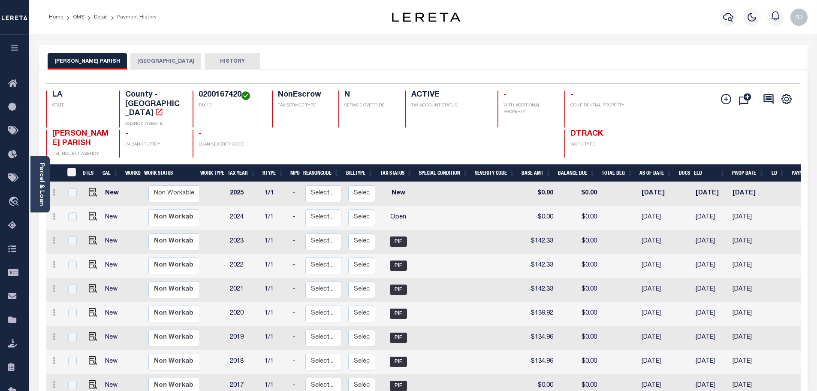
click at [154, 69] on button "[GEOGRAPHIC_DATA]" at bounding box center [165, 61] width 71 height 16
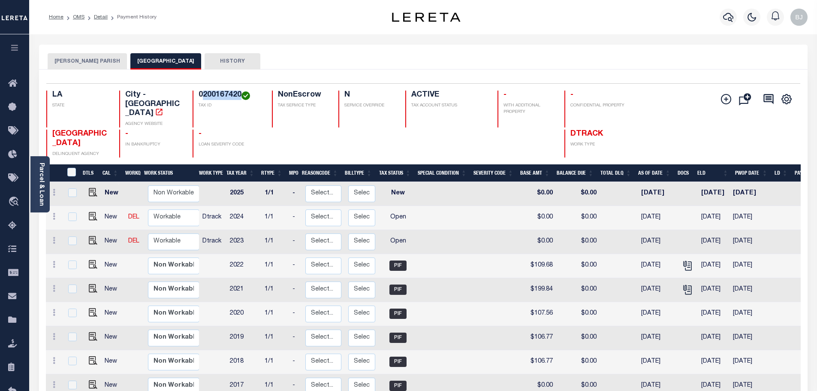
drag, startPoint x: 201, startPoint y: 93, endPoint x: 239, endPoint y: 95, distance: 38.2
click at [239, 95] on h4 "0200167420" at bounding box center [230, 95] width 63 height 9
copy h4 "200167420"
click at [90, 236] on img "" at bounding box center [93, 240] width 9 height 9
checkbox input "true"
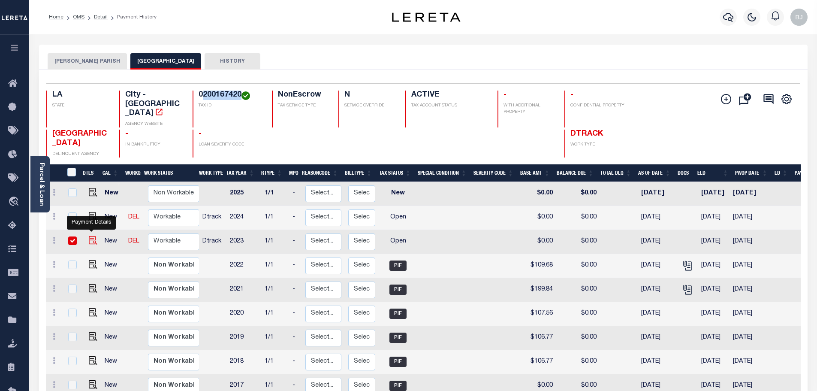
checkbox input "true"
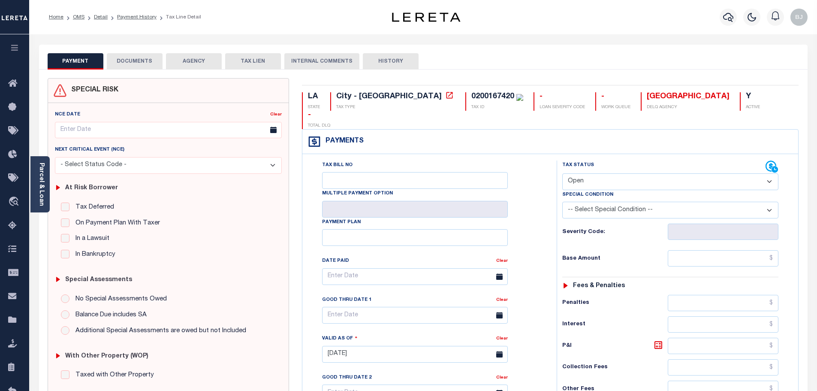
click at [38, 188] on link "Parcel & Loan" at bounding box center [41, 184] width 6 height 43
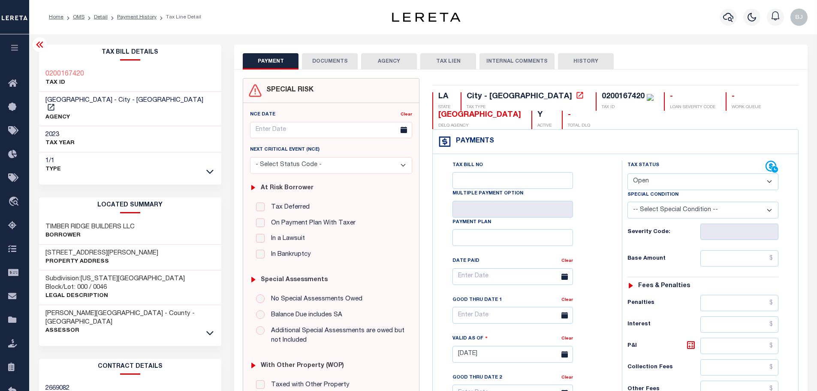
click at [602, 95] on div "0200167420" at bounding box center [623, 97] width 43 height 8
click at [666, 179] on select "- Select Status Code - Open Due/Unpaid Paid Incomplete No Tax Due Internal Refu…" at bounding box center [703, 181] width 151 height 17
select select "PYD"
click at [628, 174] on select "- Select Status Code - Open Due/Unpaid Paid Incomplete No Tax Due Internal Refu…" at bounding box center [703, 181] width 151 height 17
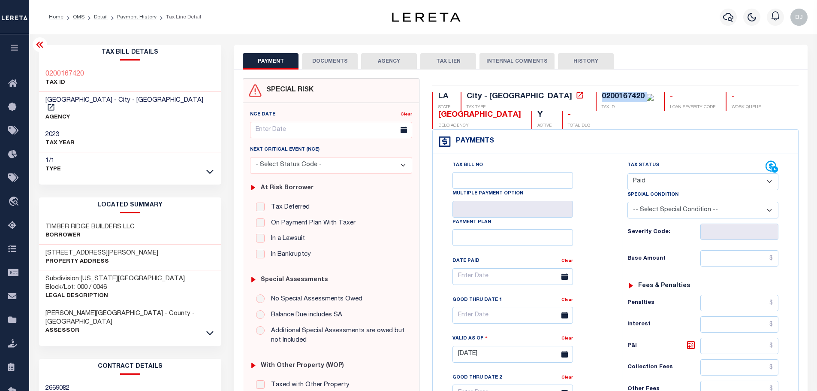
type input "[DATE]"
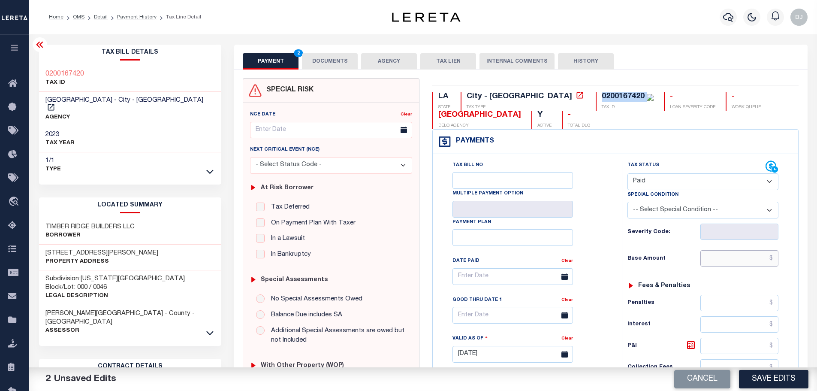
click at [724, 260] on input "text" at bounding box center [740, 258] width 79 height 16
paste input "109.68"
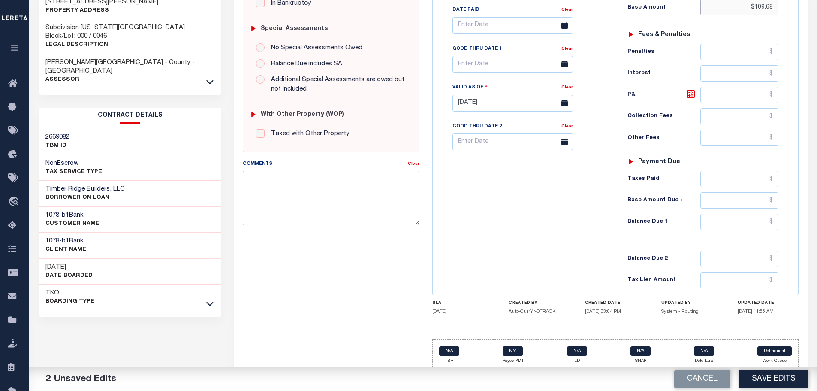
scroll to position [257, 0]
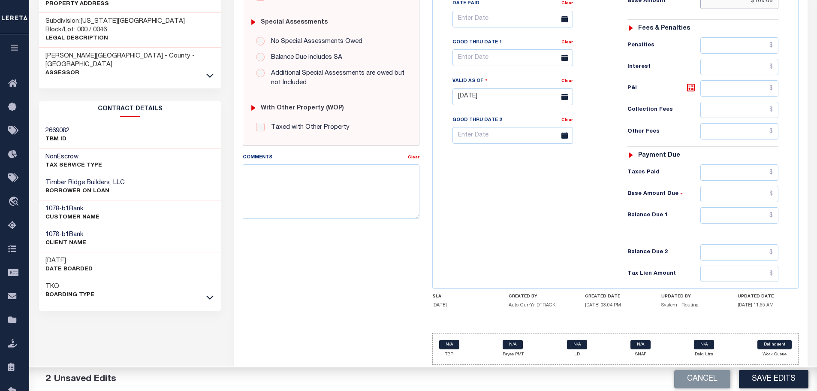
type input "$109.68"
click at [739, 170] on input "text" at bounding box center [740, 172] width 79 height 16
paste input "109.68"
type input "$109.68"
click at [748, 212] on input "text" at bounding box center [740, 215] width 79 height 16
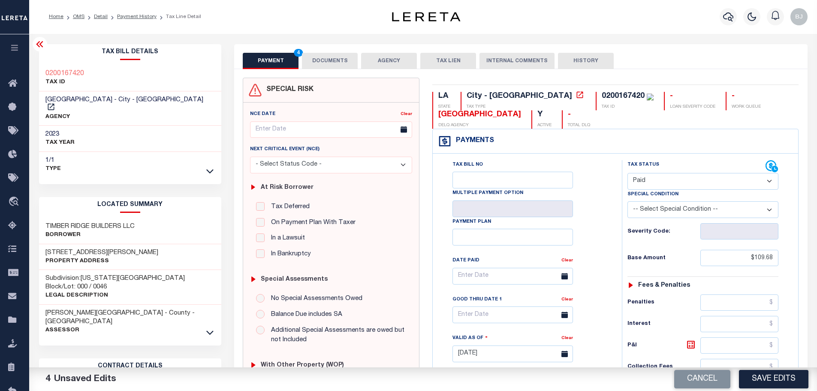
scroll to position [0, 0]
type input "$0.00"
drag, startPoint x: 363, startPoint y: 72, endPoint x: 336, endPoint y: 64, distance: 27.7
click at [363, 72] on div "SPECIAL RISK NCE Date Clear" at bounding box center [521, 353] width 574 height 566
click at [332, 63] on button "DOCUMENTS" at bounding box center [330, 61] width 56 height 16
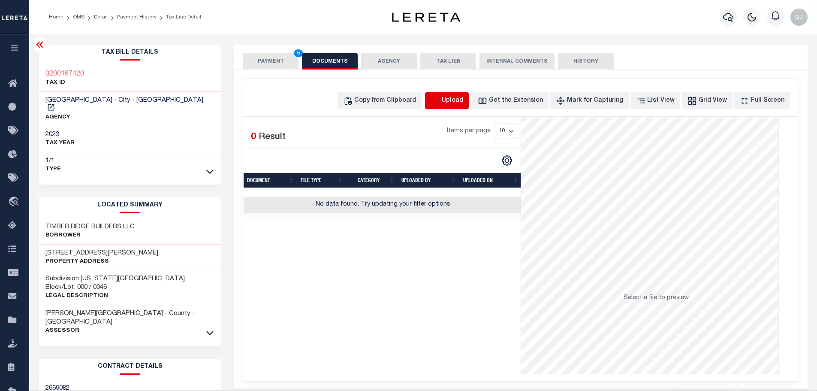
click at [440, 104] on icon "button" at bounding box center [435, 100] width 9 height 9
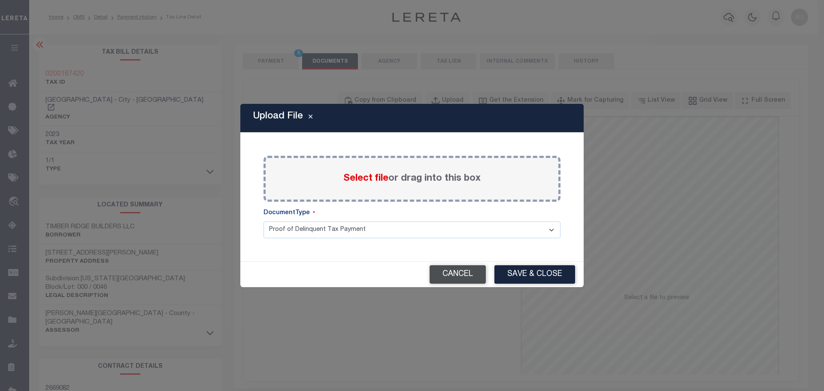
click at [465, 276] on button "Cancel" at bounding box center [457, 274] width 56 height 18
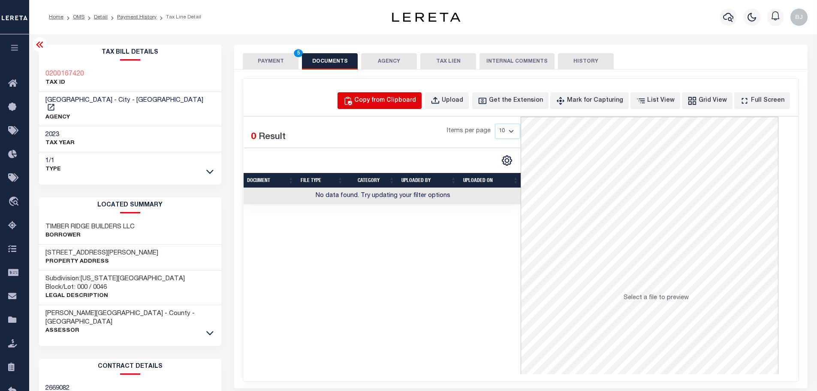
click at [390, 102] on div "Copy from Clipboard" at bounding box center [385, 100] width 62 height 9
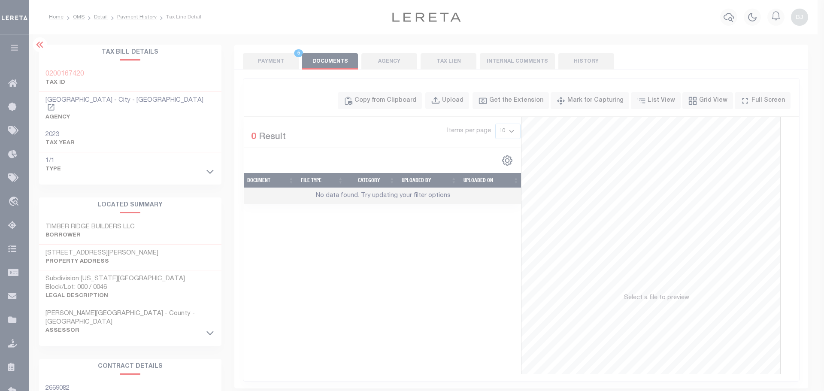
click at [0, 0] on div "Paste copied image or file into this box" at bounding box center [0, 0] width 0 height 0
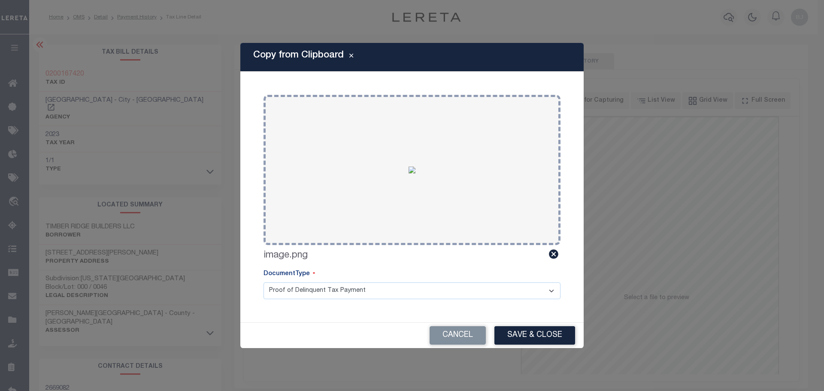
click at [539, 342] on button "Save & Close" at bounding box center [534, 335] width 81 height 18
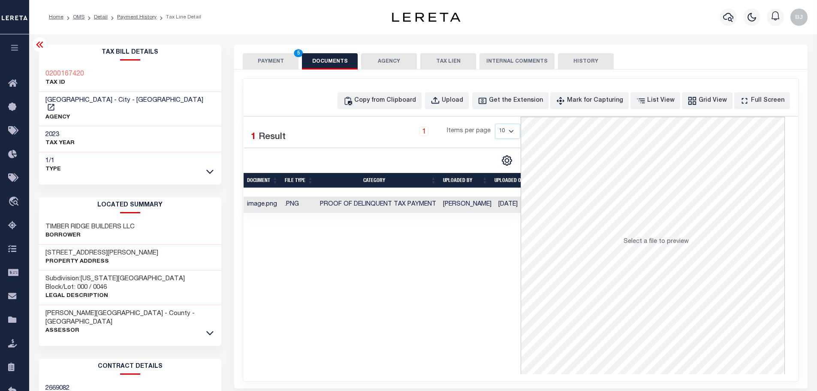
click at [266, 60] on button "PAYMENT 5" at bounding box center [271, 61] width 56 height 16
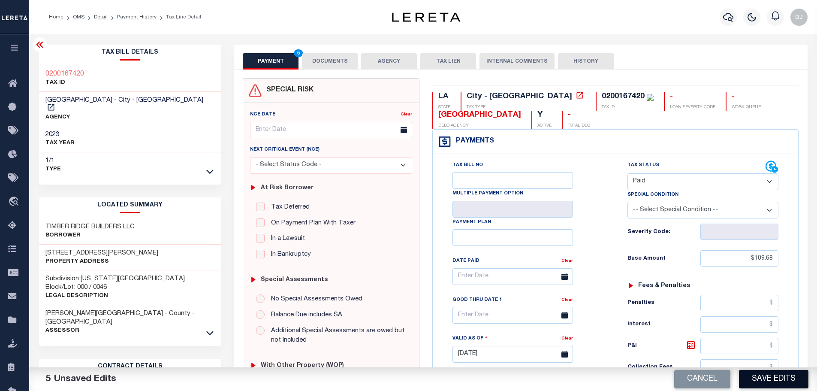
click at [769, 380] on button "Save Edits" at bounding box center [774, 379] width 70 height 18
checkbox input "false"
type input "$109.68"
type input "$0"
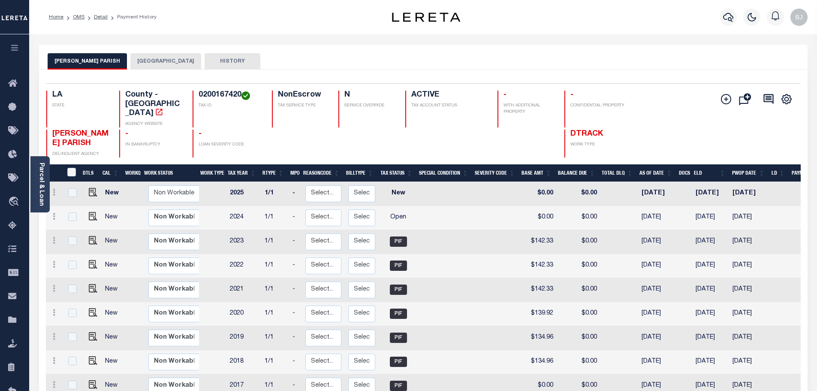
click at [144, 59] on button "[GEOGRAPHIC_DATA]" at bounding box center [165, 61] width 71 height 16
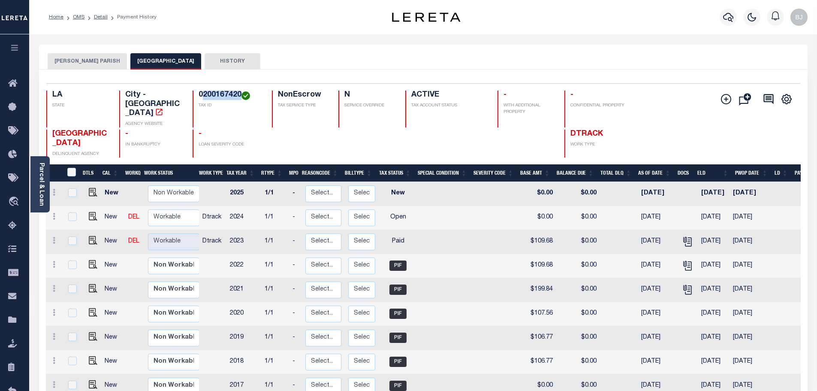
drag, startPoint x: 202, startPoint y: 94, endPoint x: 241, endPoint y: 96, distance: 39.5
click at [241, 96] on h4 "0200167420" at bounding box center [230, 95] width 63 height 9
click at [91, 212] on img "" at bounding box center [93, 216] width 9 height 9
checkbox input "true"
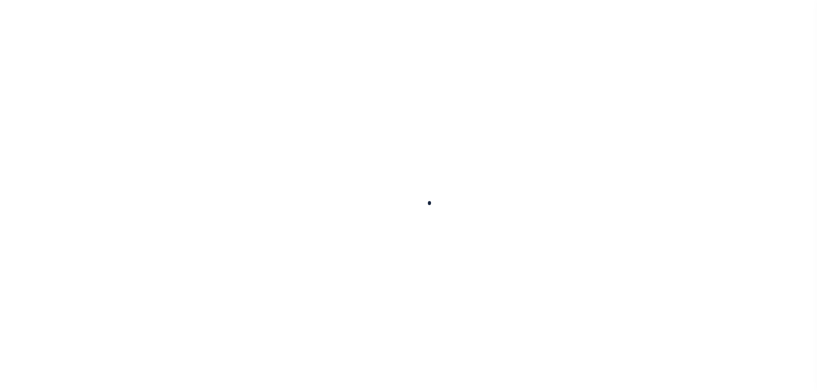
checkbox input "false"
type input "[DATE]"
select select "OP2"
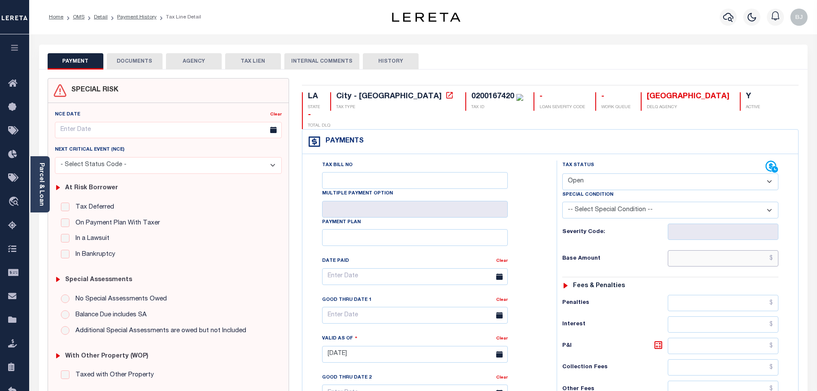
click at [702, 250] on input "text" at bounding box center [723, 258] width 111 height 16
paste input "129.89"
type input "$129.89"
type input "[DATE]"
drag, startPoint x: 600, startPoint y: 156, endPoint x: 600, endPoint y: 166, distance: 10.7
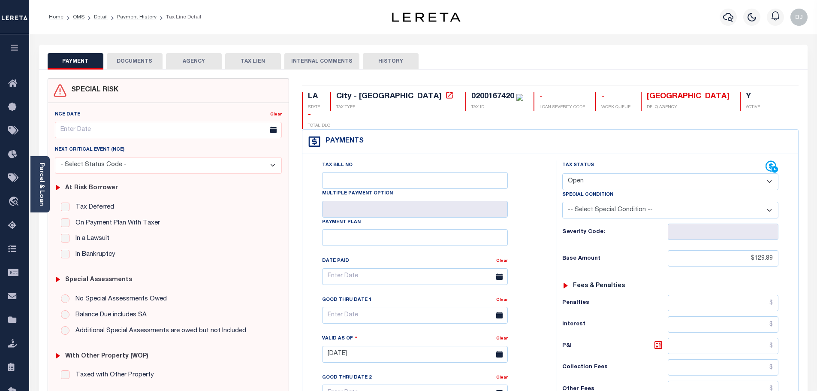
click at [600, 173] on select "- Select Status Code - Open Due/Unpaid Paid Incomplete No Tax Due Internal Refu…" at bounding box center [670, 181] width 216 height 17
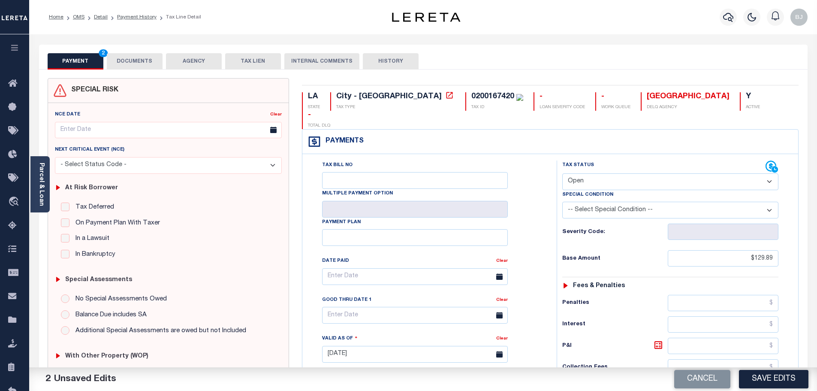
select select "PYD"
click at [562, 173] on select "- Select Status Code - Open Due/Unpaid Paid Incomplete No Tax Due Internal Refu…" at bounding box center [670, 181] width 216 height 17
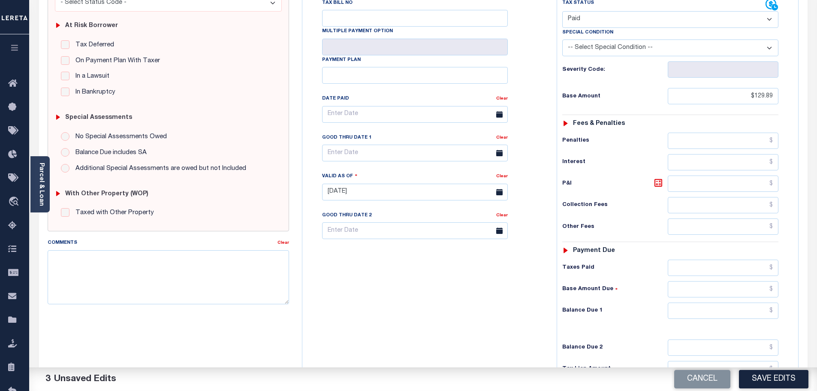
scroll to position [172, 0]
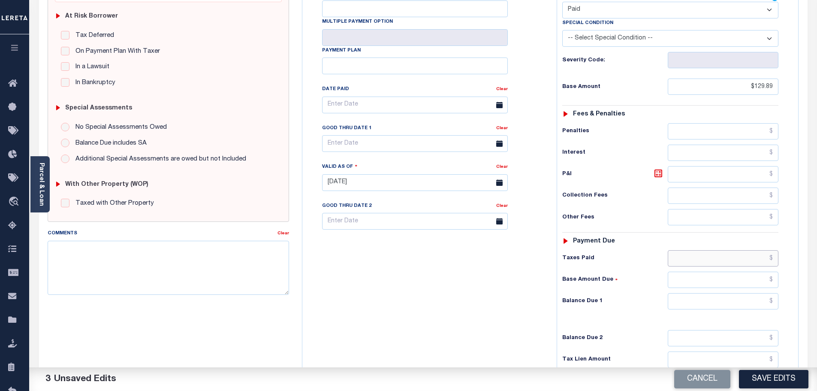
click at [713, 250] on input "text" at bounding box center [723, 258] width 111 height 16
paste input "129.89"
type input "$129.89"
click at [754, 293] on input "text" at bounding box center [723, 301] width 111 height 16
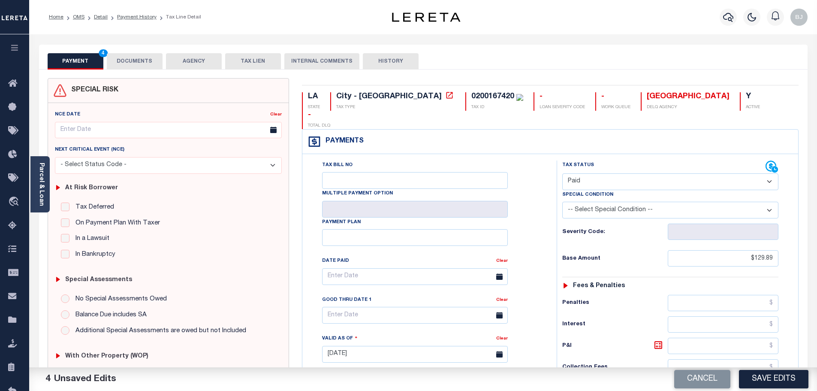
type input "$0.00"
click at [134, 58] on button "DOCUMENTS" at bounding box center [135, 61] width 56 height 16
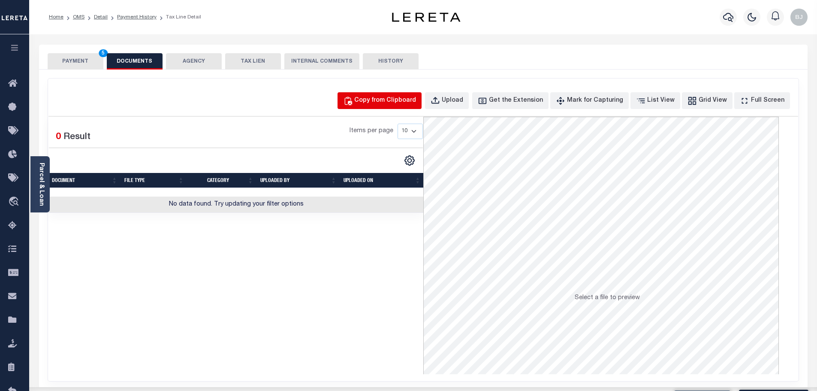
click at [413, 106] on button "Copy from Clipboard" at bounding box center [380, 100] width 84 height 17
select select "POP"
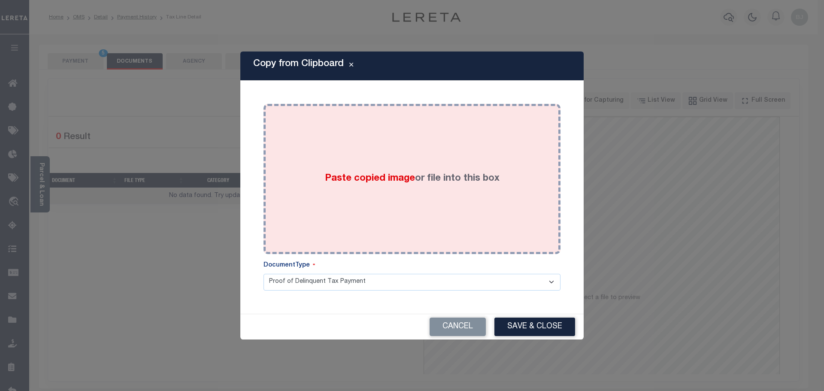
drag, startPoint x: 429, startPoint y: 153, endPoint x: 432, endPoint y: 157, distance: 5.6
click at [428, 153] on div "Paste copied image or file into this box" at bounding box center [412, 178] width 284 height 137
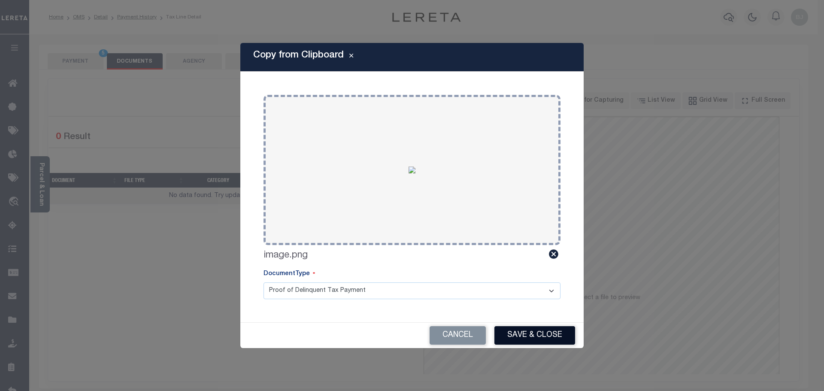
click at [558, 338] on button "Save & Close" at bounding box center [534, 335] width 81 height 18
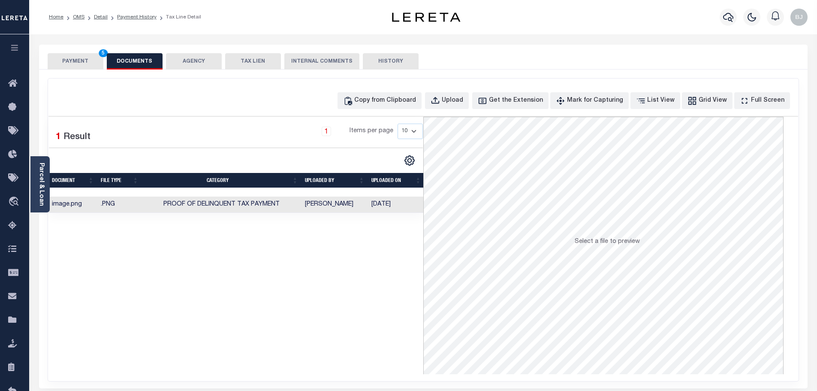
click at [76, 60] on button "PAYMENT 5" at bounding box center [76, 61] width 56 height 16
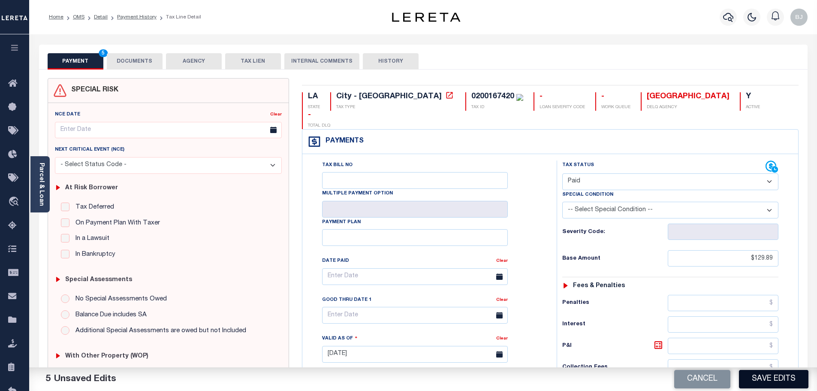
click at [762, 383] on button "Save Edits" at bounding box center [774, 379] width 70 height 18
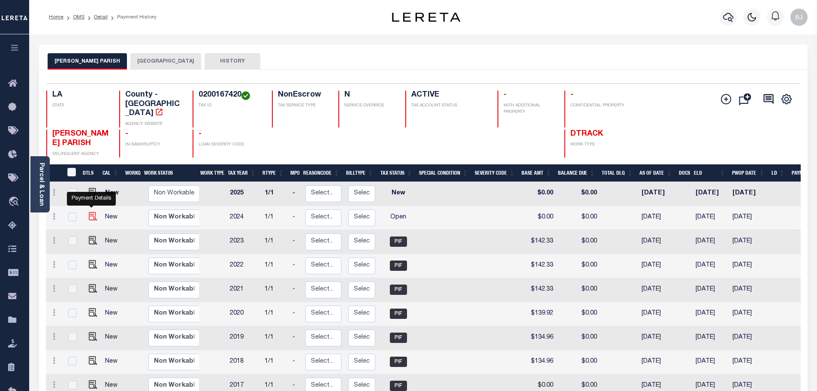
click at [94, 212] on img "" at bounding box center [93, 216] width 9 height 9
checkbox input "true"
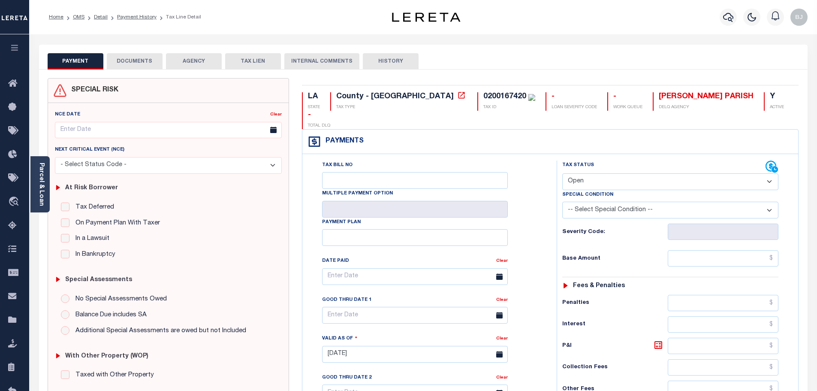
drag, startPoint x: 592, startPoint y: 157, endPoint x: 589, endPoint y: 169, distance: 13.2
click at [592, 173] on select "- Select Status Code - Open Due/Unpaid Paid Incomplete No Tax Due Internal Refu…" at bounding box center [670, 181] width 216 height 17
select select "PYD"
click at [562, 173] on select "- Select Status Code - Open Due/Unpaid Paid Incomplete No Tax Due Internal Refu…" at bounding box center [670, 181] width 216 height 17
type input "[DATE]"
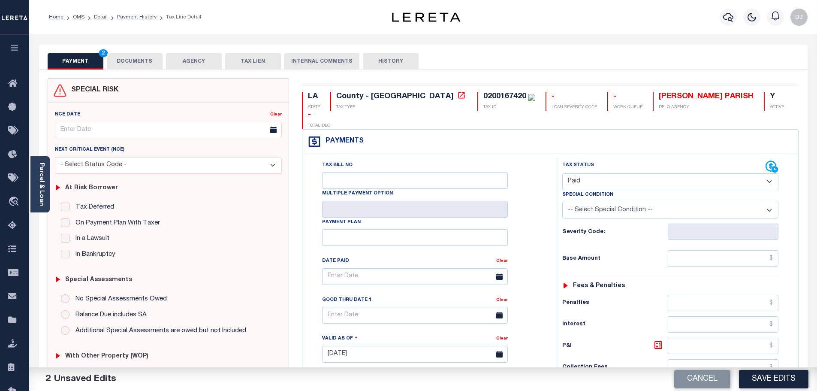
click at [725, 228] on div "Tax Status Status - Select Status Code -" at bounding box center [673, 349] width 233 height 379
click at [726, 250] on input "text" at bounding box center [723, 258] width 111 height 16
paste input "178.97"
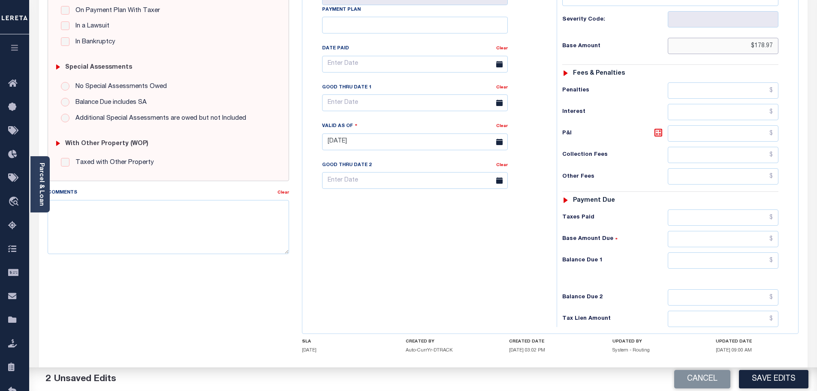
scroll to position [215, 0]
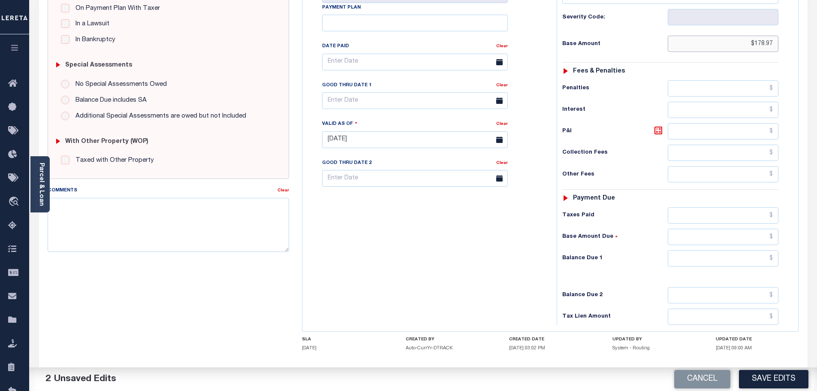
type input "$178.97"
click at [738, 207] on input "text" at bounding box center [723, 215] width 111 height 16
paste input "178.97"
type input "$178.97"
click at [751, 250] on input "text" at bounding box center [723, 258] width 111 height 16
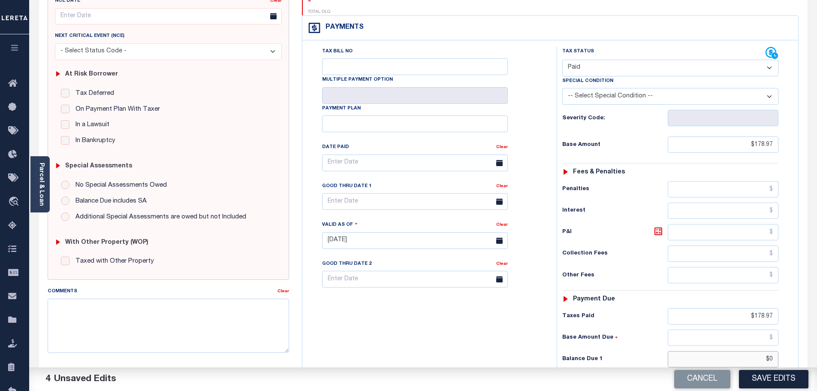
scroll to position [0, 0]
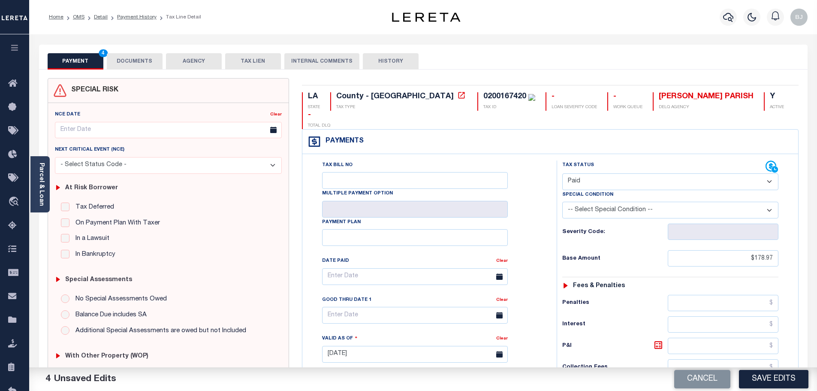
type input "$0.00"
click at [121, 56] on button "DOCUMENTS" at bounding box center [135, 61] width 56 height 16
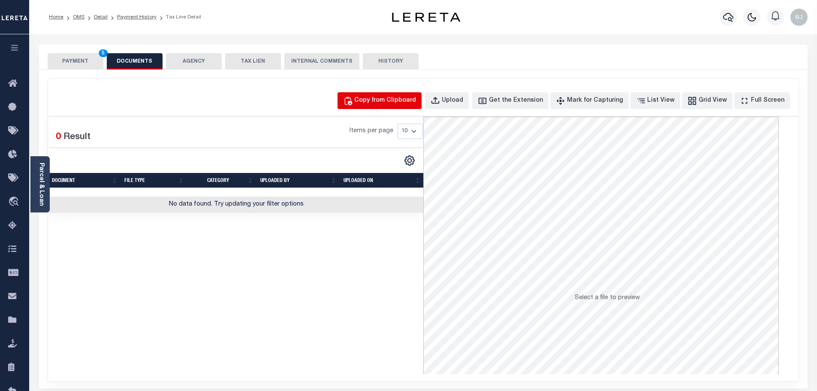
click at [396, 105] on div "Copy from Clipboard" at bounding box center [385, 100] width 62 height 9
select select "POP"
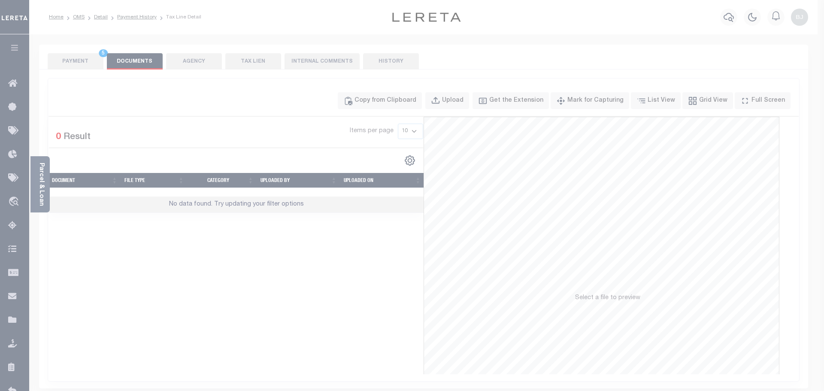
drag, startPoint x: 420, startPoint y: 152, endPoint x: 421, endPoint y: 158, distance: 6.1
click at [0, 0] on div "Paste copied image or file into this box" at bounding box center [0, 0] width 0 height 0
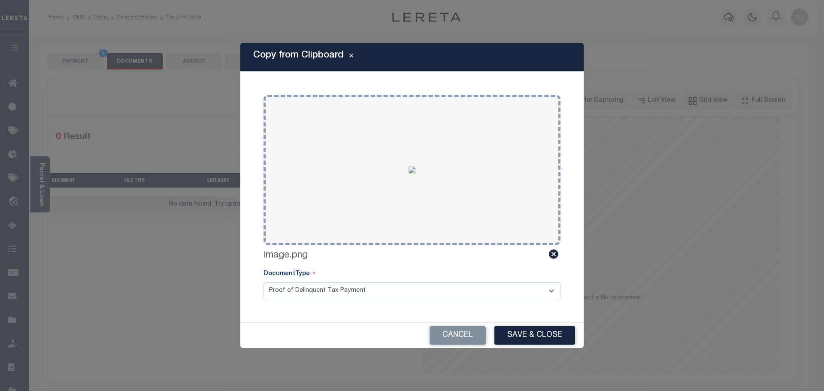
click at [556, 330] on button "Save & Close" at bounding box center [534, 335] width 81 height 18
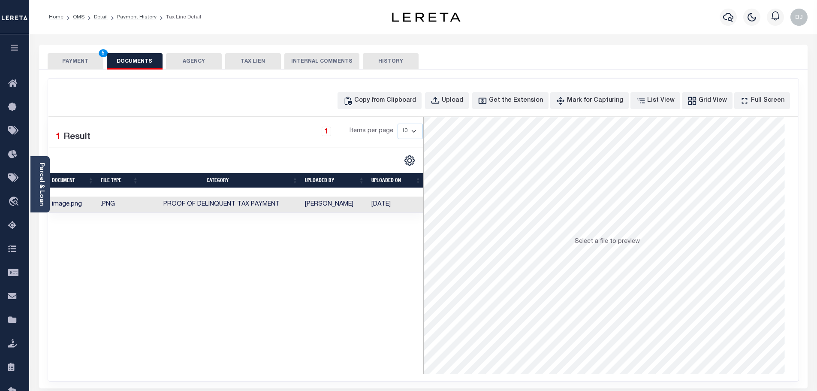
drag, startPoint x: 43, startPoint y: 67, endPoint x: 55, endPoint y: 64, distance: 12.9
click at [43, 67] on div "PAYMENT 5 DOCUMENTS AGENCY DELINQUENT PAYEE TAX LIEN" at bounding box center [423, 57] width 769 height 25
click at [64, 62] on button "PAYMENT 5" at bounding box center [76, 61] width 56 height 16
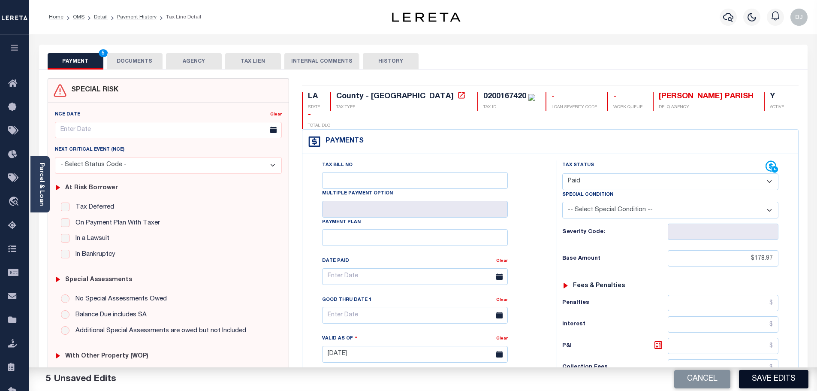
click at [780, 380] on button "Save Edits" at bounding box center [774, 379] width 70 height 18
checkbox input "false"
type input "$178.97"
type input "$0"
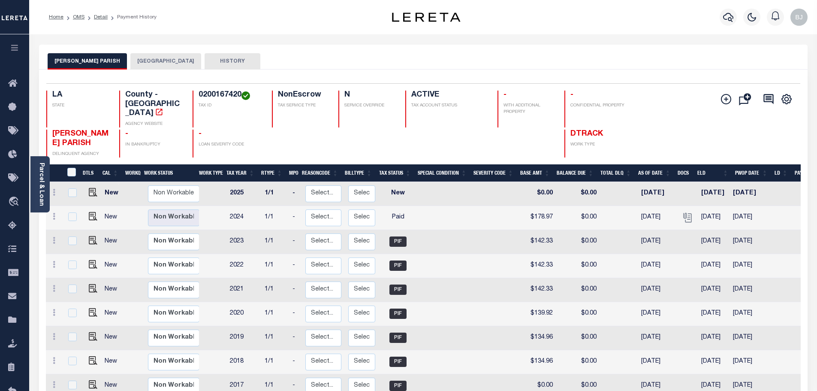
click at [147, 65] on button "[GEOGRAPHIC_DATA]" at bounding box center [165, 61] width 71 height 16
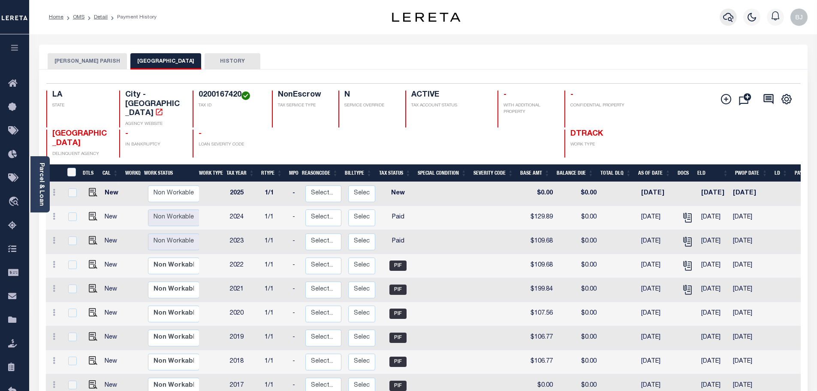
click at [726, 16] on icon "button" at bounding box center [728, 17] width 10 height 10
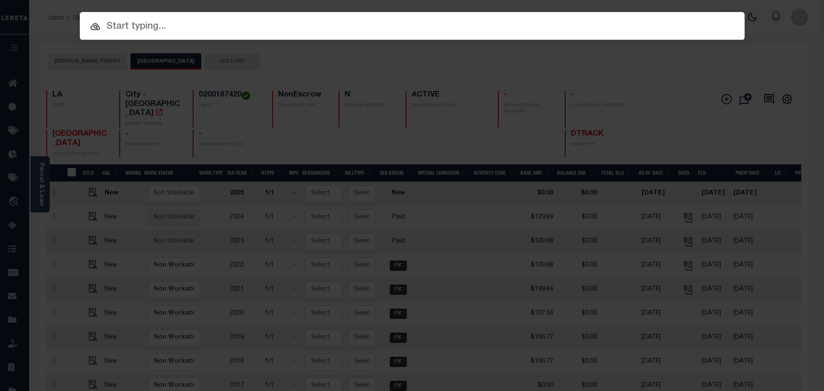
paste input "7607661"
type input "7607661"
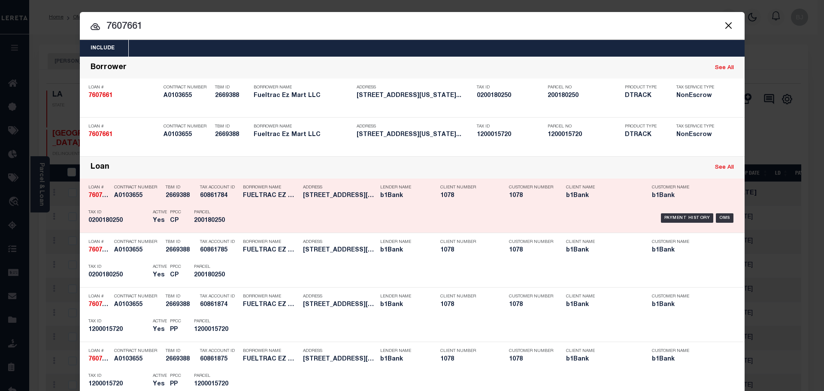
click at [245, 220] on div "Payment History OMS" at bounding box center [490, 218] width 490 height 25
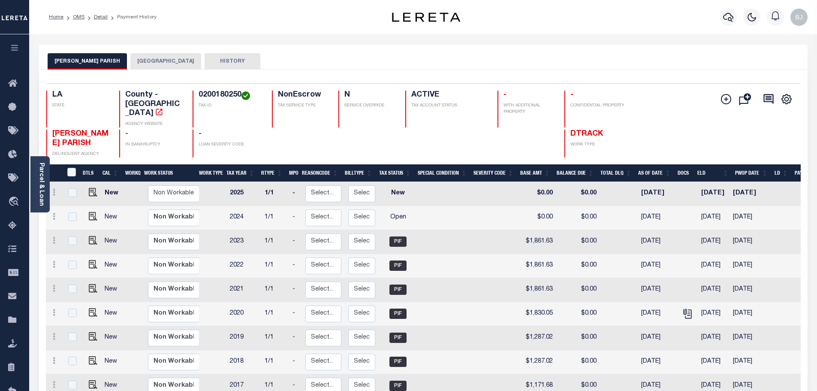
click at [157, 71] on div "Selected 10 Results 1 Items per page 25 50 100 LA STATE TAX ID N" at bounding box center [423, 277] width 769 height 414
click at [161, 66] on button "[GEOGRAPHIC_DATA]" at bounding box center [165, 61] width 71 height 16
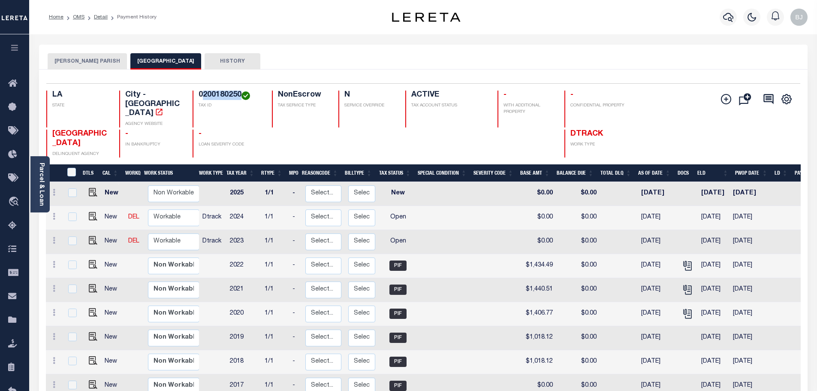
drag, startPoint x: 203, startPoint y: 96, endPoint x: 240, endPoint y: 99, distance: 36.6
click at [240, 99] on h4 "0200180250" at bounding box center [230, 95] width 63 height 9
copy h4 "200180250"
click at [91, 236] on img "" at bounding box center [93, 240] width 9 height 9
checkbox input "true"
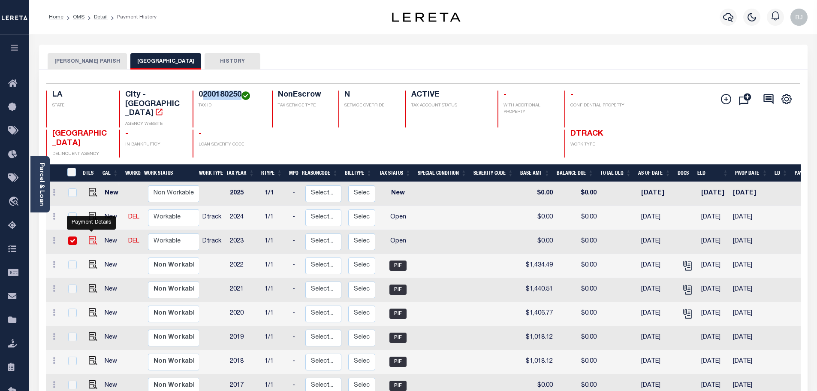
checkbox input "true"
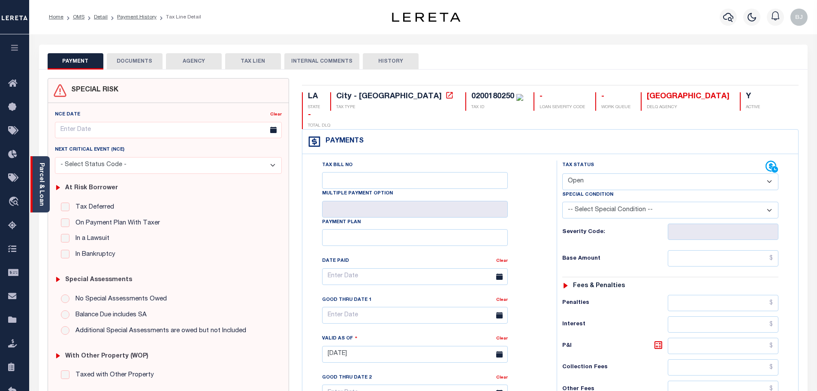
click at [42, 186] on link "Parcel & Loan" at bounding box center [41, 184] width 6 height 43
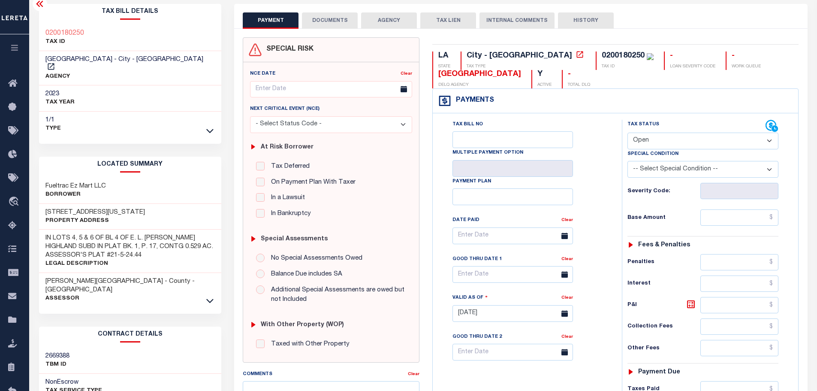
scroll to position [43, 0]
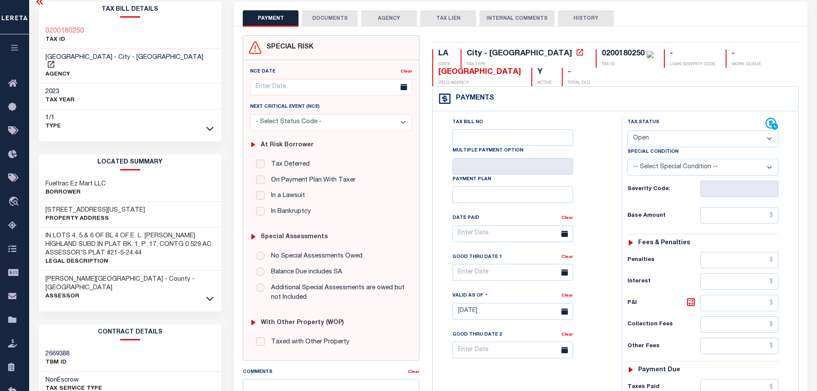
click at [52, 161] on h2 "LOCATED SUMMARY" at bounding box center [130, 162] width 183 height 16
click at [56, 180] on h3 "Fueltrac Ez Mart LLC" at bounding box center [75, 184] width 60 height 9
copy h3 "Fueltrac"
click at [643, 139] on select "- Select Status Code - Open Due/Unpaid Paid Incomplete No Tax Due Internal Refu…" at bounding box center [703, 138] width 151 height 17
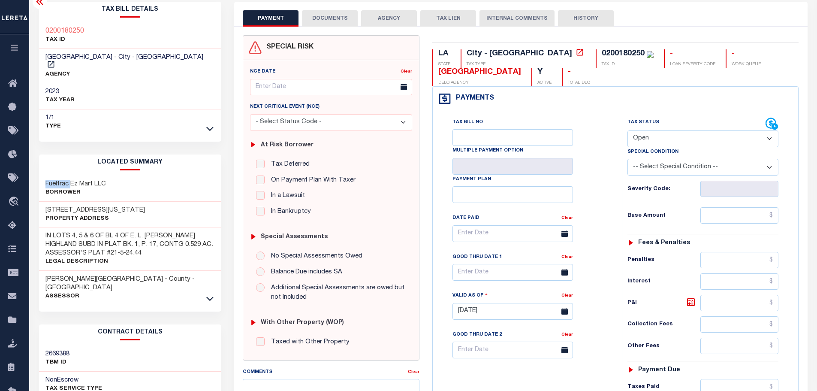
select select "PYD"
click at [628, 131] on select "- Select Status Code - Open Due/Unpaid Paid Incomplete No Tax Due Internal Refu…" at bounding box center [703, 138] width 151 height 17
type input "[DATE]"
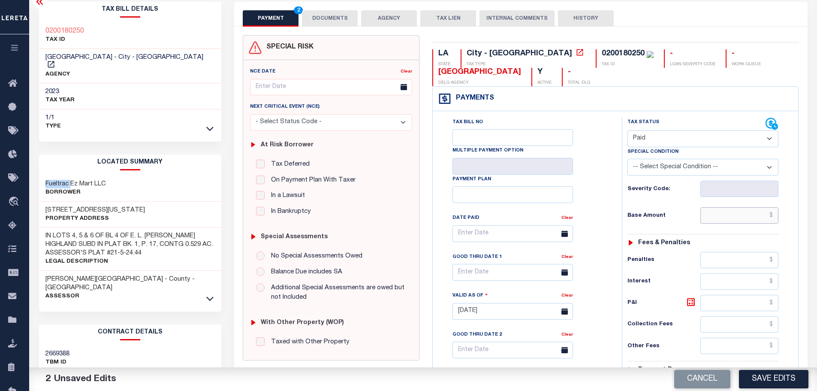
click at [735, 213] on input "text" at bounding box center [740, 215] width 79 height 16
paste input "1,434.49"
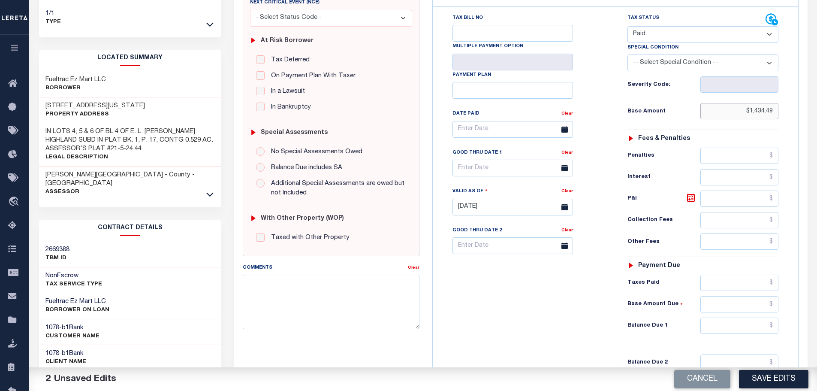
scroll to position [215, 0]
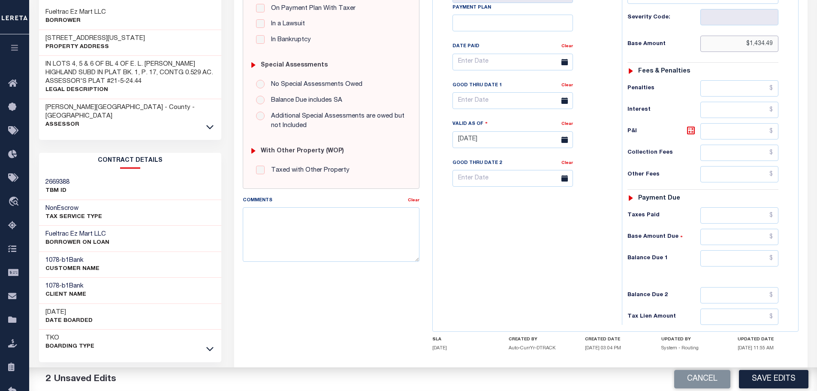
type input "$1,434.49"
click at [734, 218] on input "text" at bounding box center [740, 215] width 79 height 16
paste input "1,434.49"
type input "$1,434.49"
click at [743, 263] on input "text" at bounding box center [740, 258] width 79 height 16
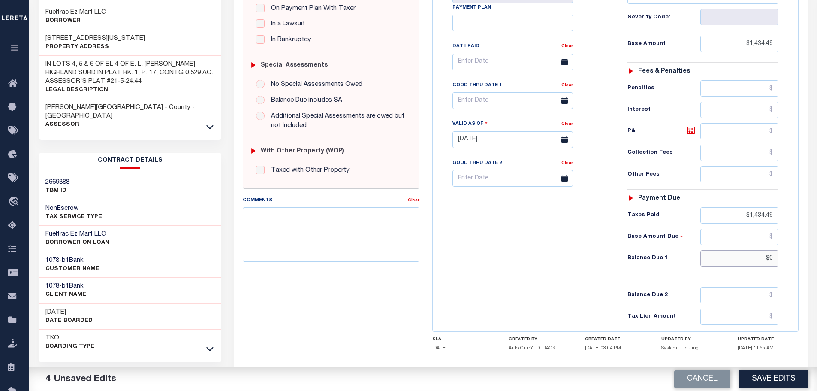
scroll to position [0, 0]
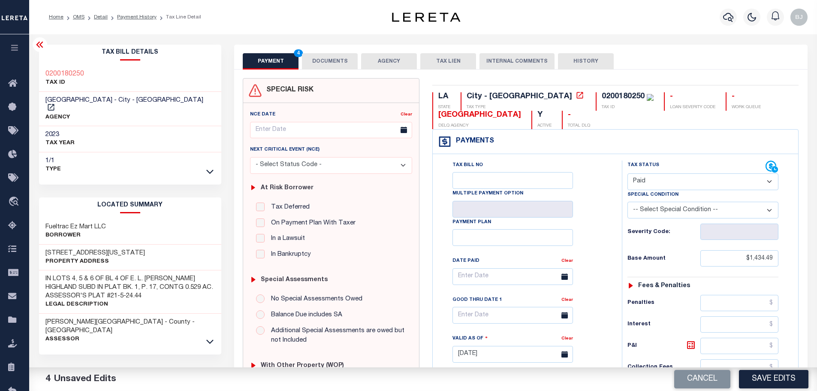
type input "$0.00"
click at [323, 67] on button "DOCUMENTS" at bounding box center [330, 61] width 56 height 16
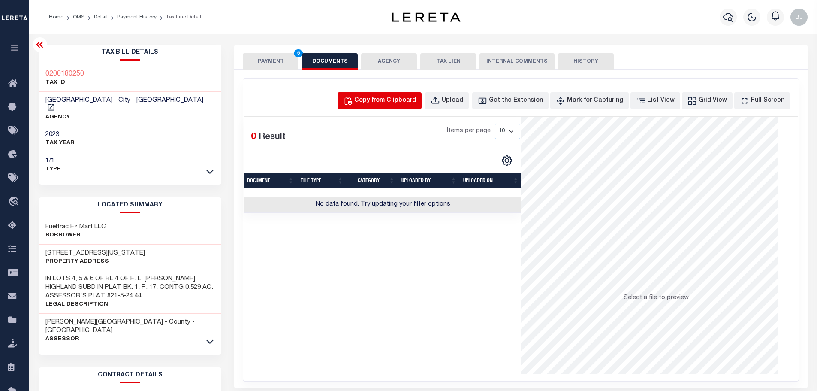
click at [412, 98] on div "Copy from Clipboard" at bounding box center [385, 100] width 62 height 9
select select "POP"
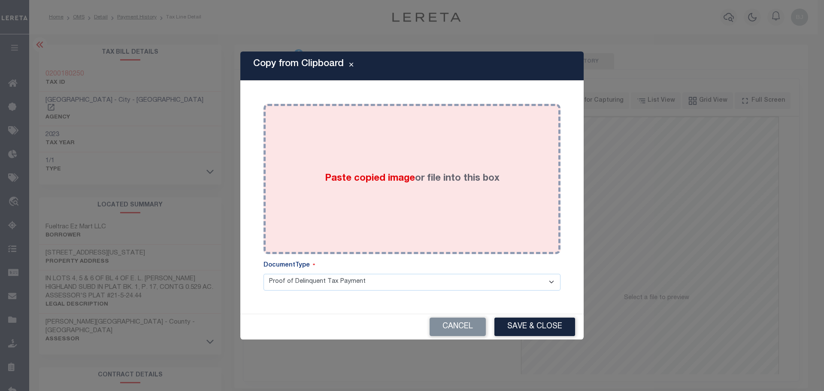
click at [504, 212] on div "Paste copied image or file into this box" at bounding box center [412, 178] width 284 height 137
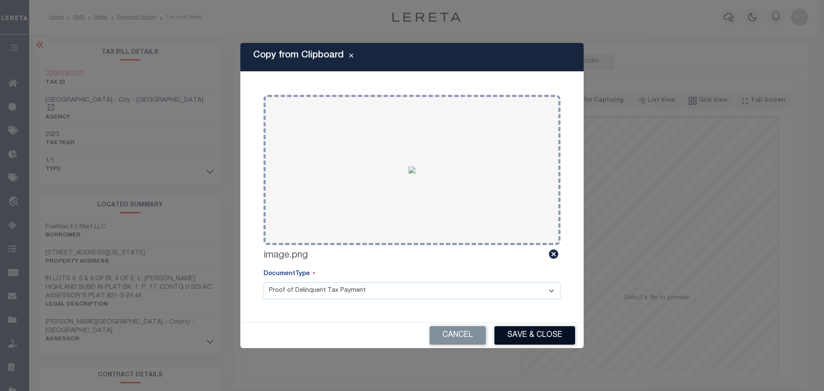
click at [527, 337] on button "Save & Close" at bounding box center [534, 335] width 81 height 18
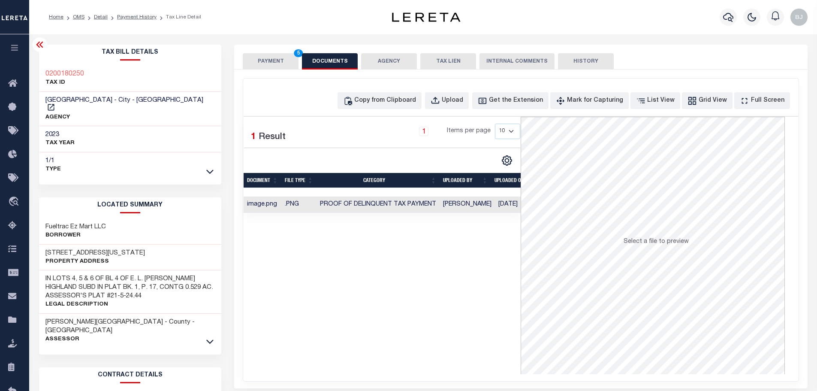
click at [275, 60] on button "PAYMENT 5" at bounding box center [271, 61] width 56 height 16
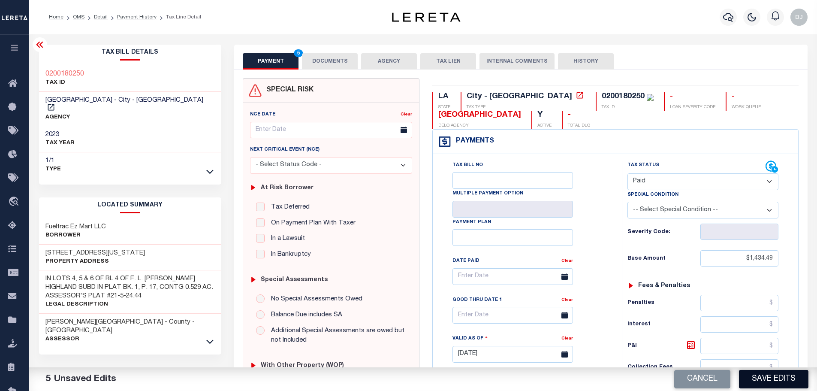
click at [785, 379] on button "Save Edits" at bounding box center [774, 379] width 70 height 18
checkbox input "false"
type input "$1,434.49"
type input "$0"
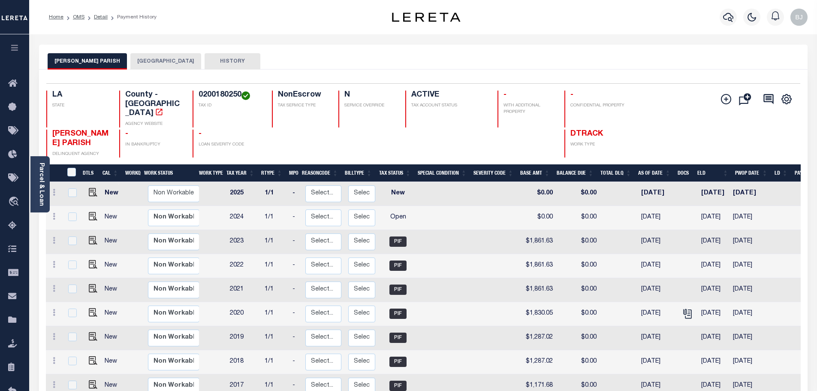
click at [162, 58] on button "[GEOGRAPHIC_DATA]" at bounding box center [165, 61] width 71 height 16
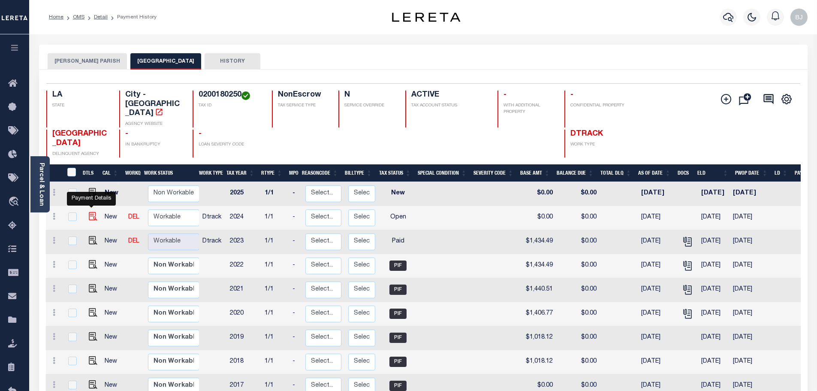
click at [89, 212] on img "" at bounding box center [93, 216] width 9 height 9
checkbox input "true"
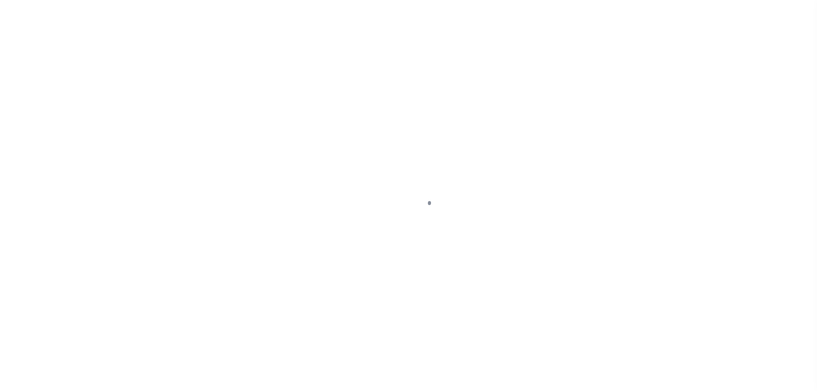
select select "OP2"
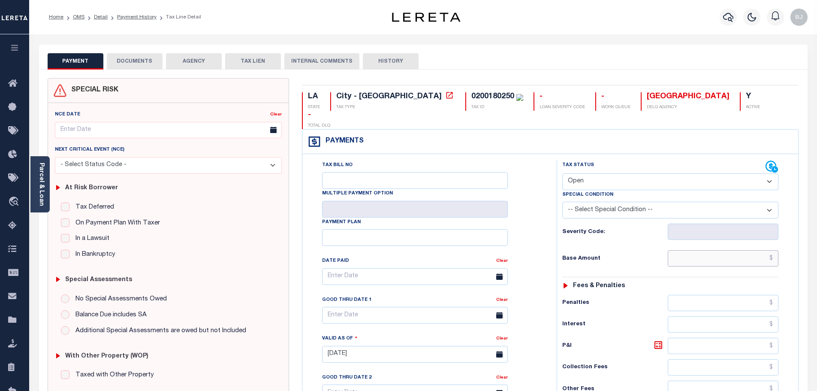
click at [689, 250] on input "text" at bounding box center [723, 258] width 111 height 16
paste input "1,292.57"
type input "$1,292.57"
type input "[DATE]"
drag, startPoint x: 581, startPoint y: 165, endPoint x: 576, endPoint y: 170, distance: 7.3
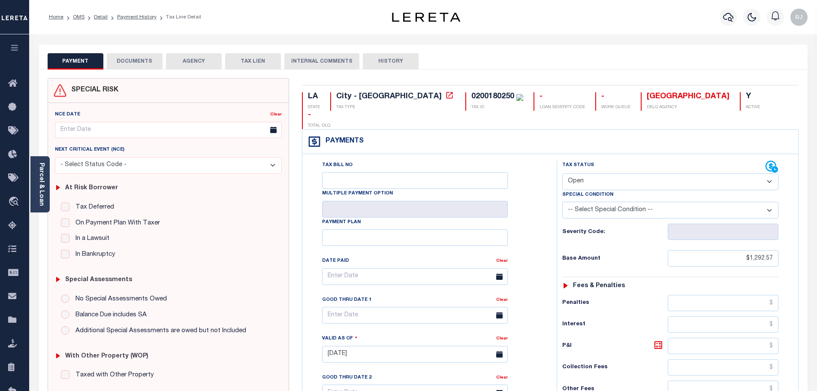
click at [581, 173] on select "- Select Status Code - Open Due/Unpaid Paid Incomplete No Tax Due Internal Refu…" at bounding box center [670, 181] width 216 height 17
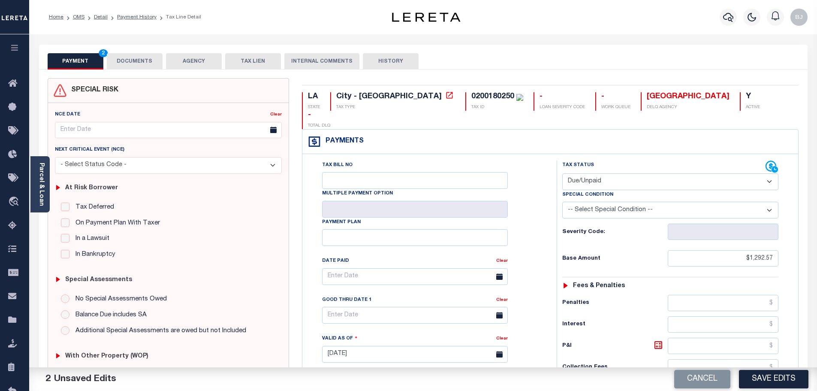
click at [562, 173] on select "- Select Status Code - Open Due/Unpaid Paid Incomplete No Tax Due Internal Refu…" at bounding box center [670, 181] width 216 height 17
select select "PYD"
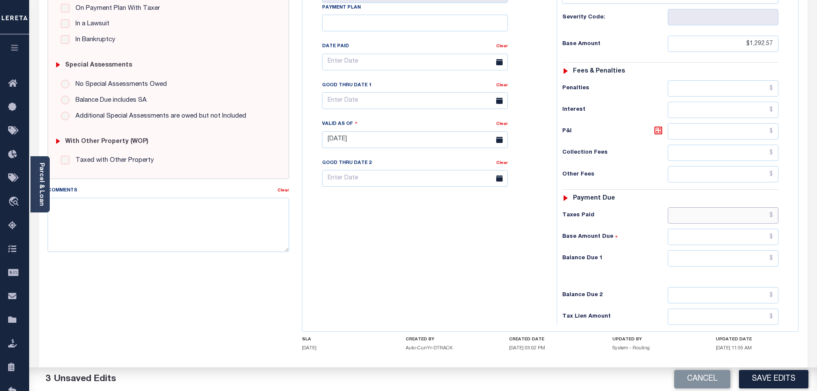
click at [738, 207] on input "text" at bounding box center [723, 215] width 111 height 16
paste input "1,292.57"
type input "$1,292.57"
click at [735, 250] on input "text" at bounding box center [723, 258] width 111 height 16
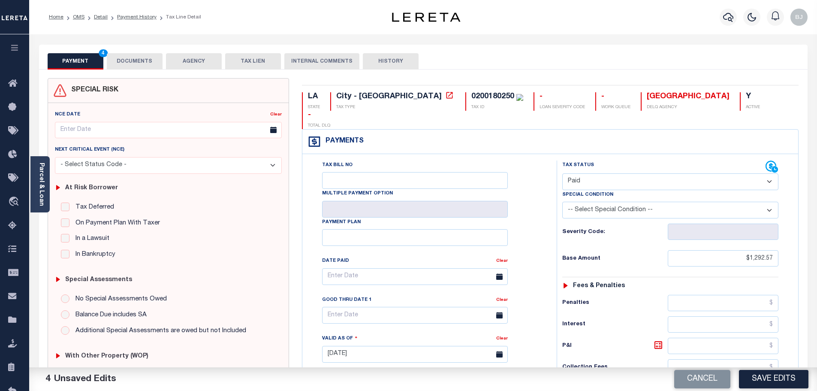
type input "$0.00"
click at [137, 60] on button "DOCUMENTS" at bounding box center [135, 61] width 56 height 16
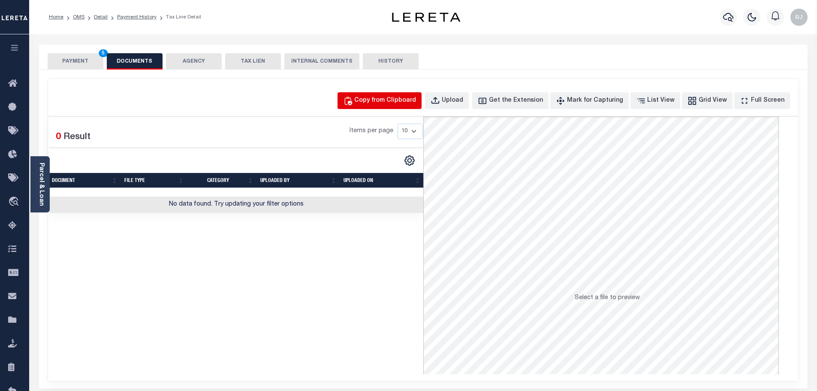
click at [390, 97] on div "Copy from Clipboard" at bounding box center [385, 100] width 62 height 9
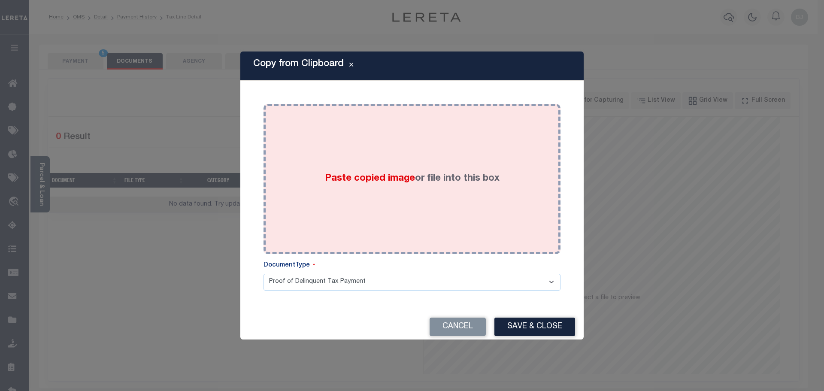
click at [442, 208] on div "Paste copied image or file into this box" at bounding box center [412, 178] width 284 height 137
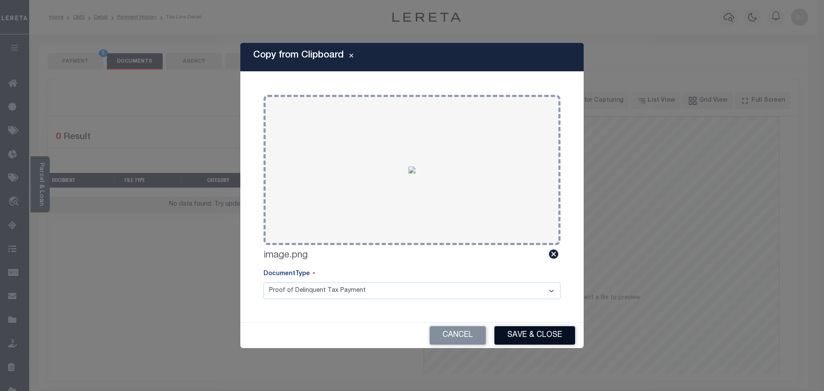
click at [536, 340] on button "Save & Close" at bounding box center [534, 335] width 81 height 18
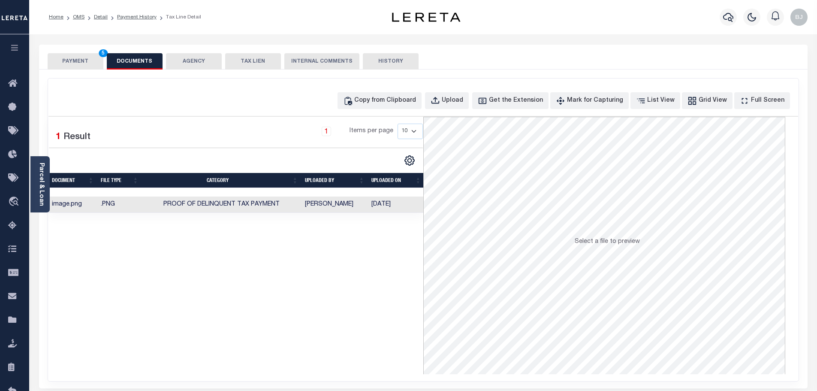
click at [87, 64] on button "PAYMENT 5" at bounding box center [76, 61] width 56 height 16
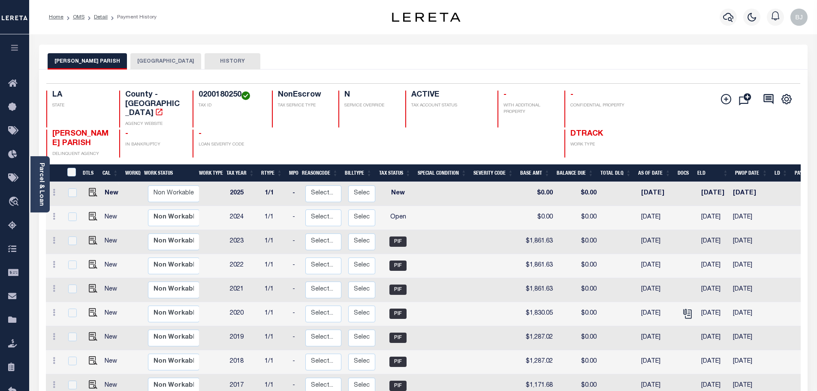
click at [149, 64] on button "[GEOGRAPHIC_DATA]" at bounding box center [165, 61] width 71 height 16
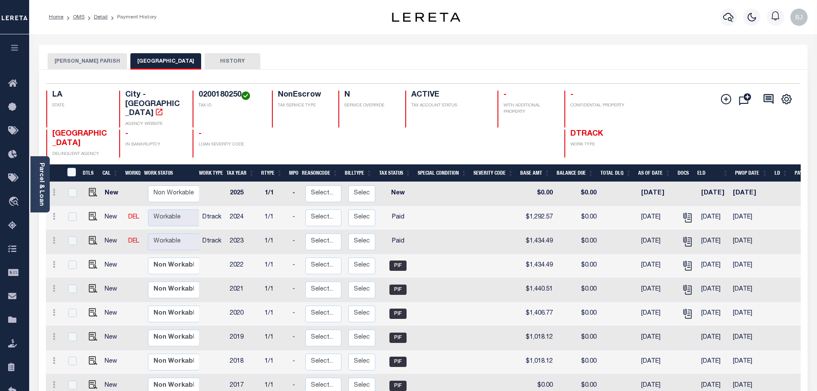
click at [85, 66] on button "[PERSON_NAME] PARISH" at bounding box center [87, 61] width 79 height 16
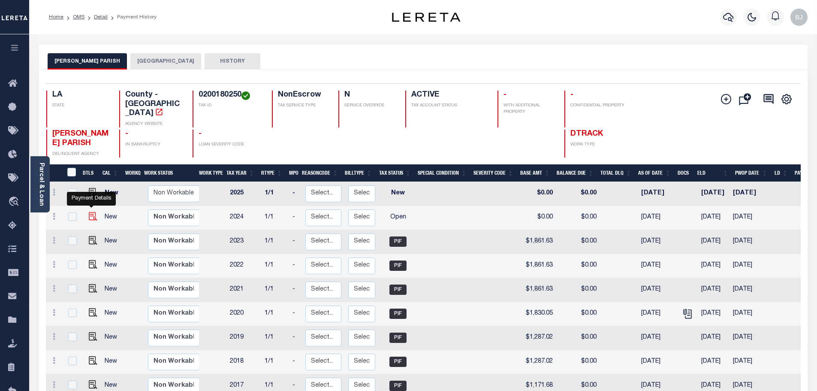
click at [89, 212] on img "" at bounding box center [93, 216] width 9 height 9
checkbox input "true"
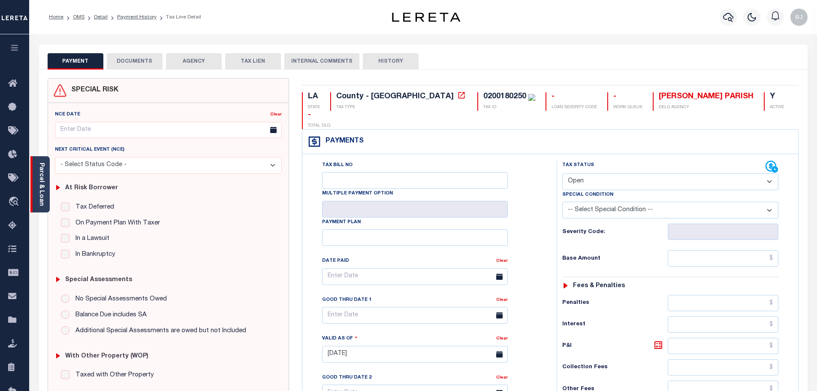
click at [45, 201] on div "Parcel & Loan" at bounding box center [39, 184] width 19 height 56
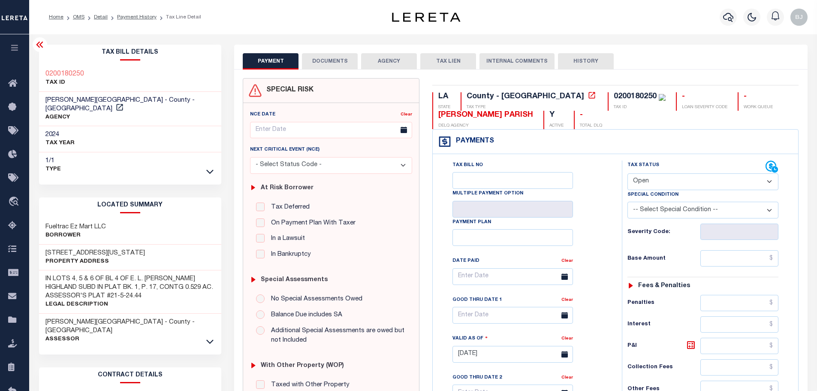
click at [52, 223] on h3 "Fueltrac Ez Mart LLC" at bounding box center [75, 227] width 60 height 9
copy h3 "Fueltrac"
drag, startPoint x: 679, startPoint y: 183, endPoint x: 679, endPoint y: 188, distance: 5.6
click at [680, 183] on select "- Select Status Code - Open Due/Unpaid Paid Incomplete No Tax Due Internal Refu…" at bounding box center [703, 181] width 151 height 17
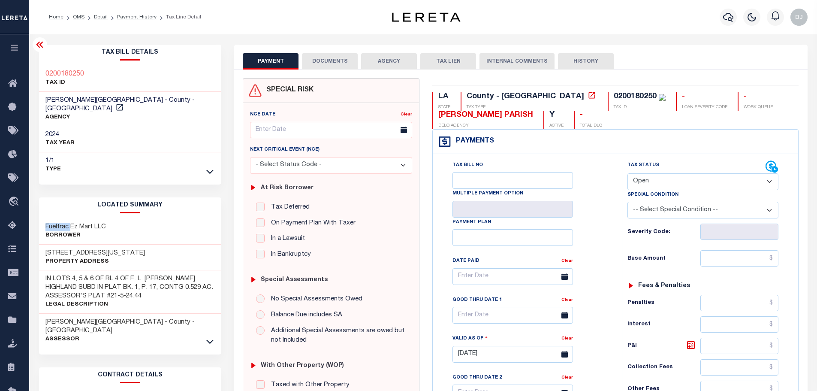
select select "PYD"
click at [628, 174] on select "- Select Status Code - Open Due/Unpaid Paid Incomplete No Tax Due Internal Refu…" at bounding box center [703, 181] width 151 height 17
type input "[DATE]"
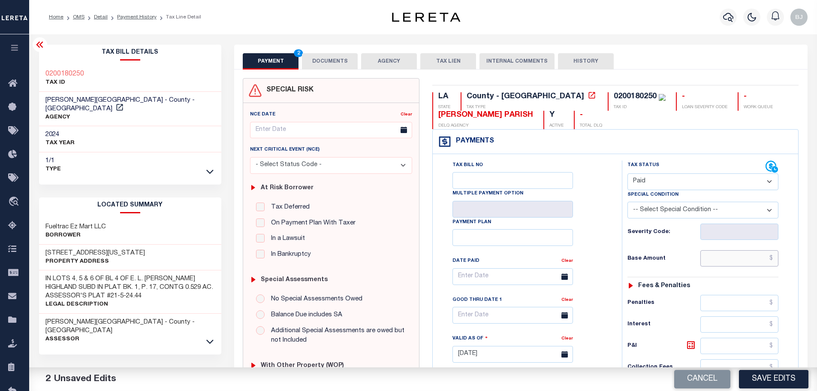
click at [729, 260] on input "text" at bounding box center [740, 258] width 79 height 16
paste input "1,780.93"
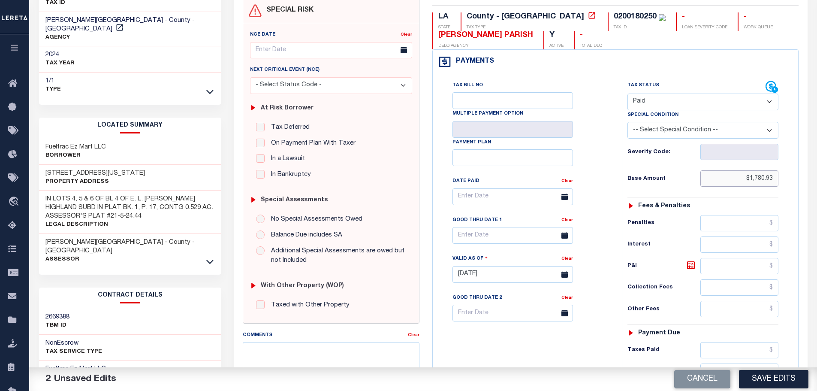
scroll to position [86, 0]
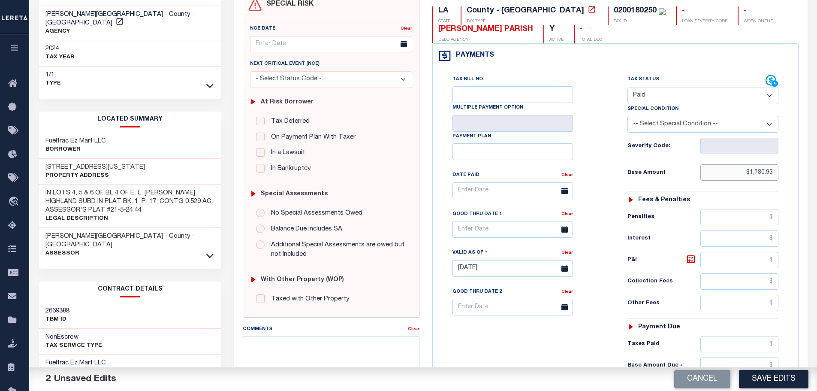
type input "$1,780.93"
click at [724, 345] on input "text" at bounding box center [740, 344] width 79 height 16
paste input "1,780.93"
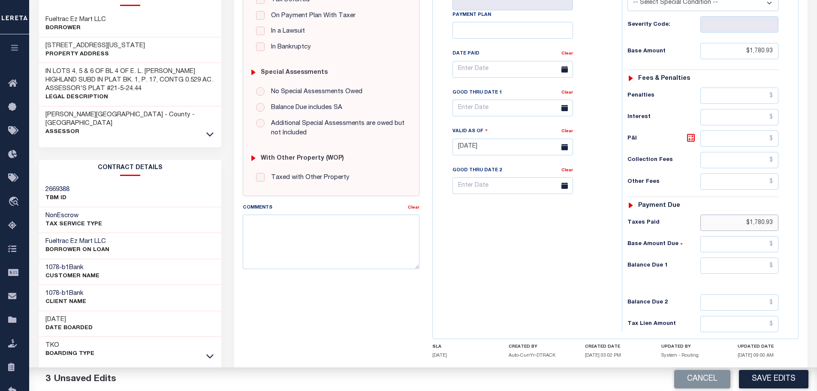
scroll to position [215, 0]
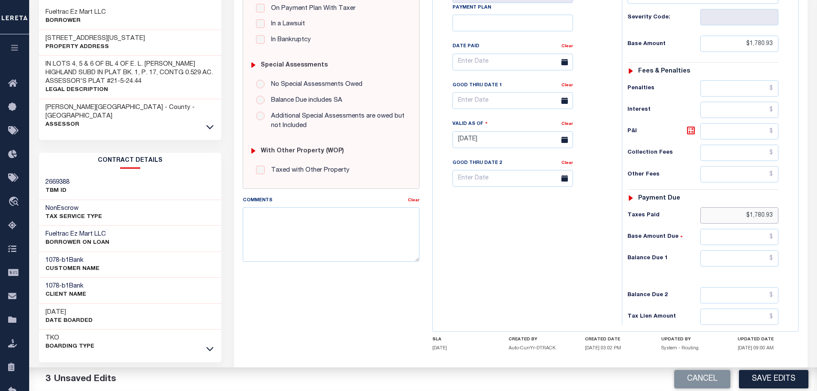
type input "$1,780.93"
click at [735, 259] on input "text" at bounding box center [740, 258] width 79 height 16
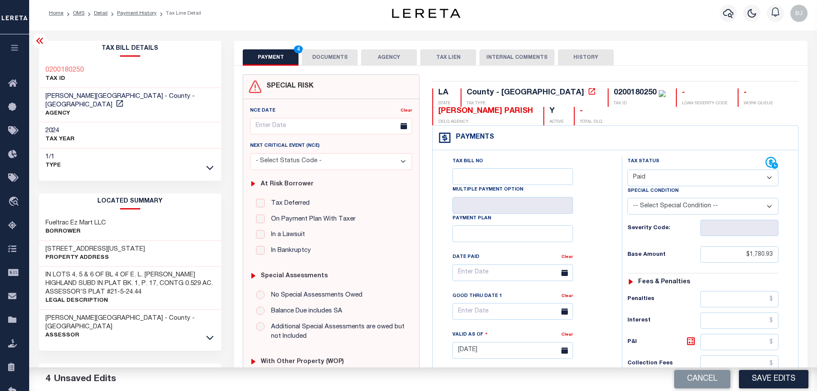
scroll to position [0, 0]
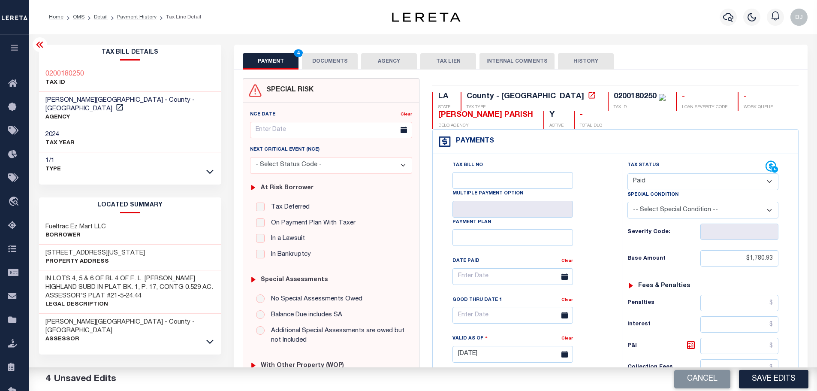
type input "$0.00"
click at [333, 60] on button "DOCUMENTS" at bounding box center [330, 61] width 56 height 16
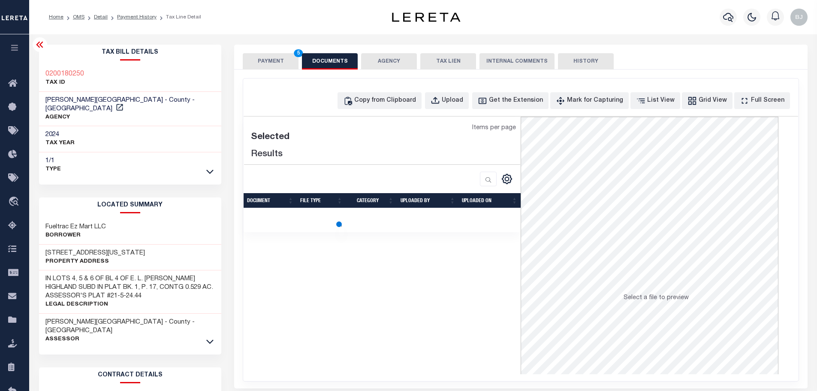
click at [440, 104] on div "Copy from Clipboard Upload Get the Extension Mark for Capturing Got it List Vie…" at bounding box center [565, 100] width 454 height 17
click at [409, 104] on div "Copy from Clipboard" at bounding box center [385, 100] width 62 height 9
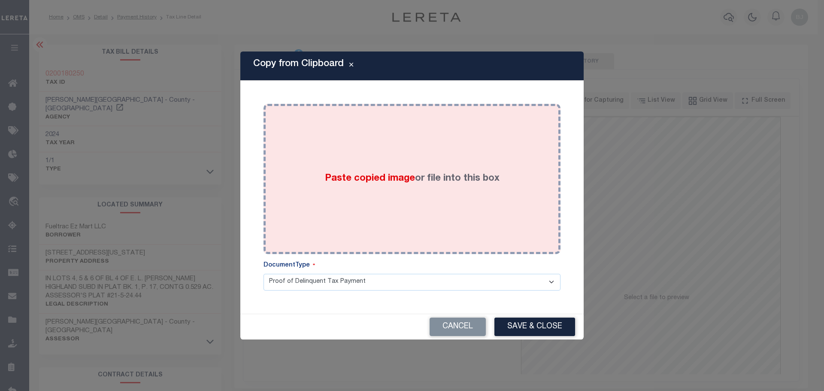
click at [435, 179] on div "Paste copied image or file into this box" at bounding box center [412, 178] width 284 height 137
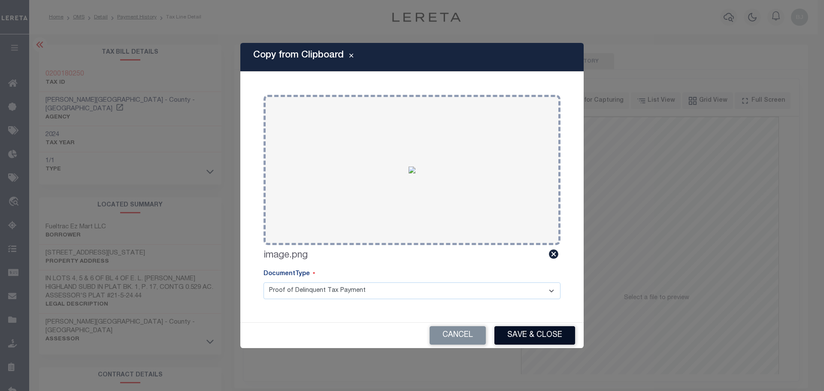
click at [526, 334] on button "Save & Close" at bounding box center [534, 335] width 81 height 18
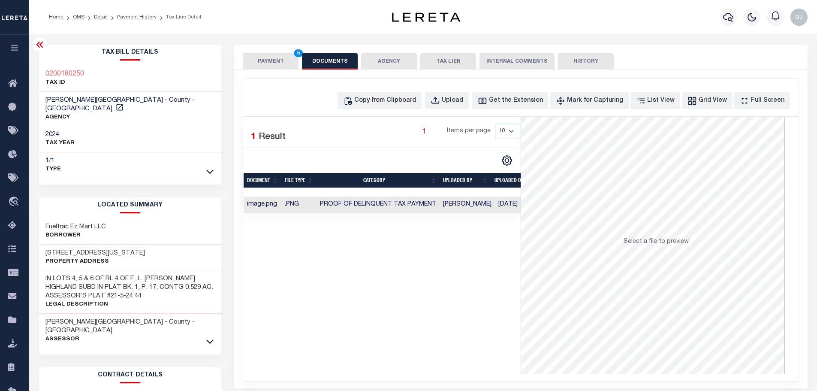
click at [270, 52] on div "PAYMENT 5 DOCUMENTS AGENCY DELINQUENT PAYEE TAX LIEN" at bounding box center [521, 57] width 574 height 25
click at [266, 59] on button "PAYMENT 5" at bounding box center [271, 61] width 56 height 16
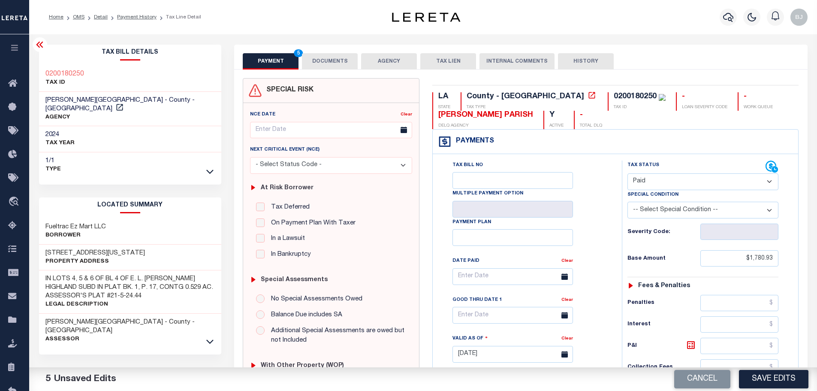
click at [774, 374] on button "Save Edits" at bounding box center [774, 379] width 70 height 18
checkbox input "false"
type input "$1,780.93"
type input "$0"
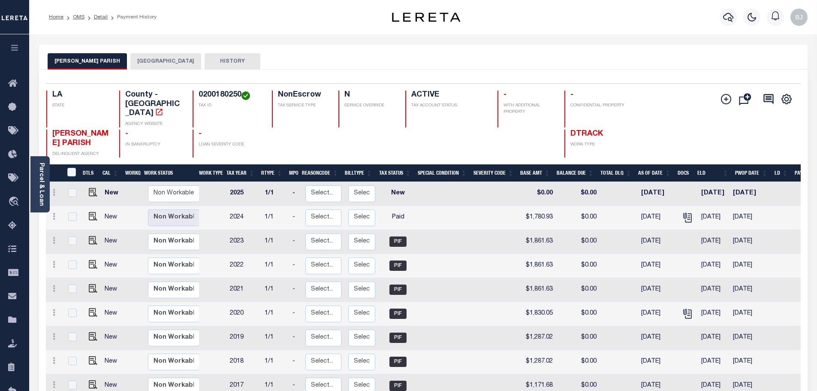
click at [154, 60] on button "[GEOGRAPHIC_DATA]" at bounding box center [165, 61] width 71 height 16
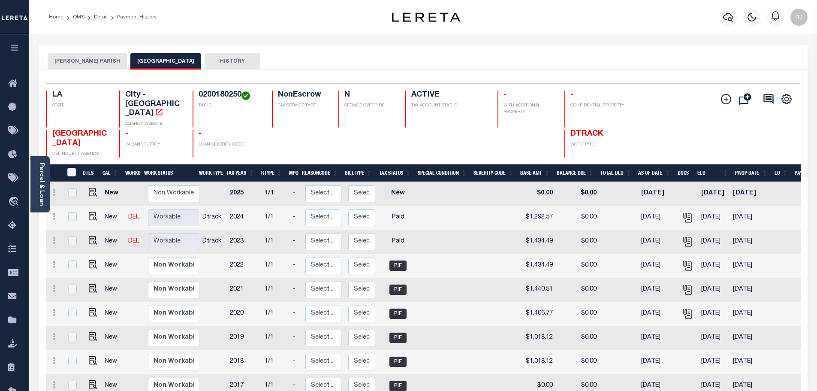
click at [76, 57] on button "[PERSON_NAME] PARISH" at bounding box center [87, 61] width 79 height 16
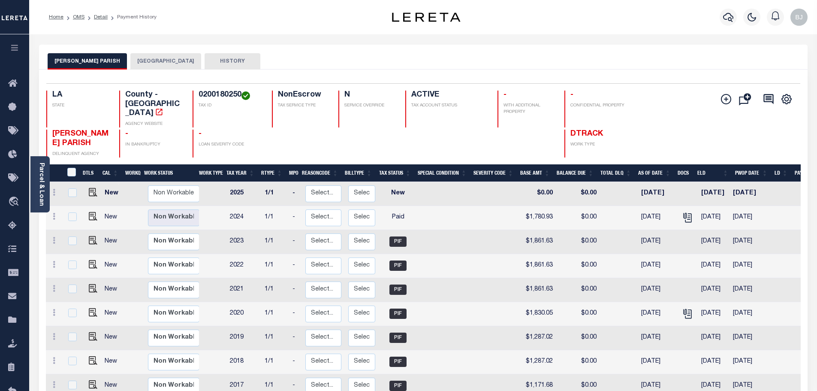
click at [138, 59] on button "[GEOGRAPHIC_DATA]" at bounding box center [165, 61] width 71 height 16
